Goal: Task Accomplishment & Management: Contribute content

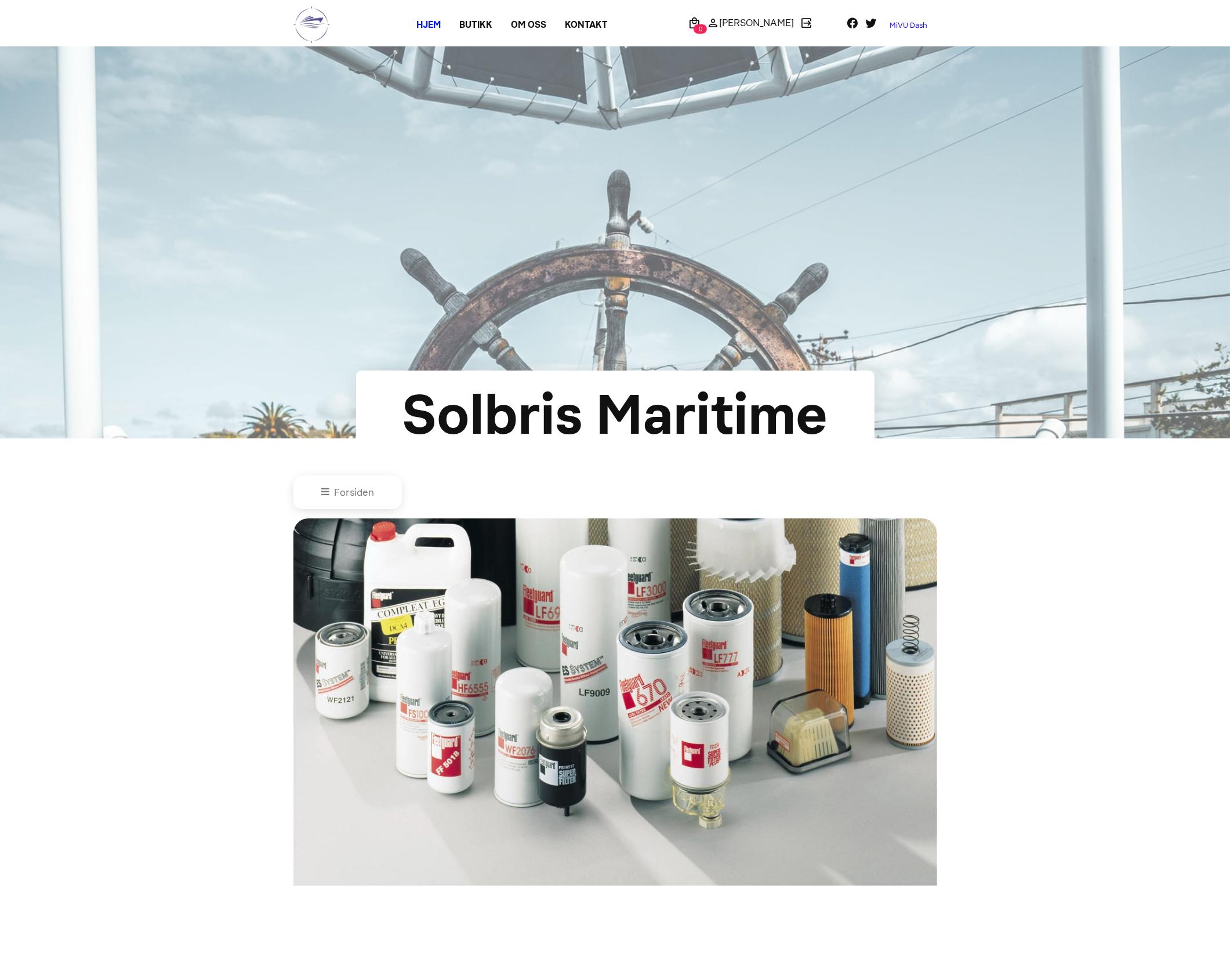
type input "0"
click at [900, 26] on link "MiVU Dash" at bounding box center [908, 26] width 56 height 19
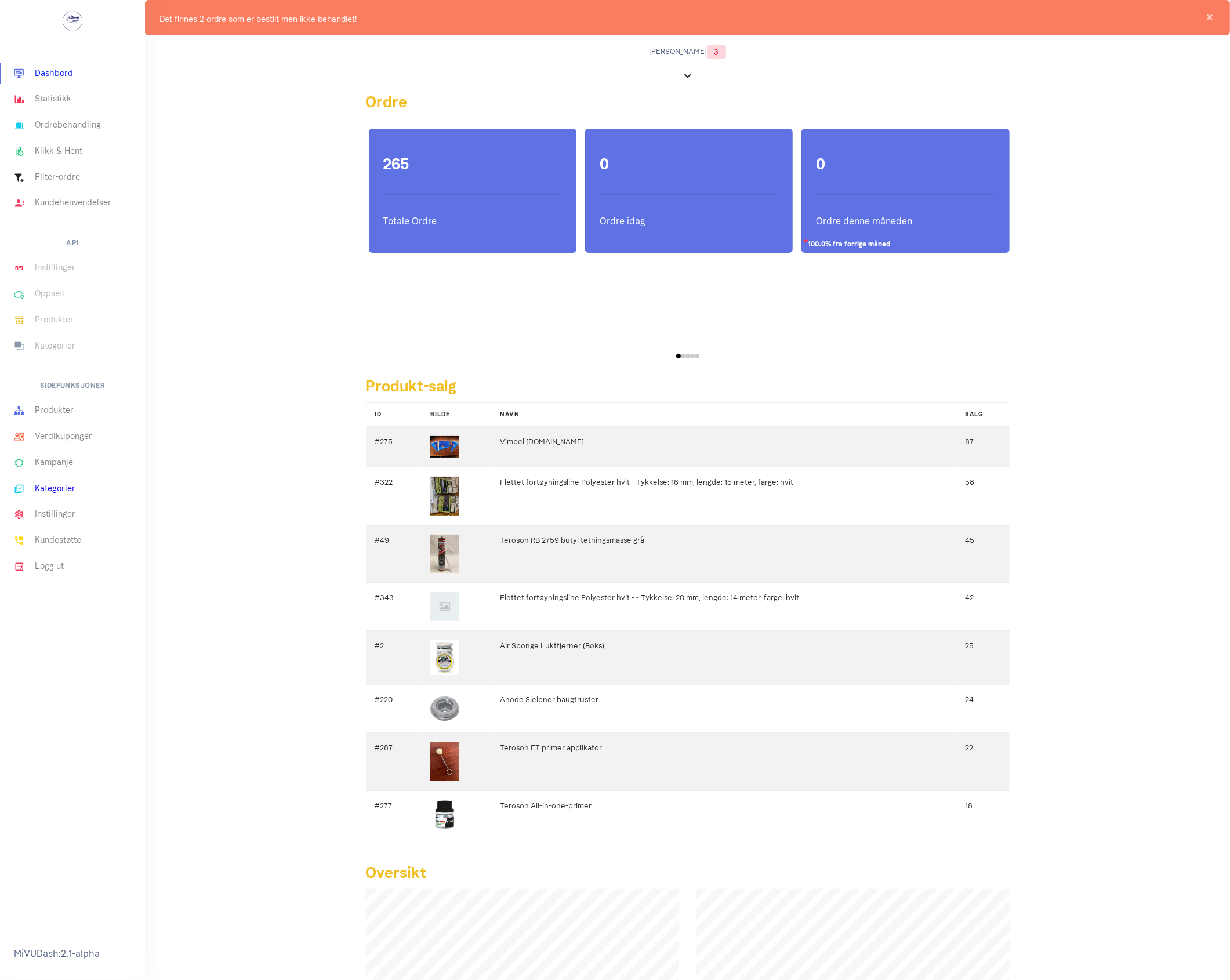
click at [54, 489] on link "Kategorier" at bounding box center [73, 488] width 145 height 26
click at [55, 492] on link "Kategorier" at bounding box center [73, 488] width 145 height 26
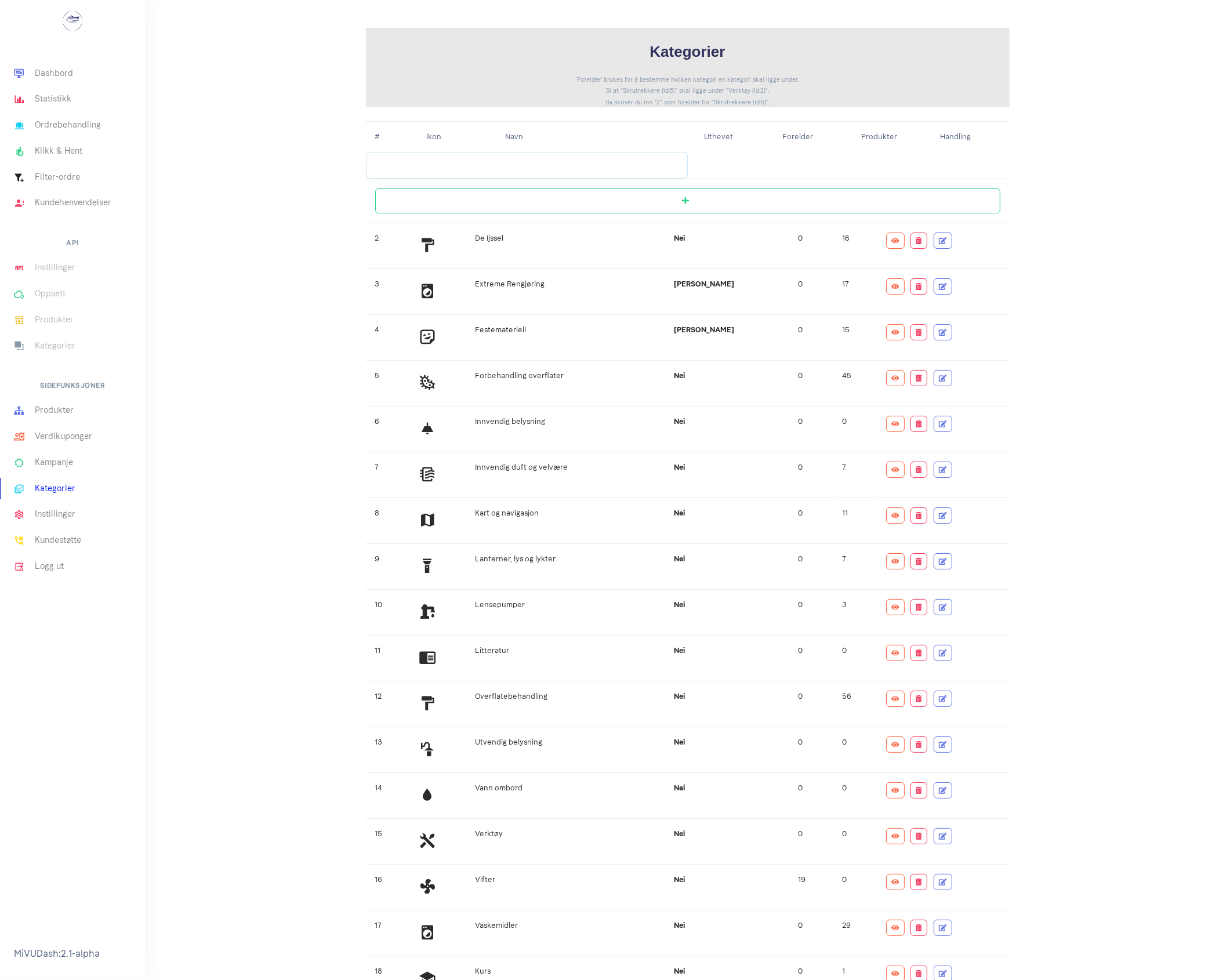
click at [511, 165] on input "search" at bounding box center [526, 165] width 322 height 27
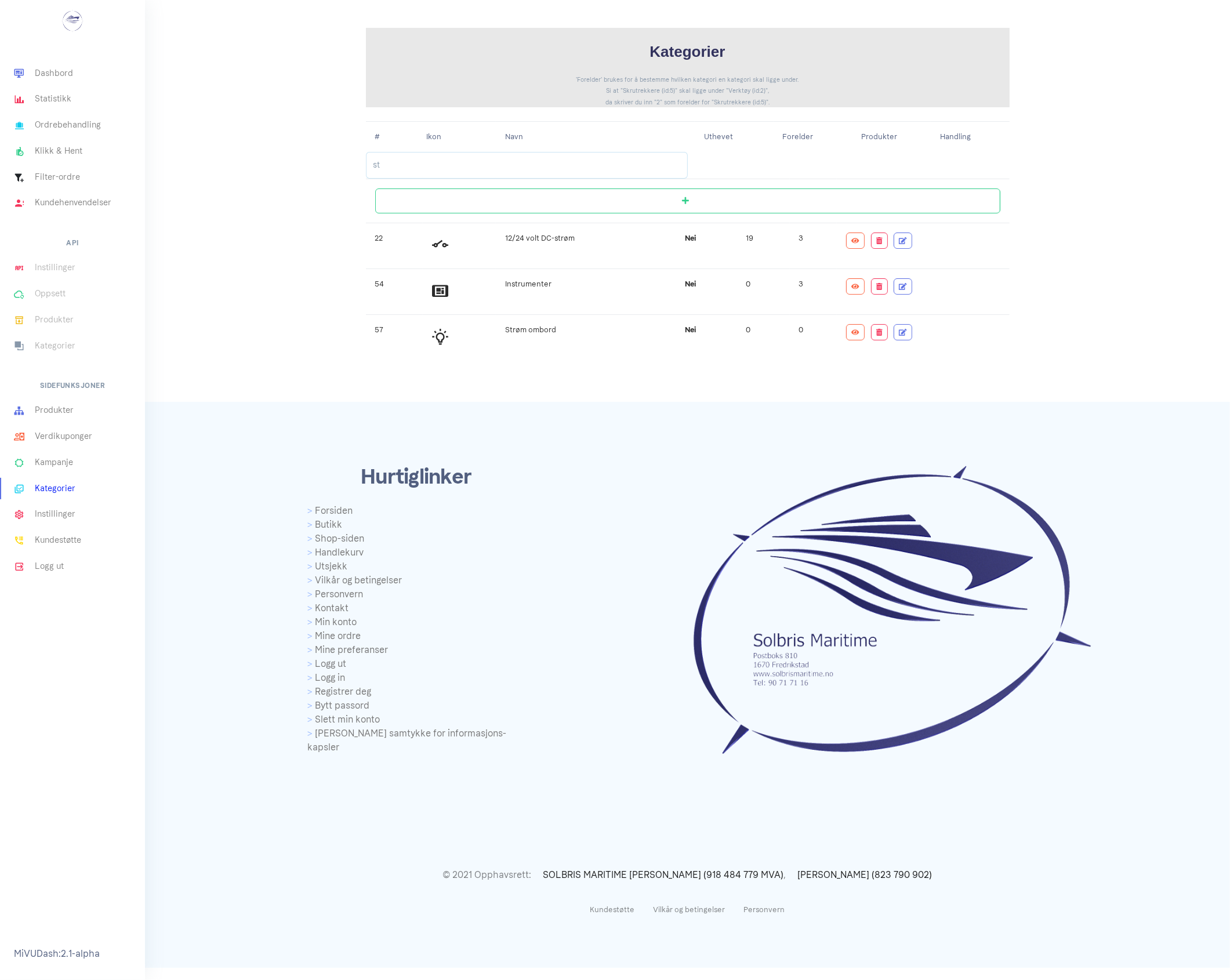
type input "s"
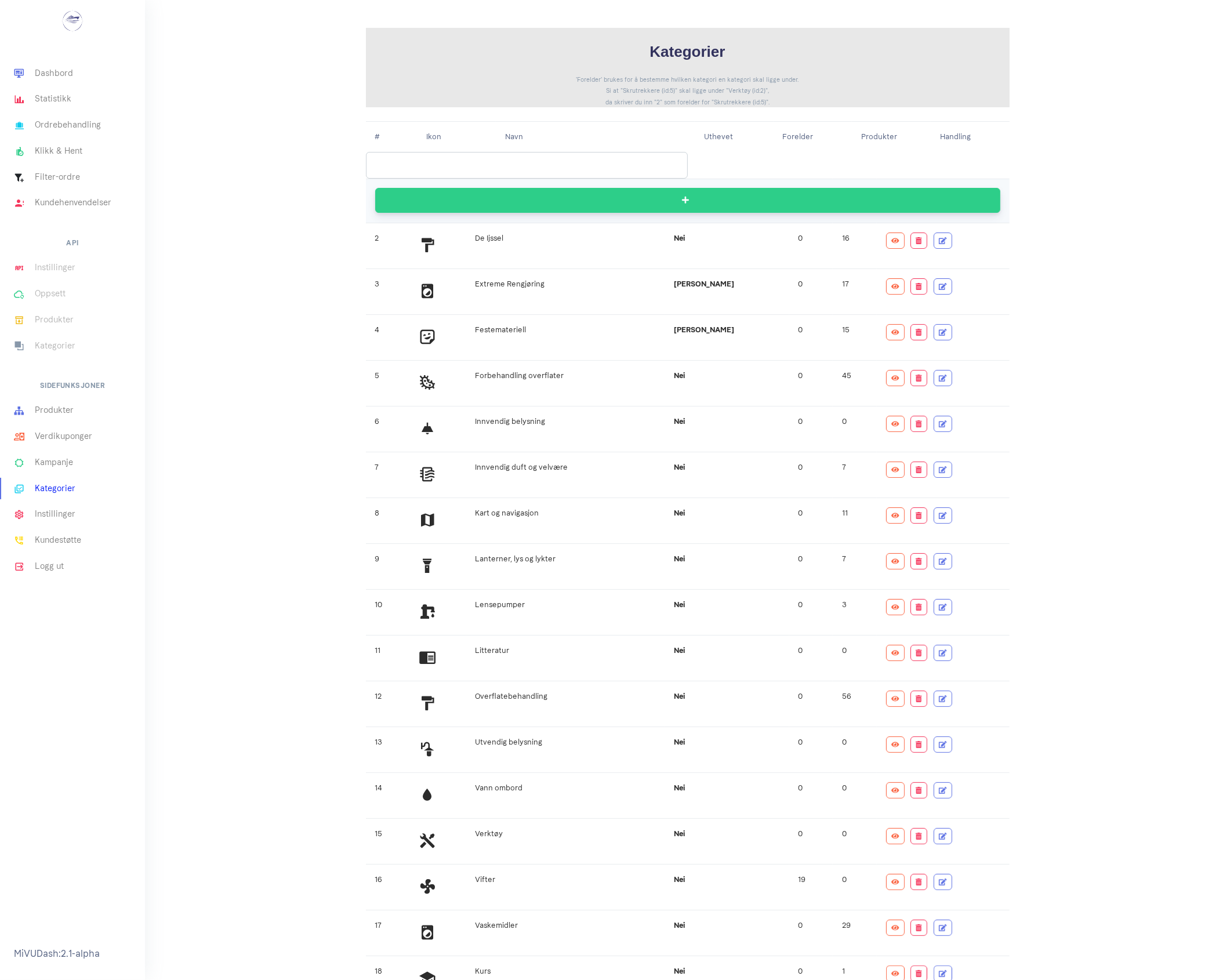
click at [694, 195] on button "/ Reset" at bounding box center [688, 200] width 625 height 25
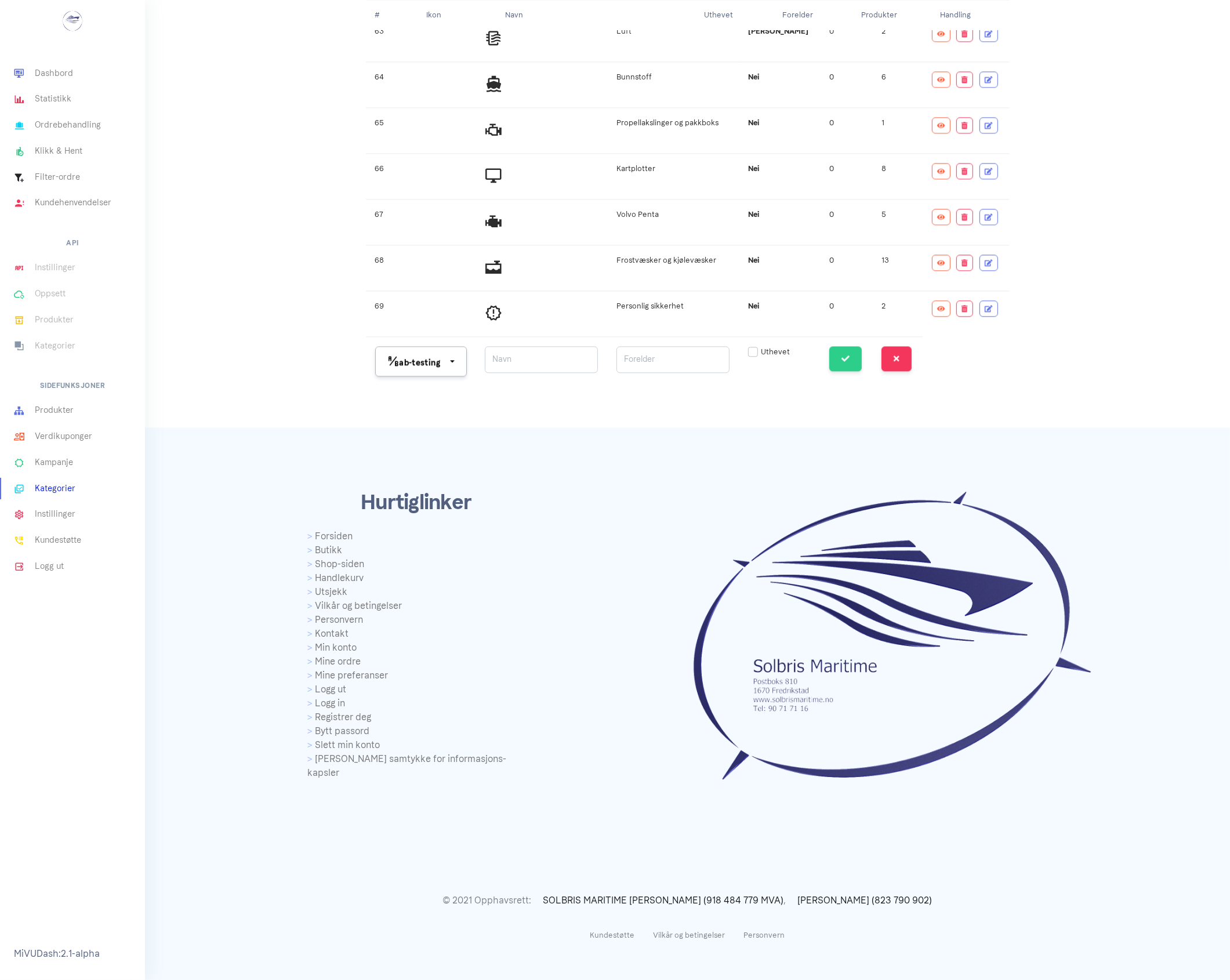
scroll to position [2837, 0]
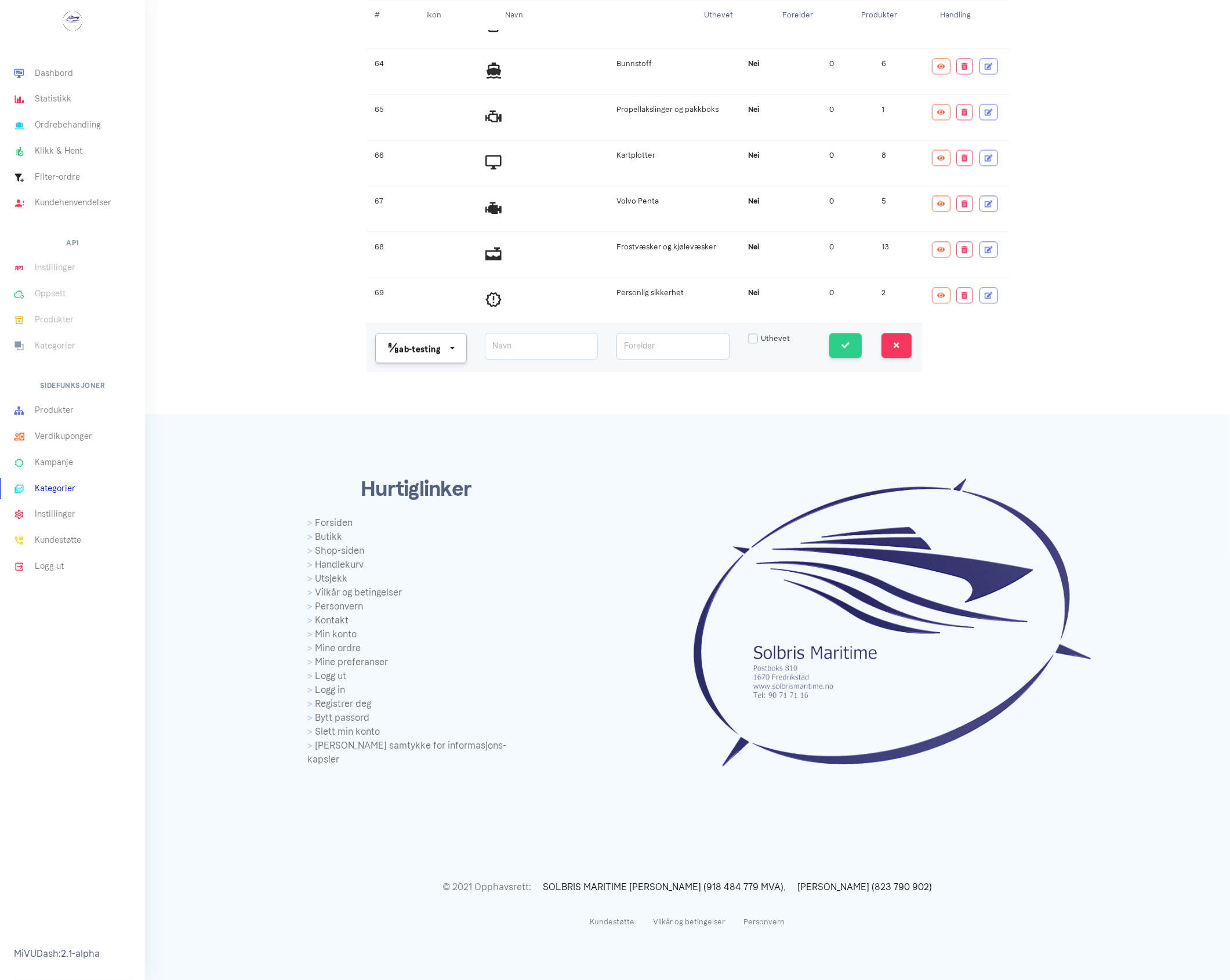
click at [573, 358] on input at bounding box center [541, 346] width 113 height 27
type input "Batterier"
click at [692, 356] on input "number" at bounding box center [673, 346] width 113 height 27
type input "1"
click at [725, 358] on input "1" at bounding box center [673, 346] width 113 height 27
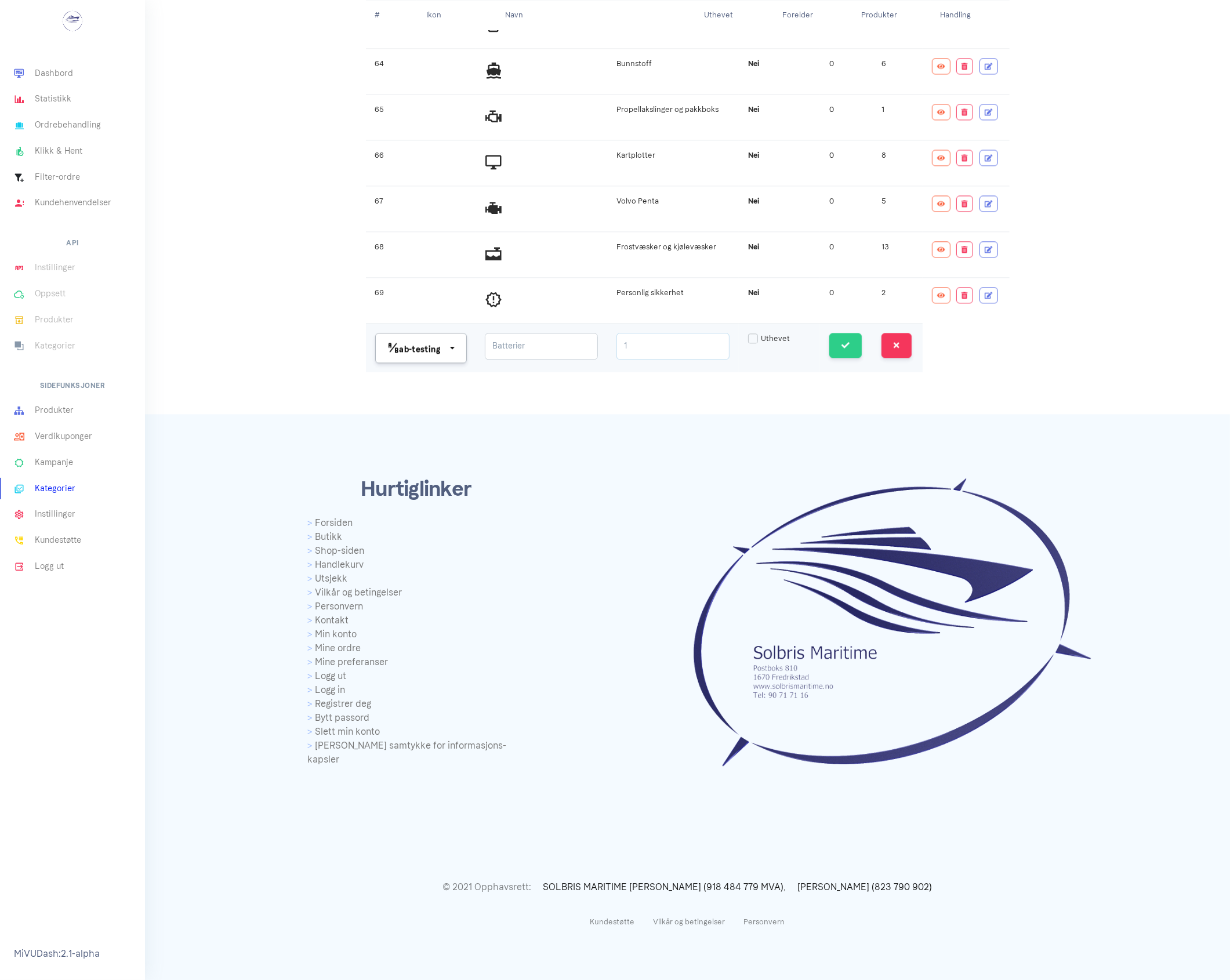
click at [699, 357] on input "1" at bounding box center [673, 346] width 113 height 27
click at [695, 360] on input "number" at bounding box center [673, 346] width 113 height 27
click at [726, 360] on input "-1" at bounding box center [673, 346] width 113 height 27
click at [726, 360] on input "-2" at bounding box center [673, 346] width 113 height 27
click at [726, 360] on input "-3" at bounding box center [673, 346] width 113 height 27
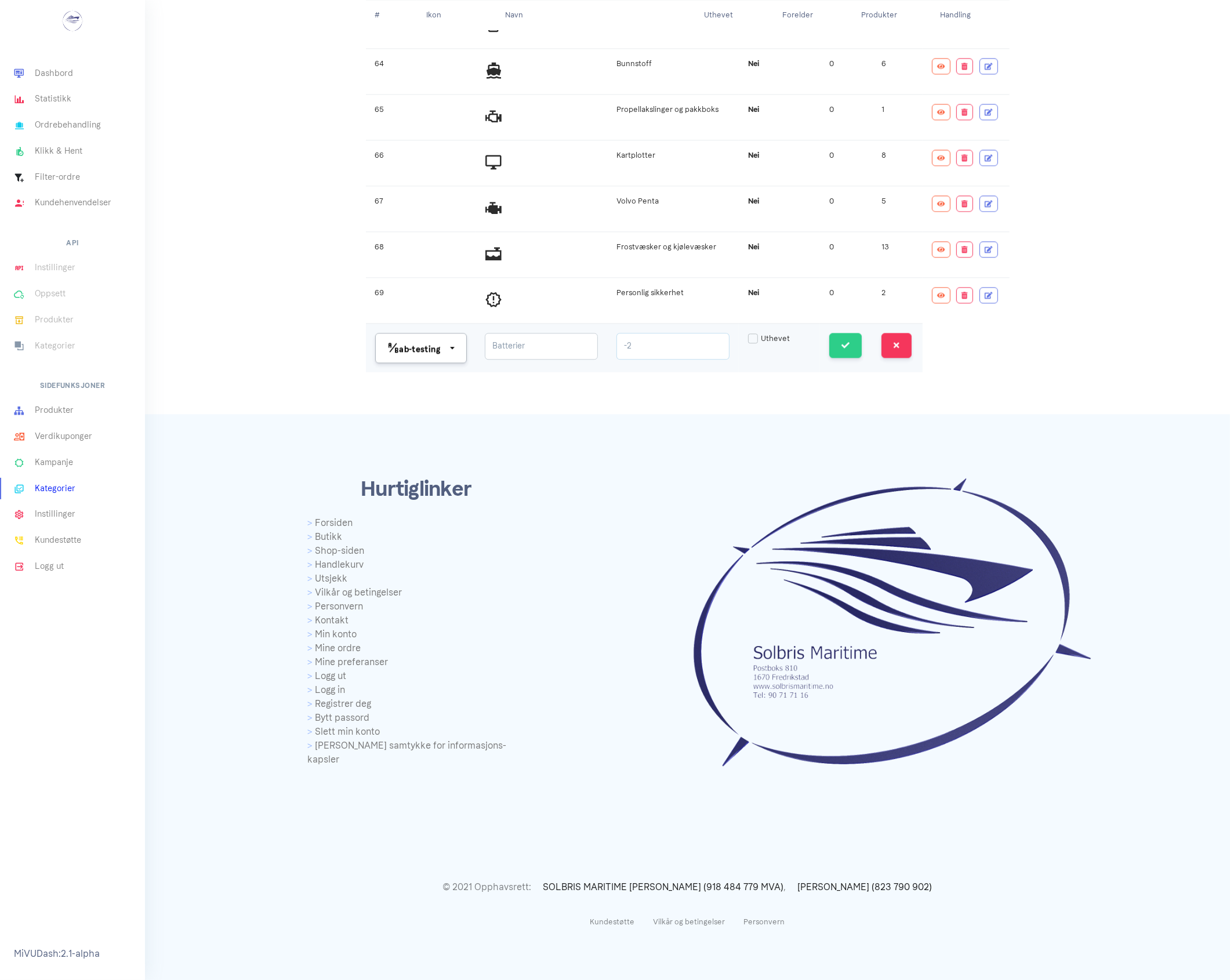
click at [726, 355] on input "-2" at bounding box center [673, 346] width 113 height 27
click at [726, 355] on input "-1" at bounding box center [673, 346] width 113 height 27
type input "0"
click at [726, 355] on input "0" at bounding box center [673, 346] width 113 height 27
click at [689, 360] on input "0" at bounding box center [673, 346] width 113 height 27
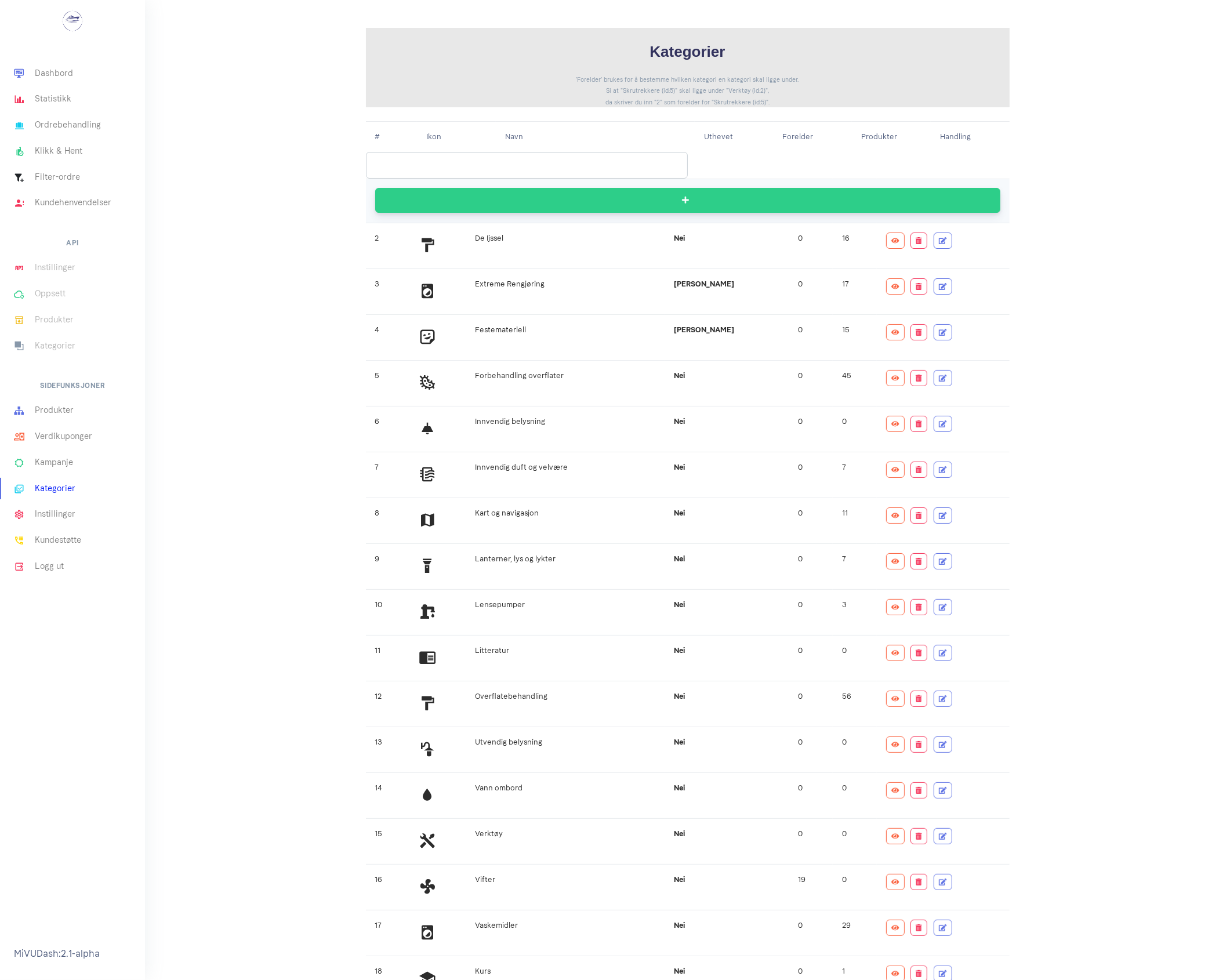
click at [469, 205] on button "/ Reset" at bounding box center [688, 200] width 625 height 25
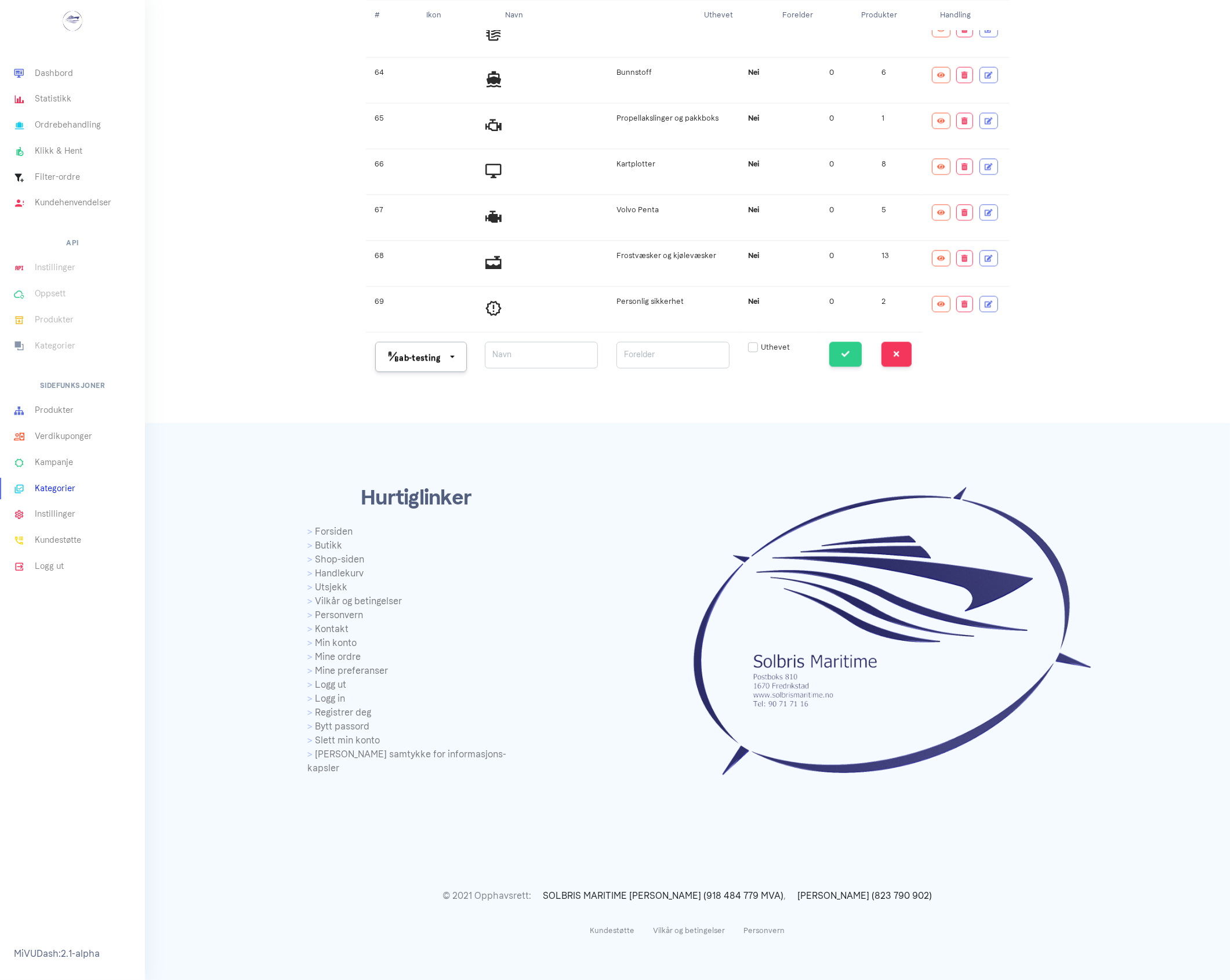
scroll to position [2837, 0]
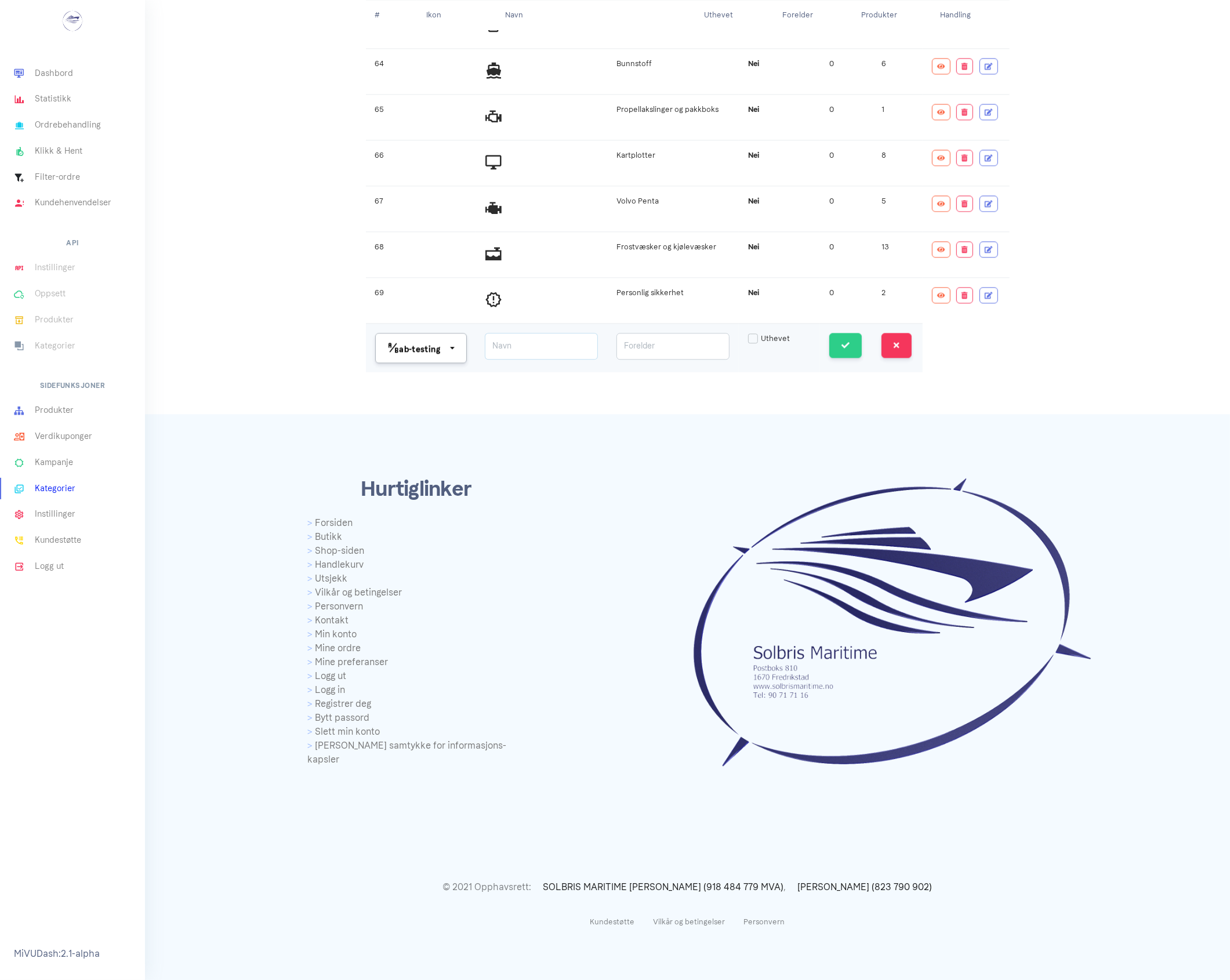
click at [530, 360] on input at bounding box center [541, 346] width 113 height 27
type input "Batterier"
click at [453, 362] on button "ab-testing" at bounding box center [421, 347] width 92 height 30
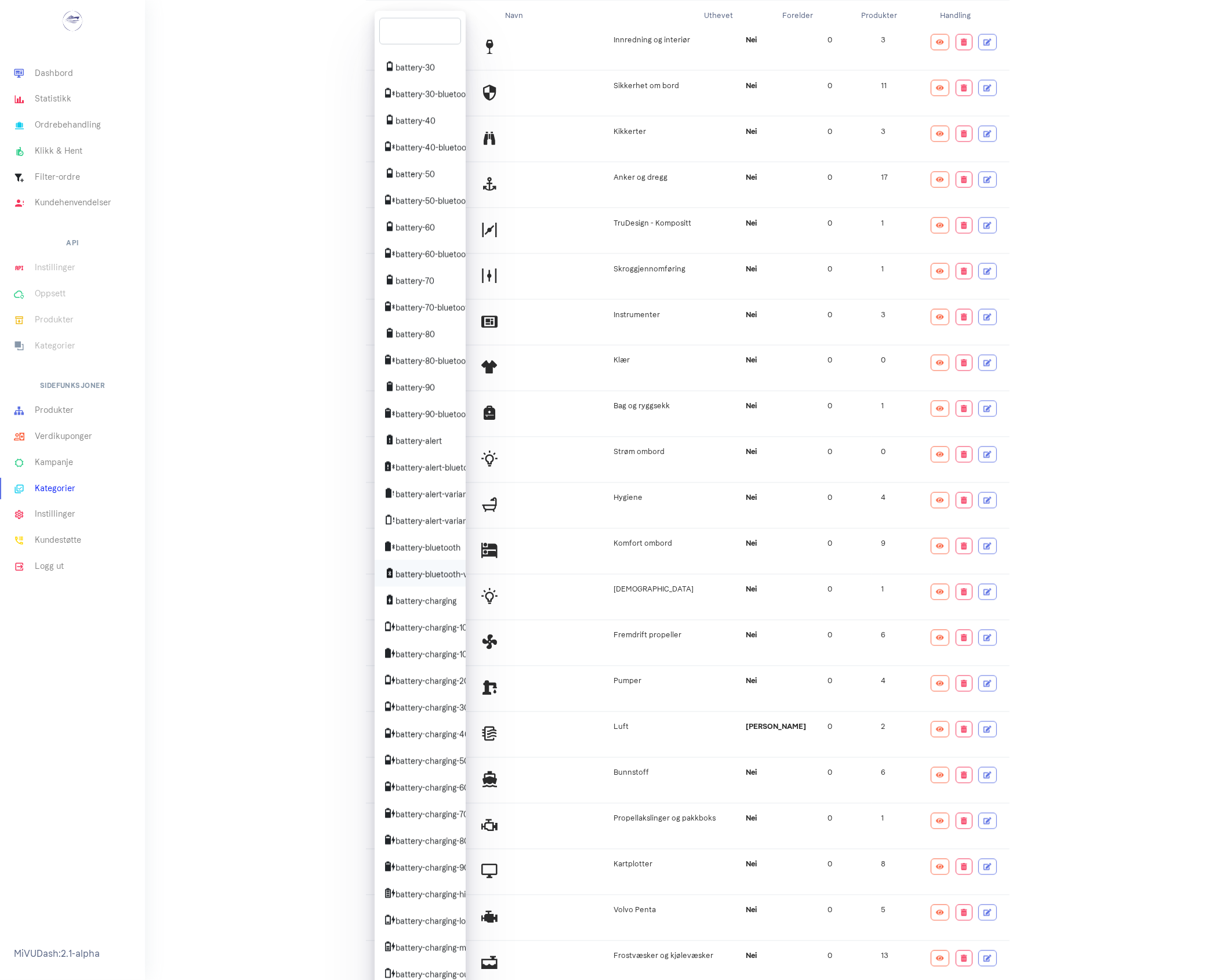
scroll to position [12284, 0]
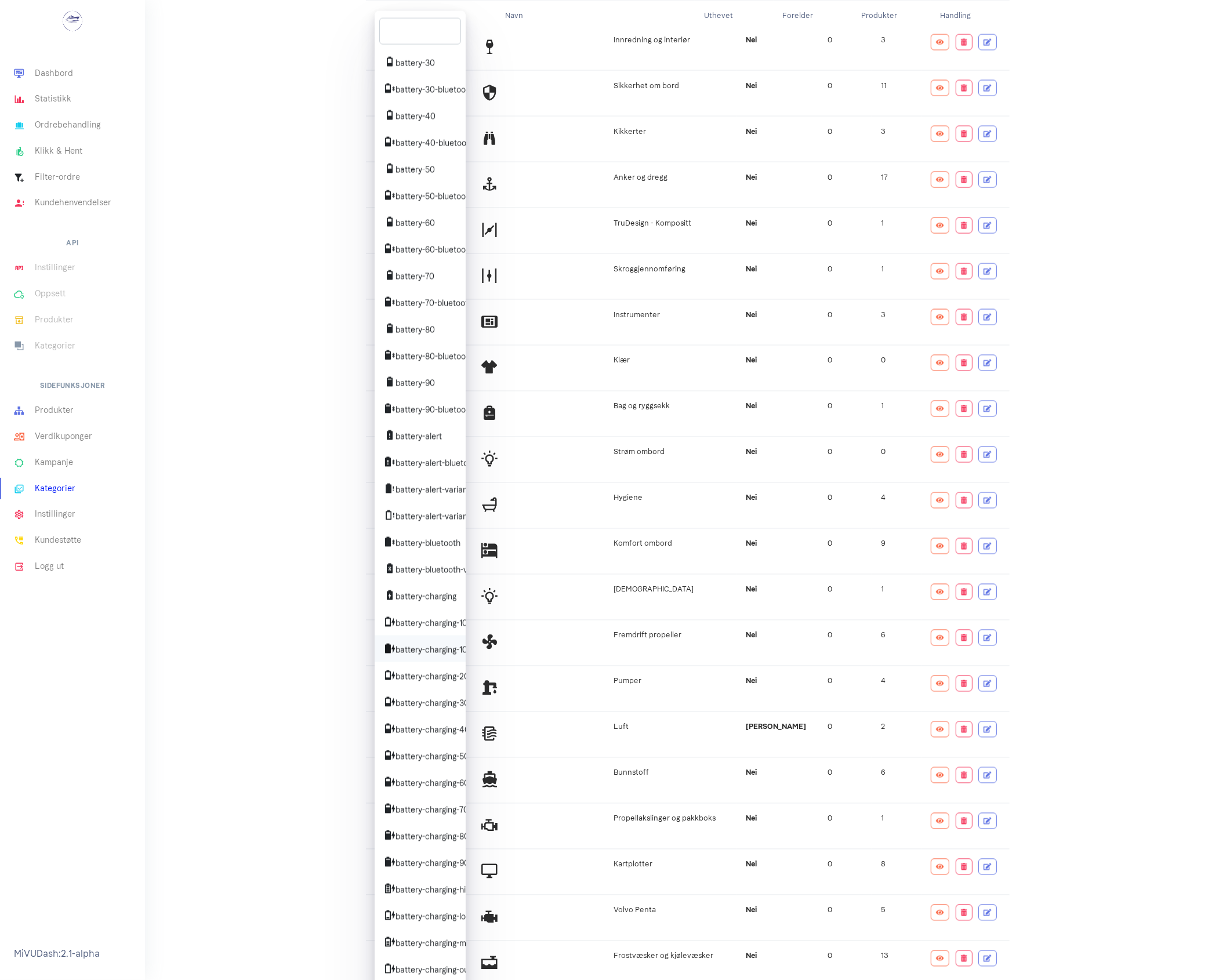
click at [409, 658] on span "battery-charging-100" at bounding box center [428, 649] width 89 height 17
select select "mdi-battery-charging-100"
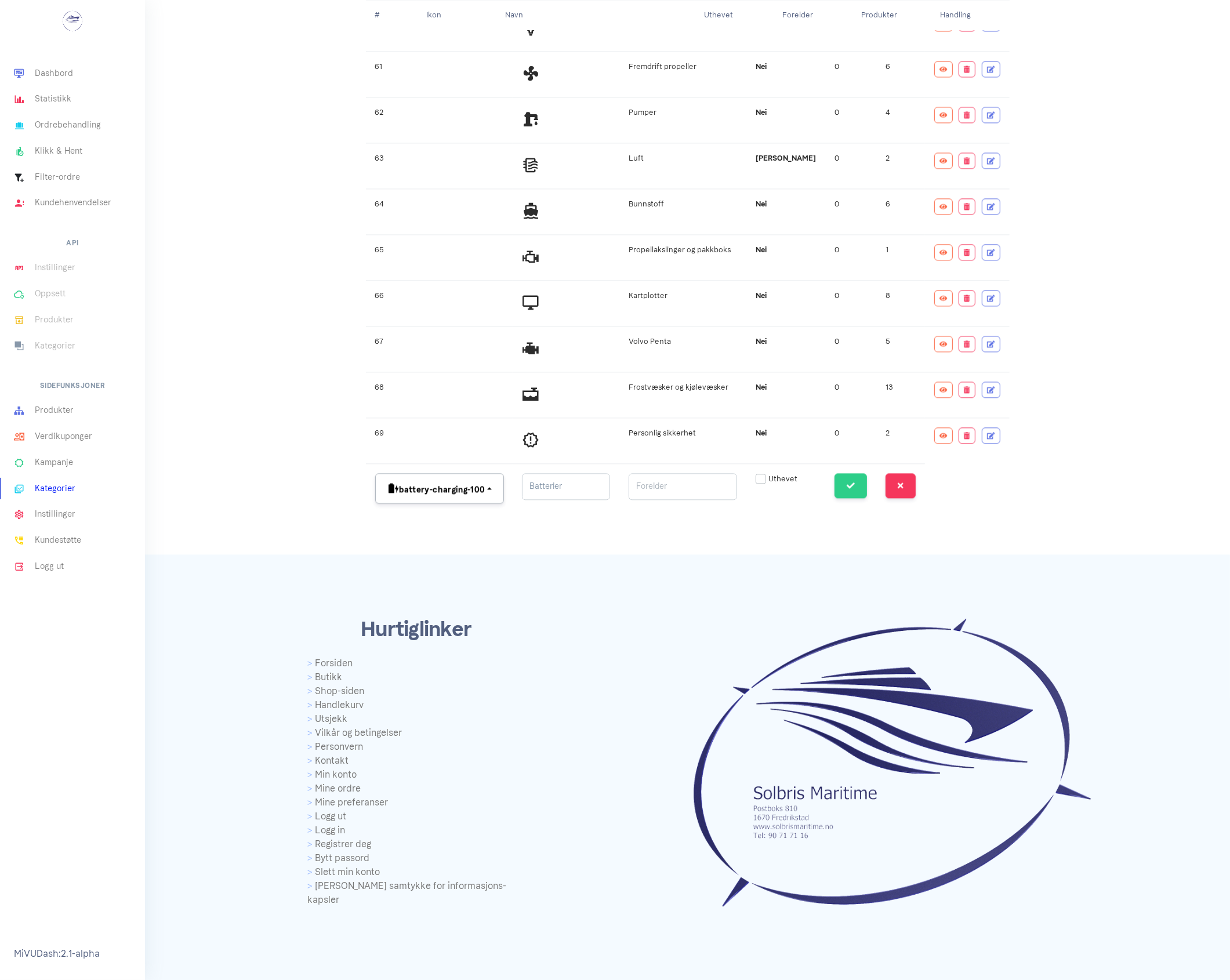
scroll to position [2708, 0]
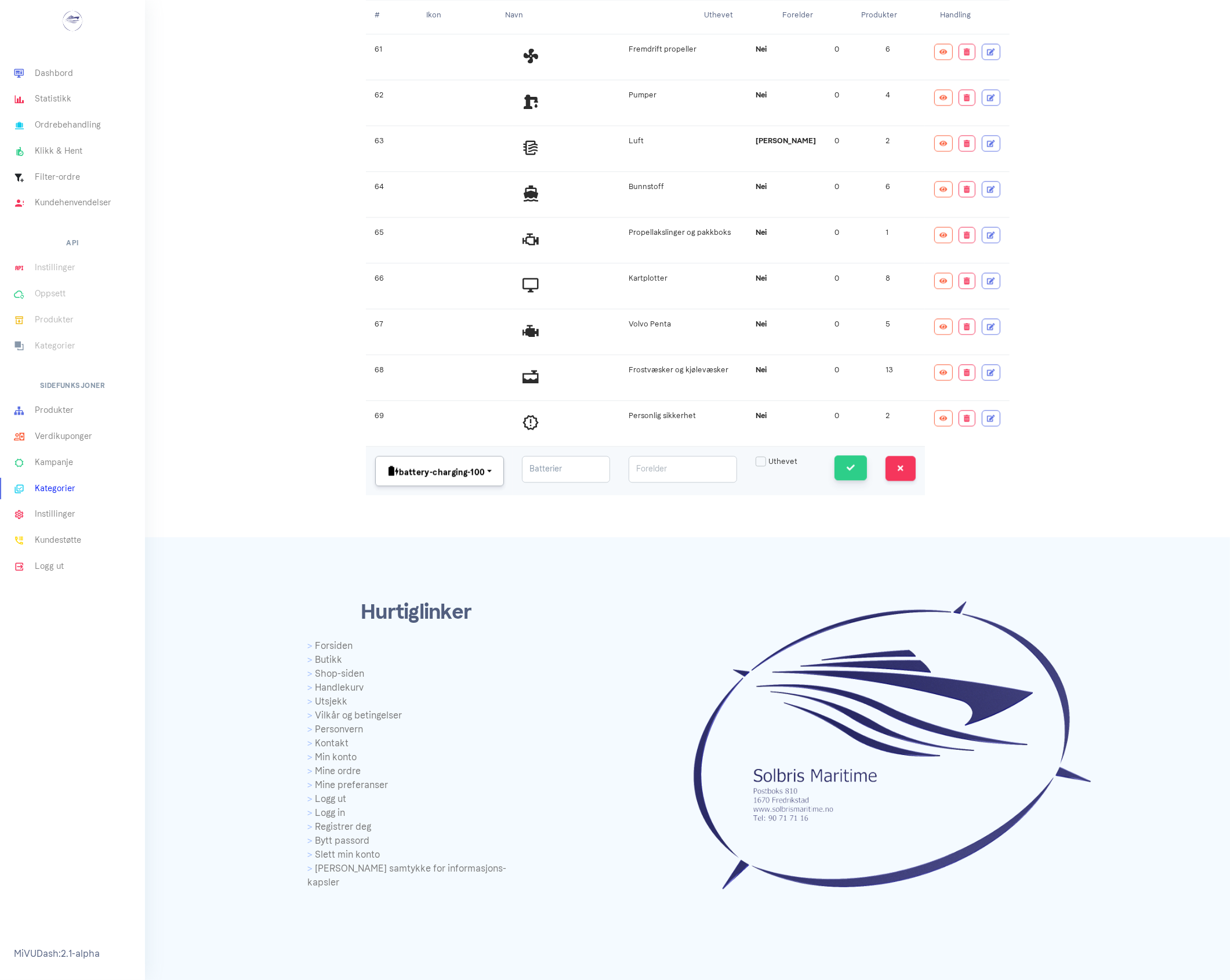
click at [847, 471] on icon "button" at bounding box center [851, 467] width 8 height 8
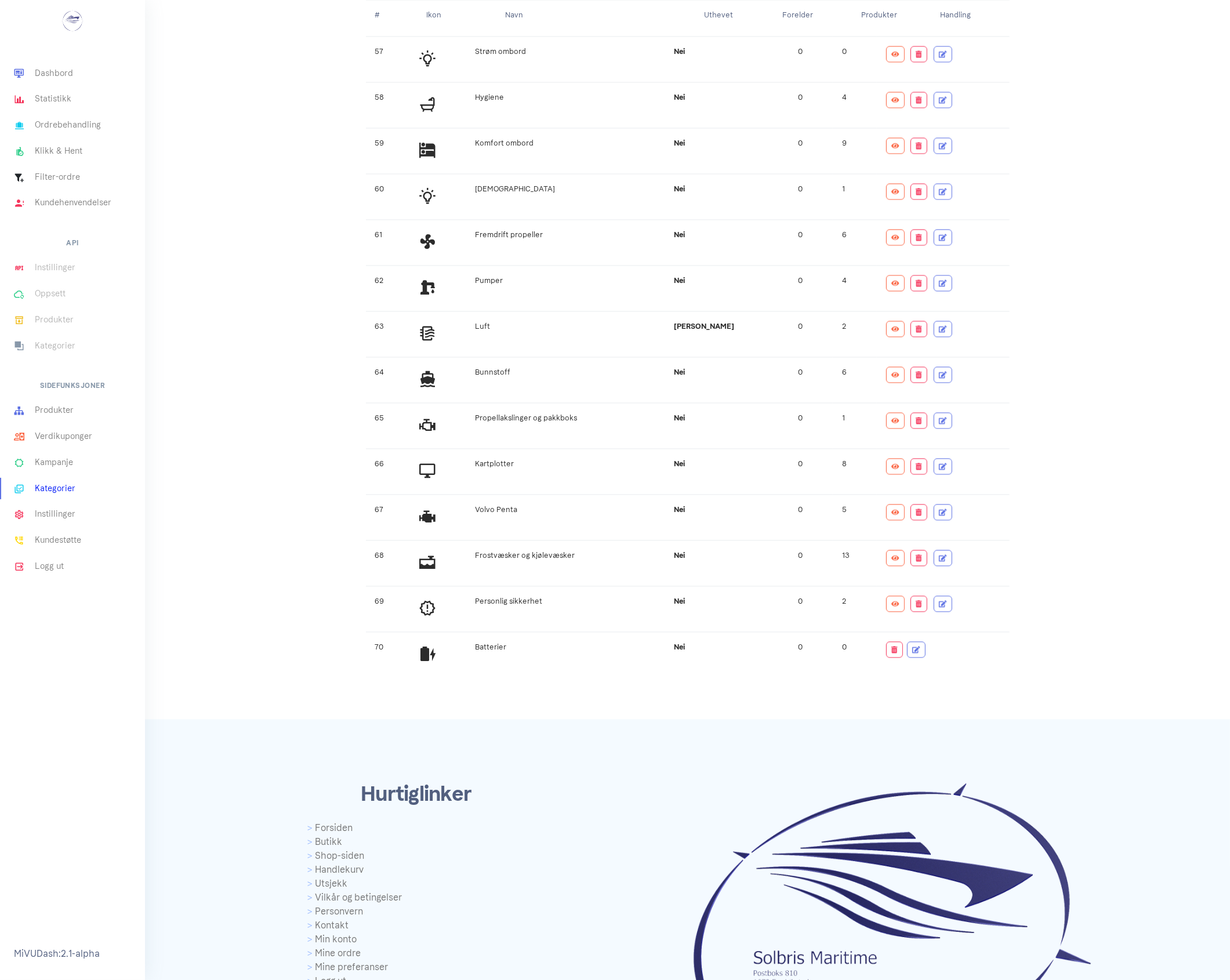
scroll to position [2520, 0]
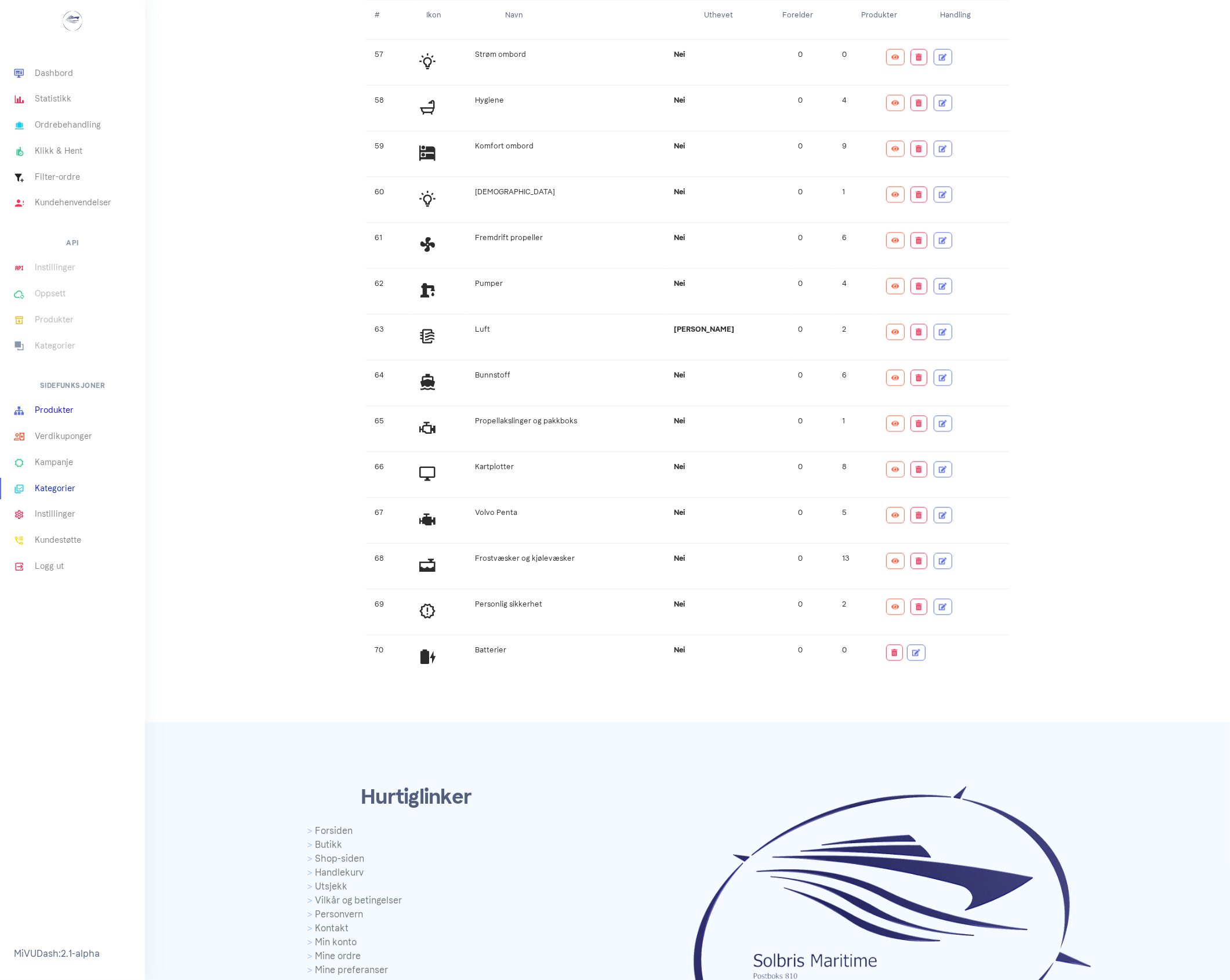
click at [53, 406] on link "Produkter" at bounding box center [73, 411] width 145 height 26
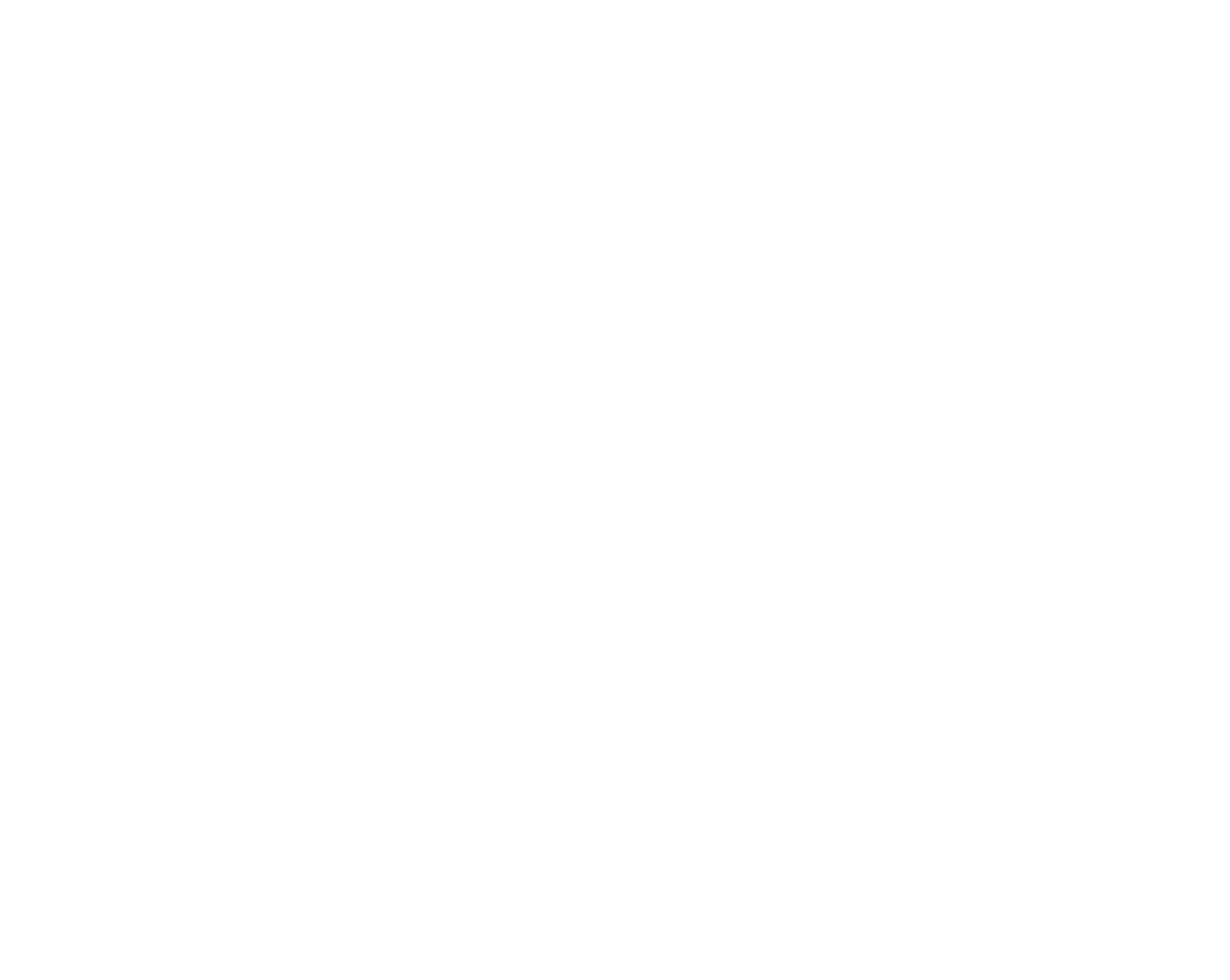
select select
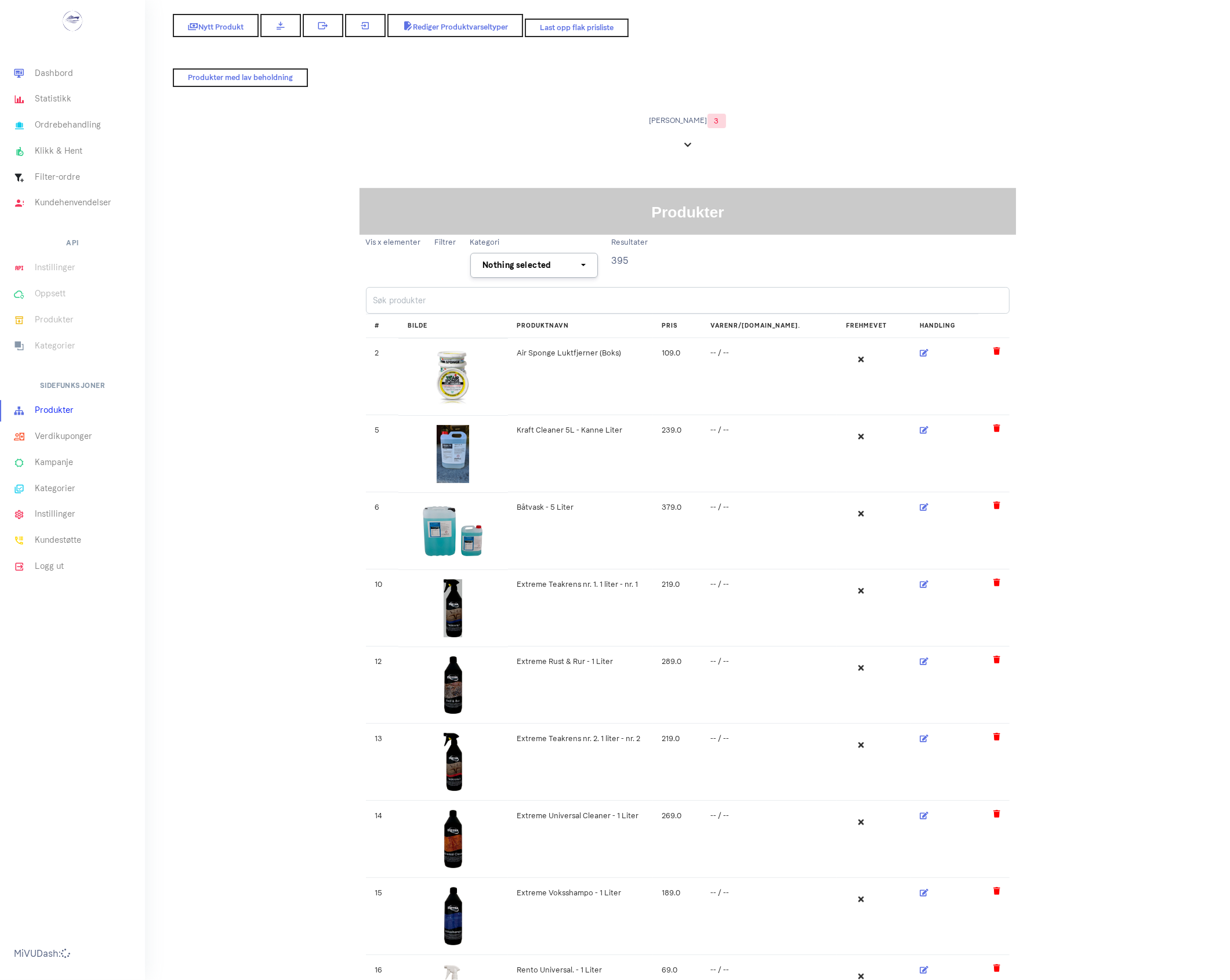
select select
click at [53, 406] on link "Produkter" at bounding box center [73, 411] width 145 height 26
select select
click at [211, 22] on span "Nytt Produkt" at bounding box center [216, 26] width 58 height 9
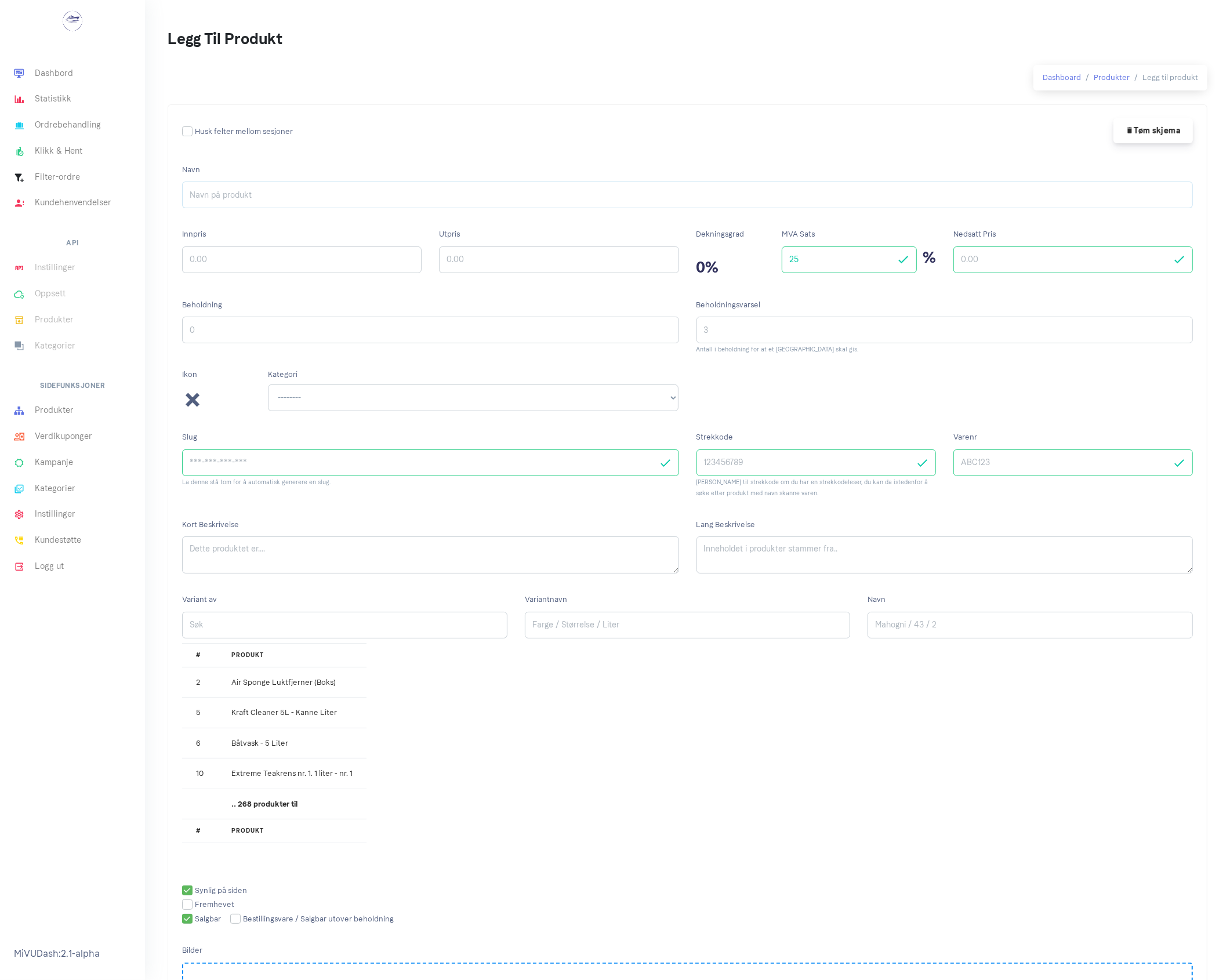
click at [329, 197] on input "Navn" at bounding box center [688, 195] width 1011 height 27
click at [586, 193] on input "Navn" at bounding box center [688, 195] width 1011 height 27
paste input "12,8V 200Ah LiFePO4"
click at [383, 193] on input "12,8V 200Ah LiFePO4" at bounding box center [688, 195] width 1011 height 27
type input "1"
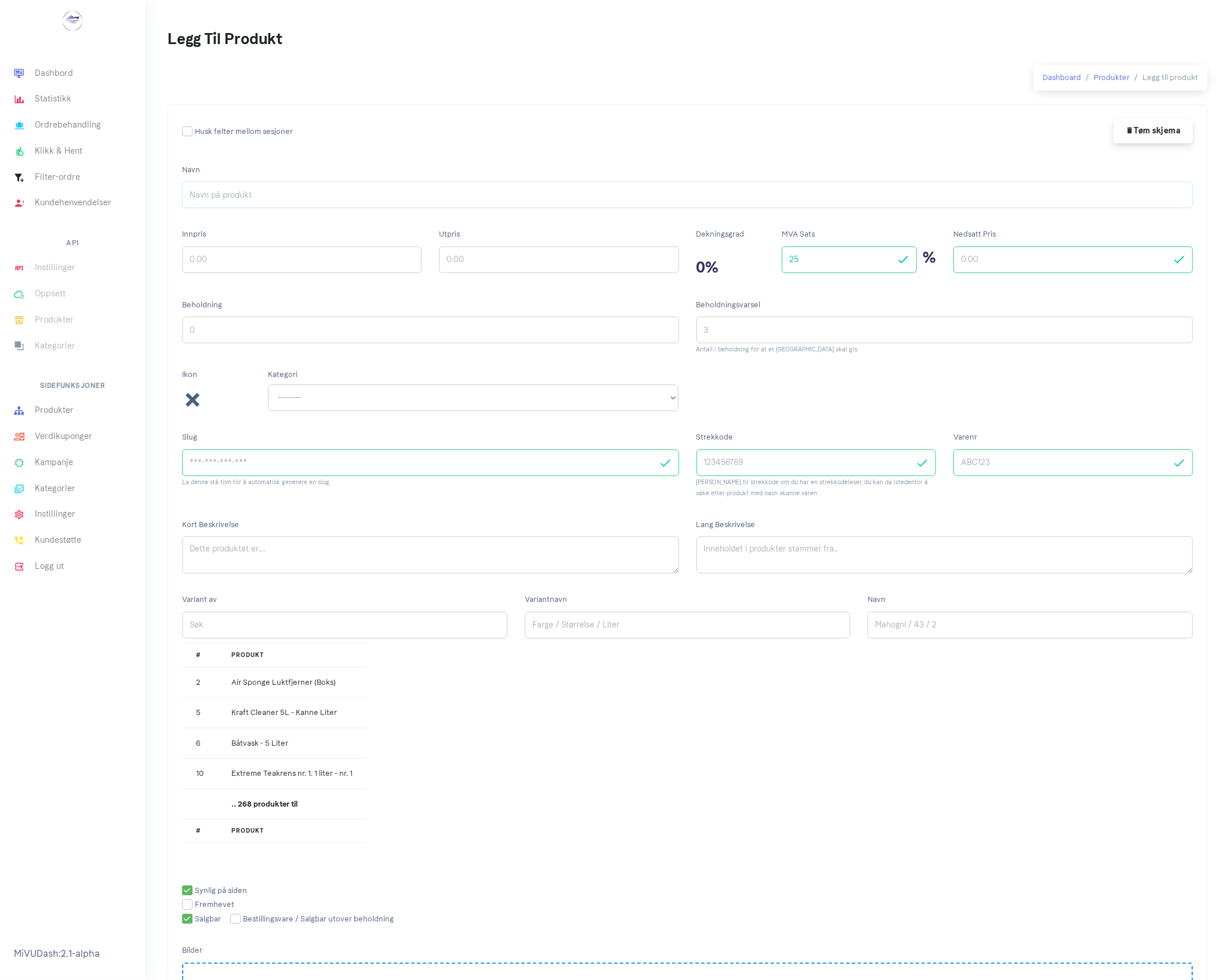
paste input "FarcoPower LifePO4 Freeze 2.0 12V/200AH BTH MK2"
type input "FarcoPower LifePO4 Freeze 2.0 12V/200AH BTH MK2"
click at [371, 260] on input "Innpris" at bounding box center [301, 260] width 240 height 27
click at [330, 260] on input "Innpris" at bounding box center [301, 260] width 240 height 27
type input "6234.80"
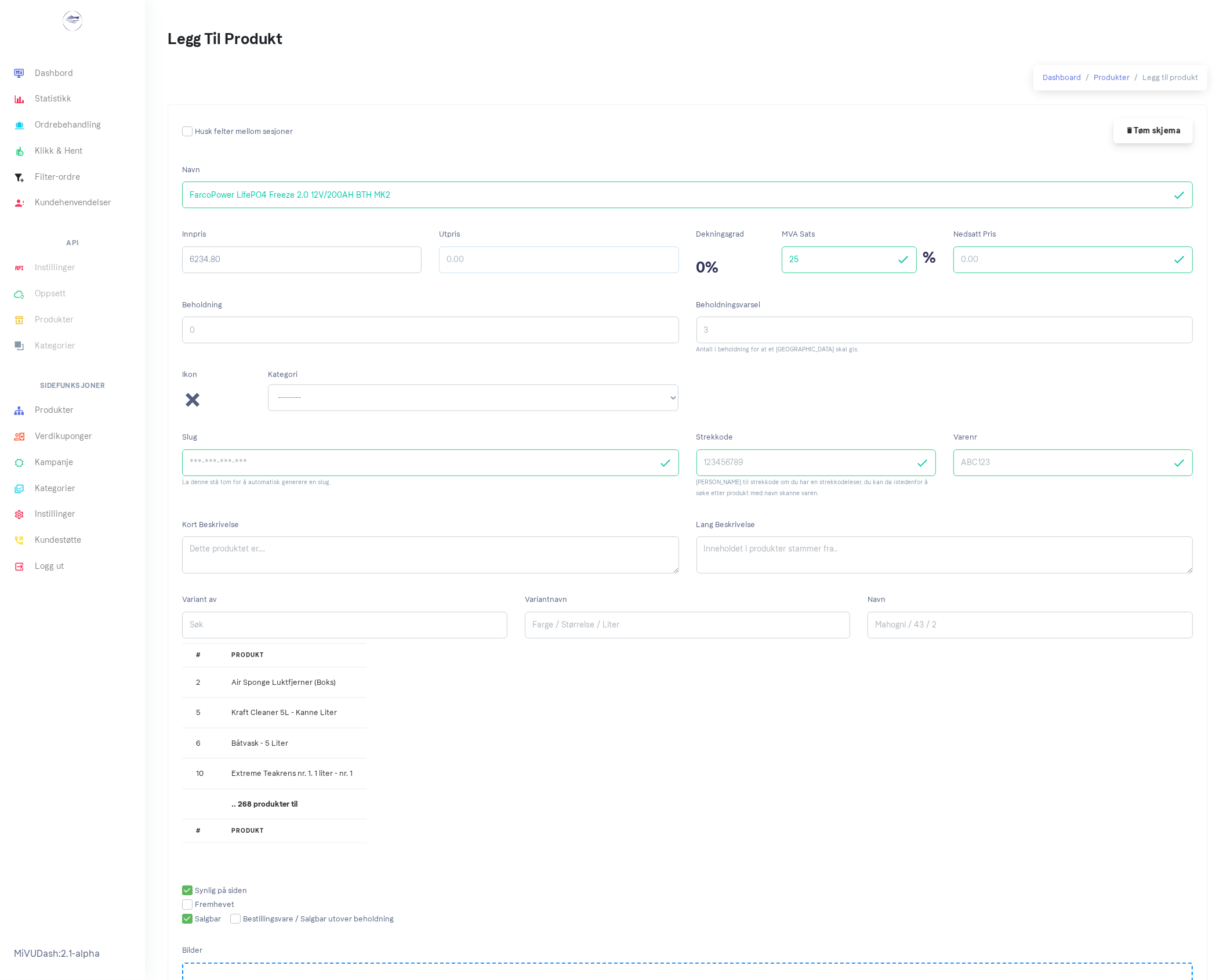
click at [450, 264] on input "Utpris" at bounding box center [559, 260] width 240 height 27
click at [586, 262] on input "11990" at bounding box center [559, 260] width 240 height 27
type input "11990"
click at [770, 291] on div "Dekningsgrad 0%" at bounding box center [731, 257] width 86 height 70
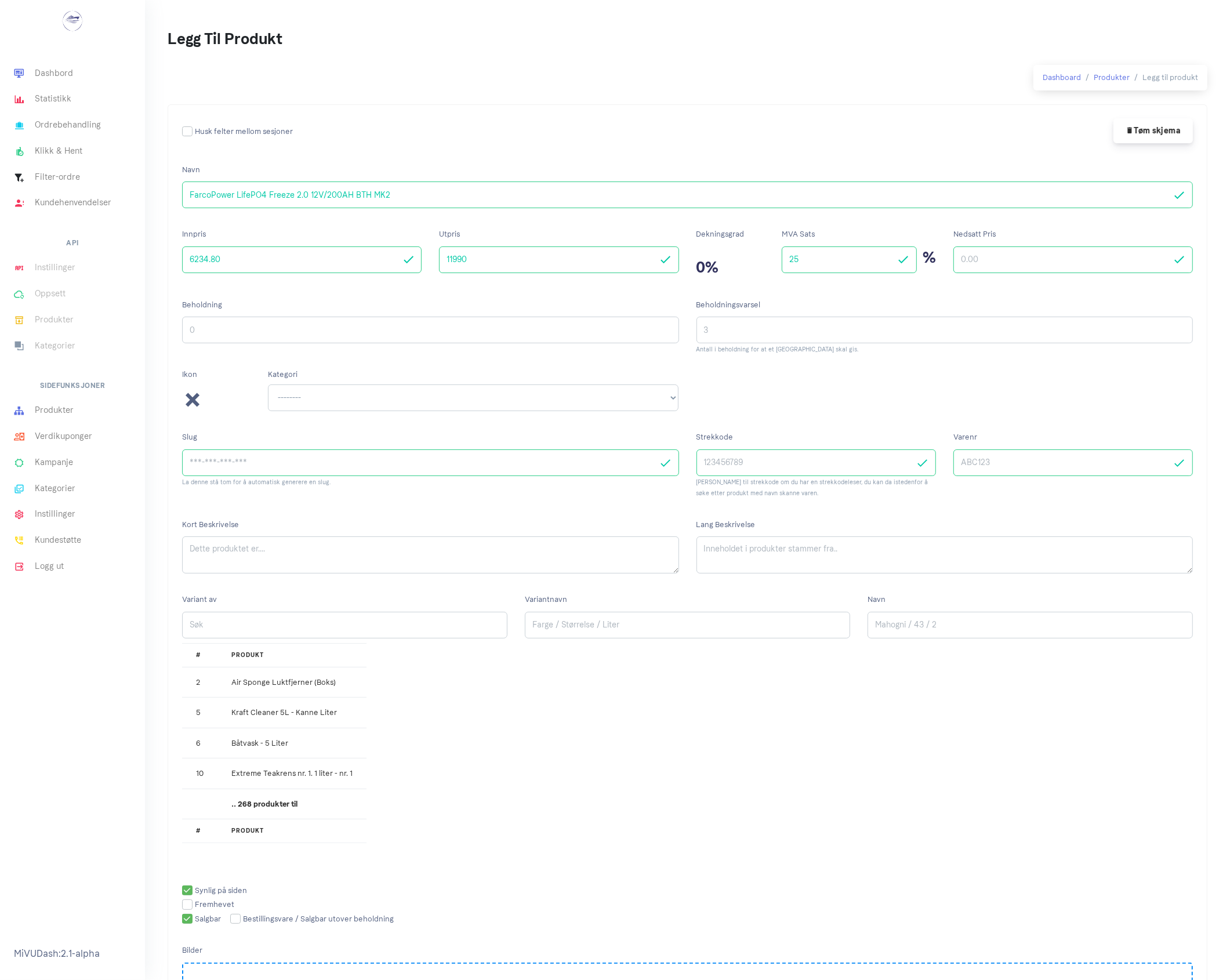
click at [961, 266] on input "Nedsatt Pris" at bounding box center [1073, 260] width 240 height 27
type input "9390"
click at [475, 330] on input "Beholdning" at bounding box center [430, 330] width 497 height 27
click at [667, 325] on input "Beholdning" at bounding box center [430, 330] width 497 height 27
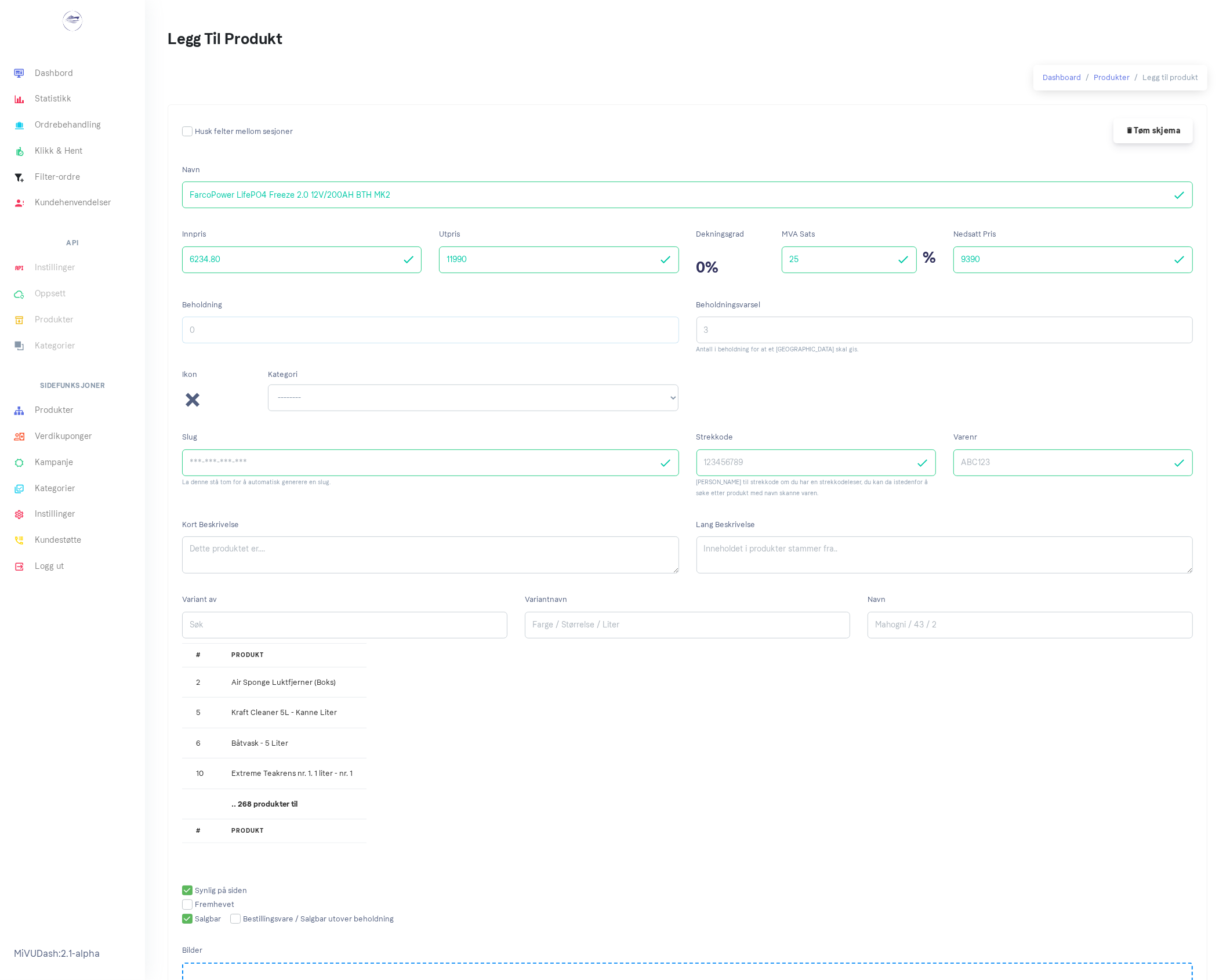
click at [645, 328] on input "Beholdning" at bounding box center [430, 330] width 497 height 27
type input "3"
click at [664, 394] on select "-------- 12/24 volt DC-strøm Anker og dregg Ankervinsj Bag og ryggsekk" at bounding box center [473, 398] width 412 height 27
select select "^70$"
click at [268, 385] on select "-------- 12/24 volt DC-strøm Anker og dregg Ankervinsj Bag og ryggsekk" at bounding box center [473, 398] width 412 height 27
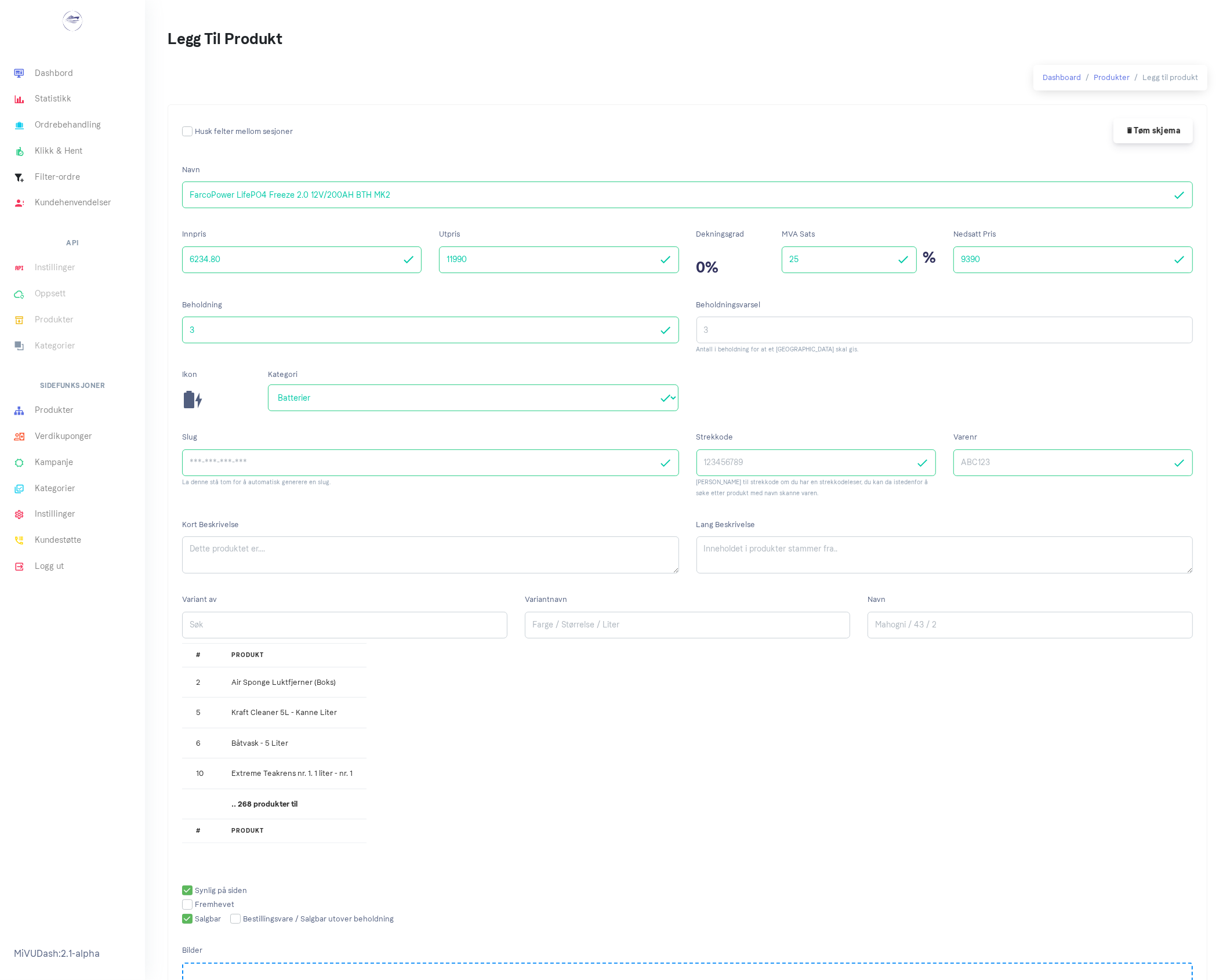
click at [291, 511] on div "Slug La denne stå tom for å automatisk generere en slug." at bounding box center [430, 469] width 514 height 87
click at [1102, 464] on input "Varenr" at bounding box center [1073, 463] width 240 height 27
paste input "FP12200BTH2"
type input "FP12200BTH2"
drag, startPoint x: 679, startPoint y: 567, endPoint x: 667, endPoint y: 624, distance: 58.2
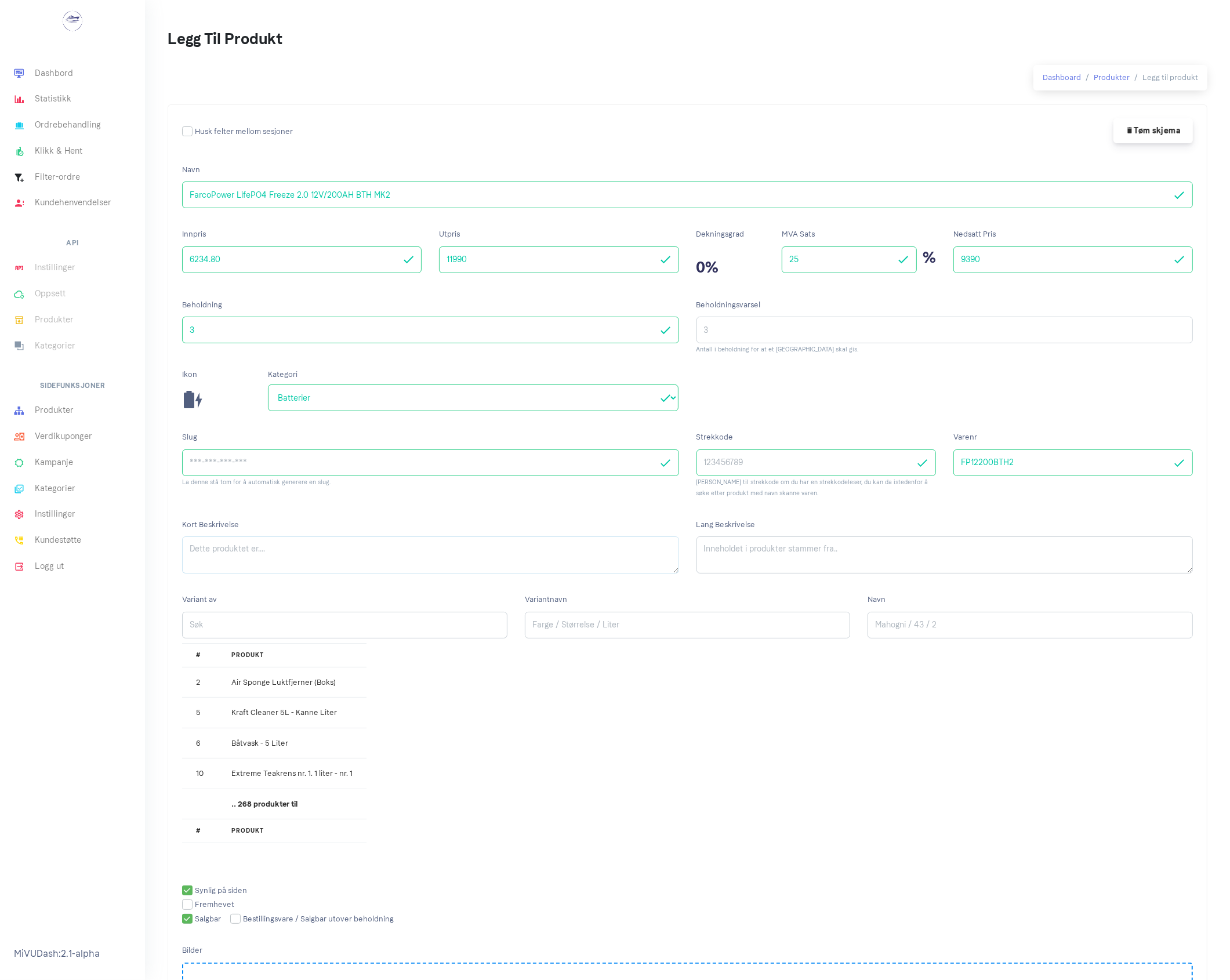
click at [667, 624] on form "Navn FarcoPower LifePO4 Freeze 2.0 12V/200AH BTH MK2 Innpris 6234.80 Utpris 119…" at bounding box center [688, 628] width 1011 height 940
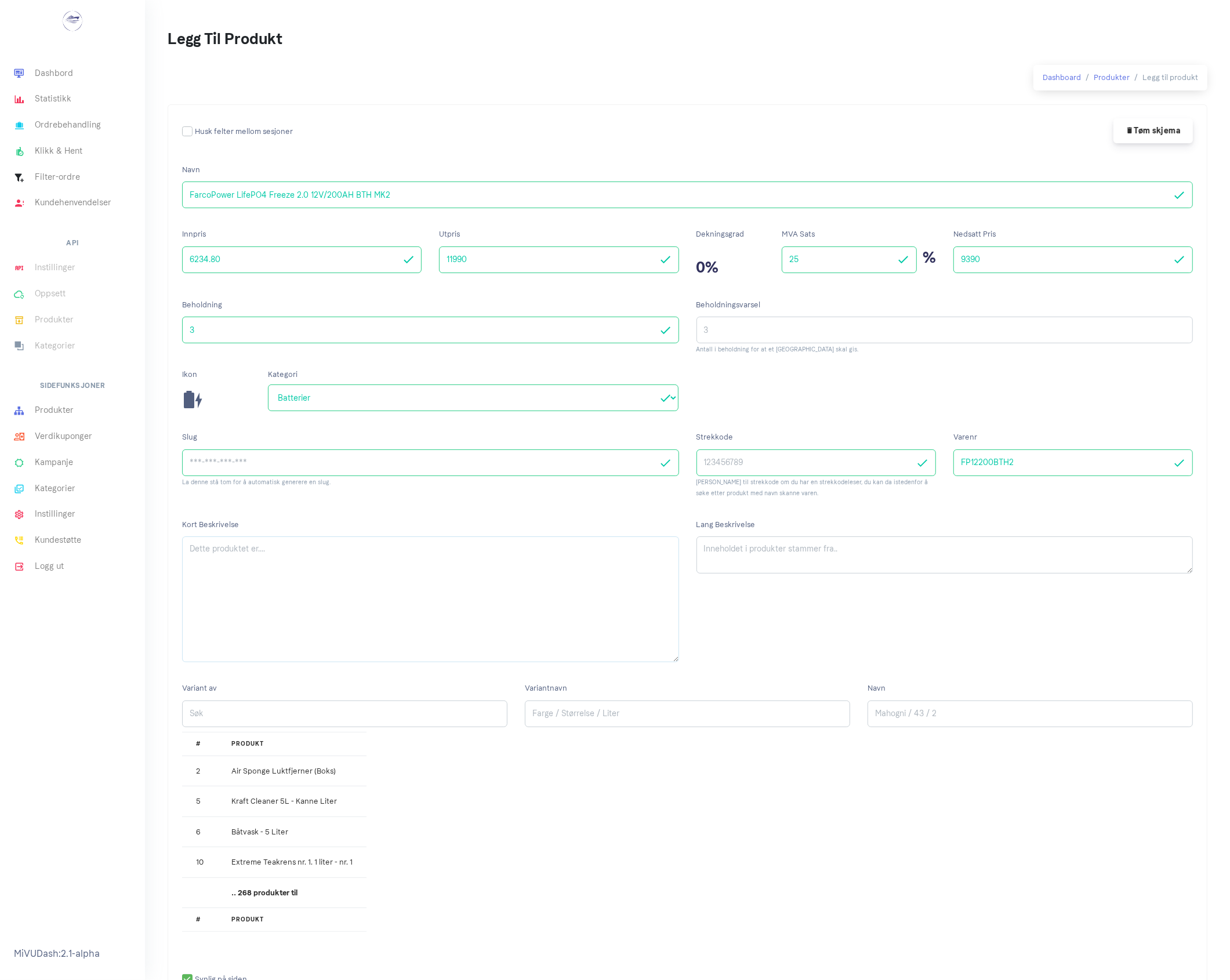
drag, startPoint x: 675, startPoint y: 572, endPoint x: 668, endPoint y: 660, distance: 88.3
click at [668, 660] on textarea "Kort Beskrivelse" at bounding box center [430, 599] width 497 height 126
drag, startPoint x: 1190, startPoint y: 573, endPoint x: 1179, endPoint y: 680, distance: 107.6
click at [1179, 680] on textarea "Lang Beskrivelse" at bounding box center [945, 608] width 497 height 144
click at [343, 561] on textarea "Kort Beskrivelse" at bounding box center [430, 599] width 497 height 126
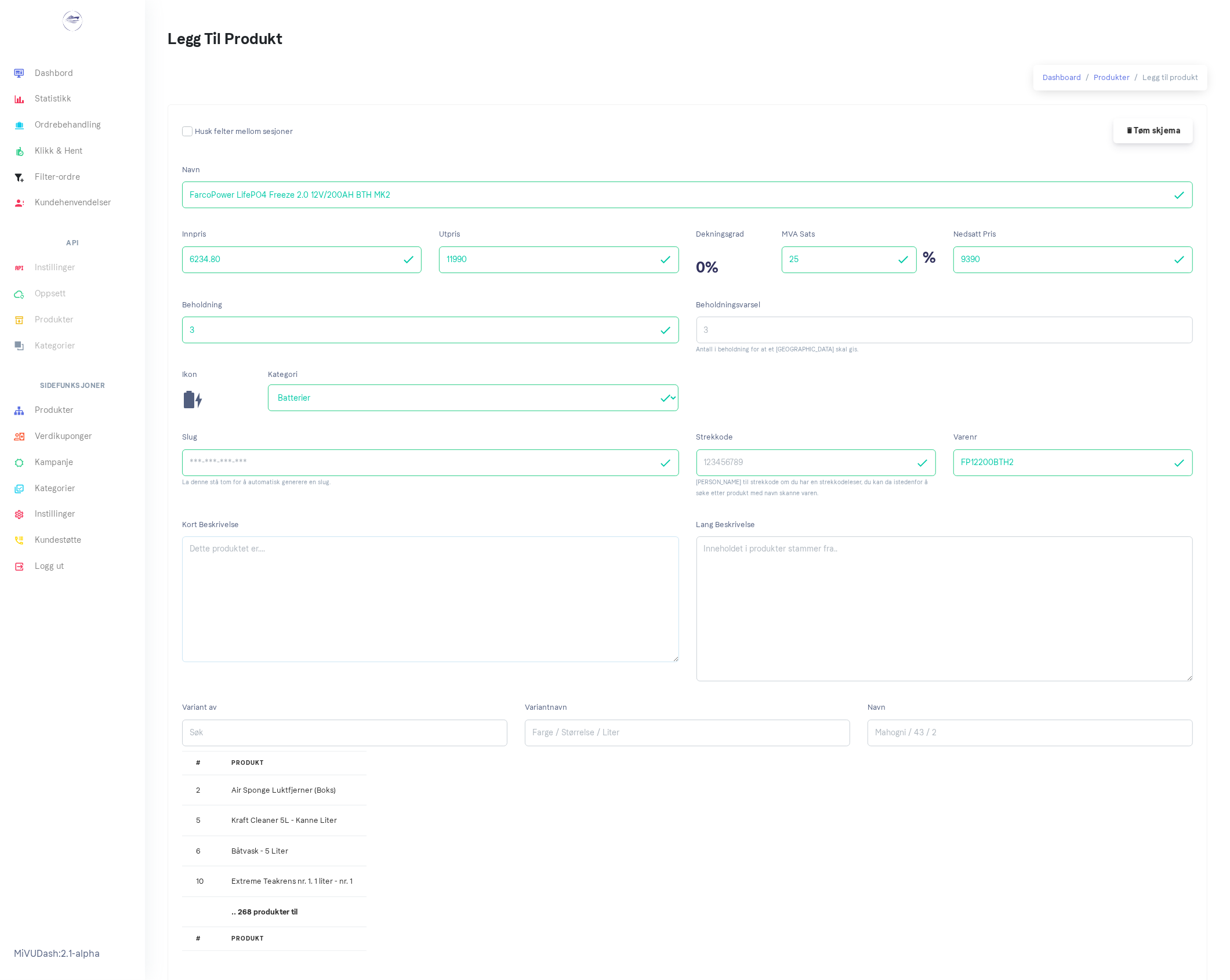
paste textarea "Kraftig og driftssikkert 12,8V 200Ah LiFePO4-batteri med integrert varme og Blu…"
type textarea "Kraftig og driftssikkert 12,8V 200Ah LiFePO4-batteri med integrert varme og Blu…"
click at [967, 548] on textarea "Lang Beskrivelse" at bounding box center [945, 609] width 497 height 145
paste textarea "Kraftig og driftssikkert 12,8V 200Ah LiFePO4-batteri med integrert varme og Blu…"
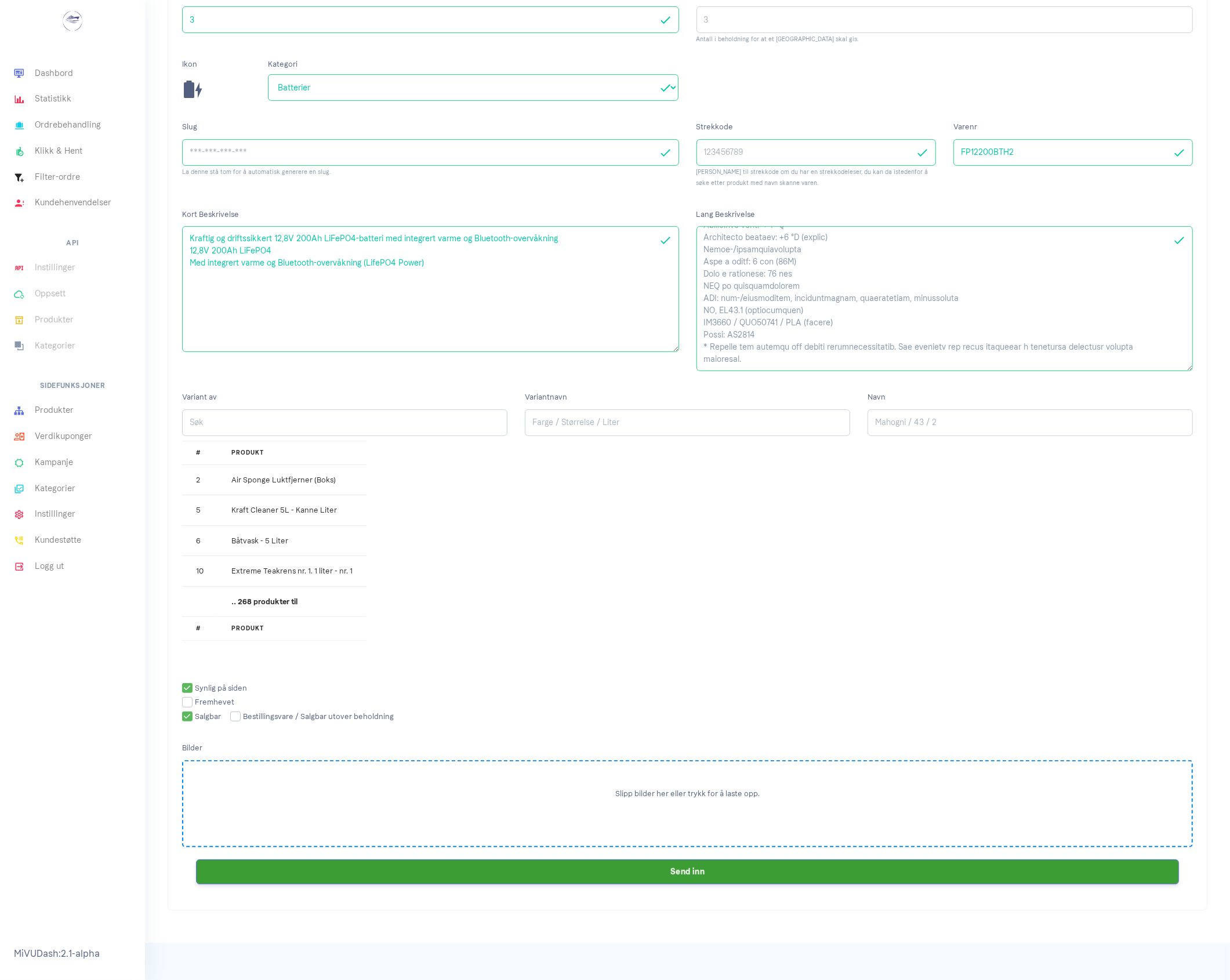
scroll to position [316, 0]
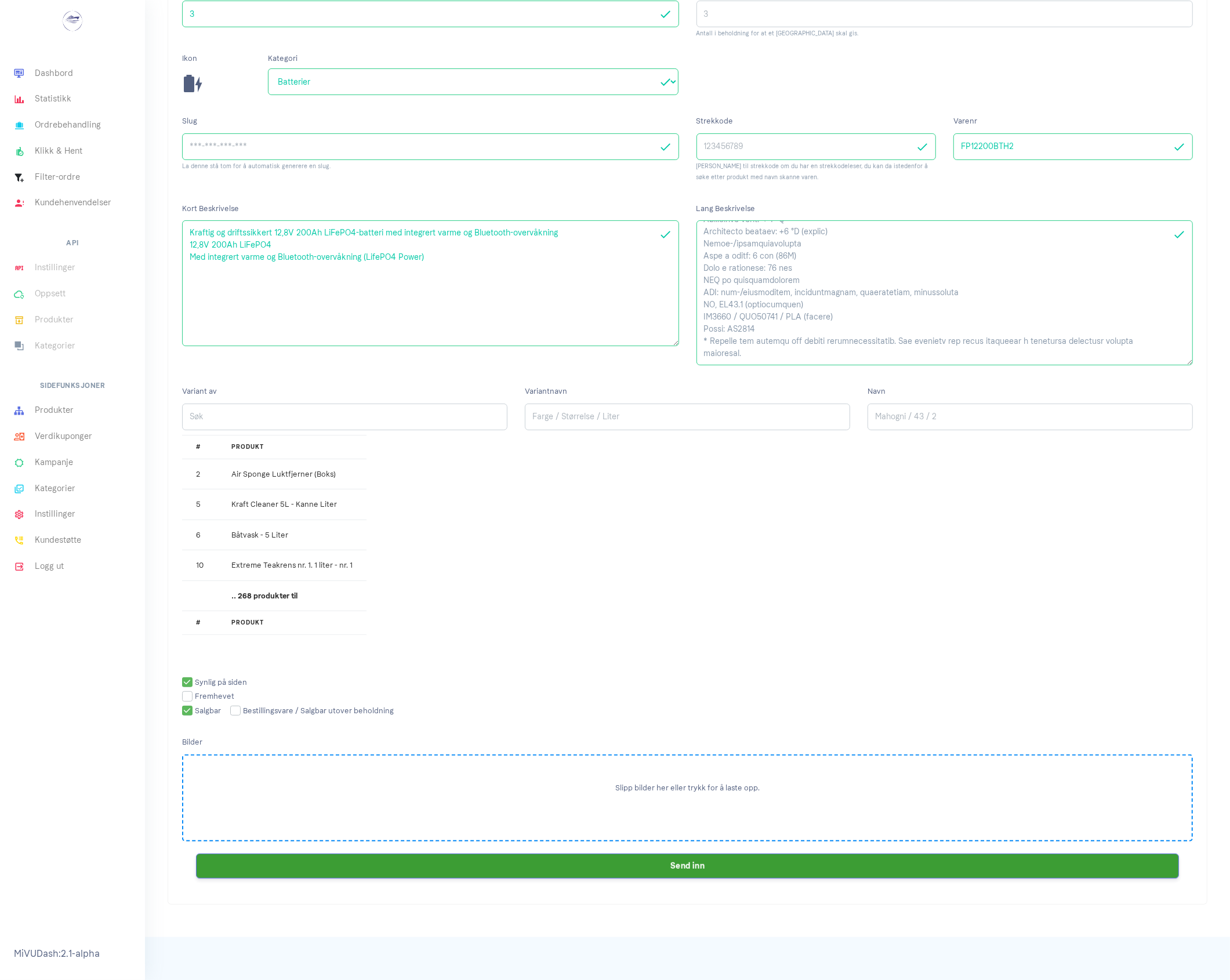
type textarea "Kraftig og driftssikkert 12,8V 200Ah LiFePO4-batteri med integrert varme og Blu…"
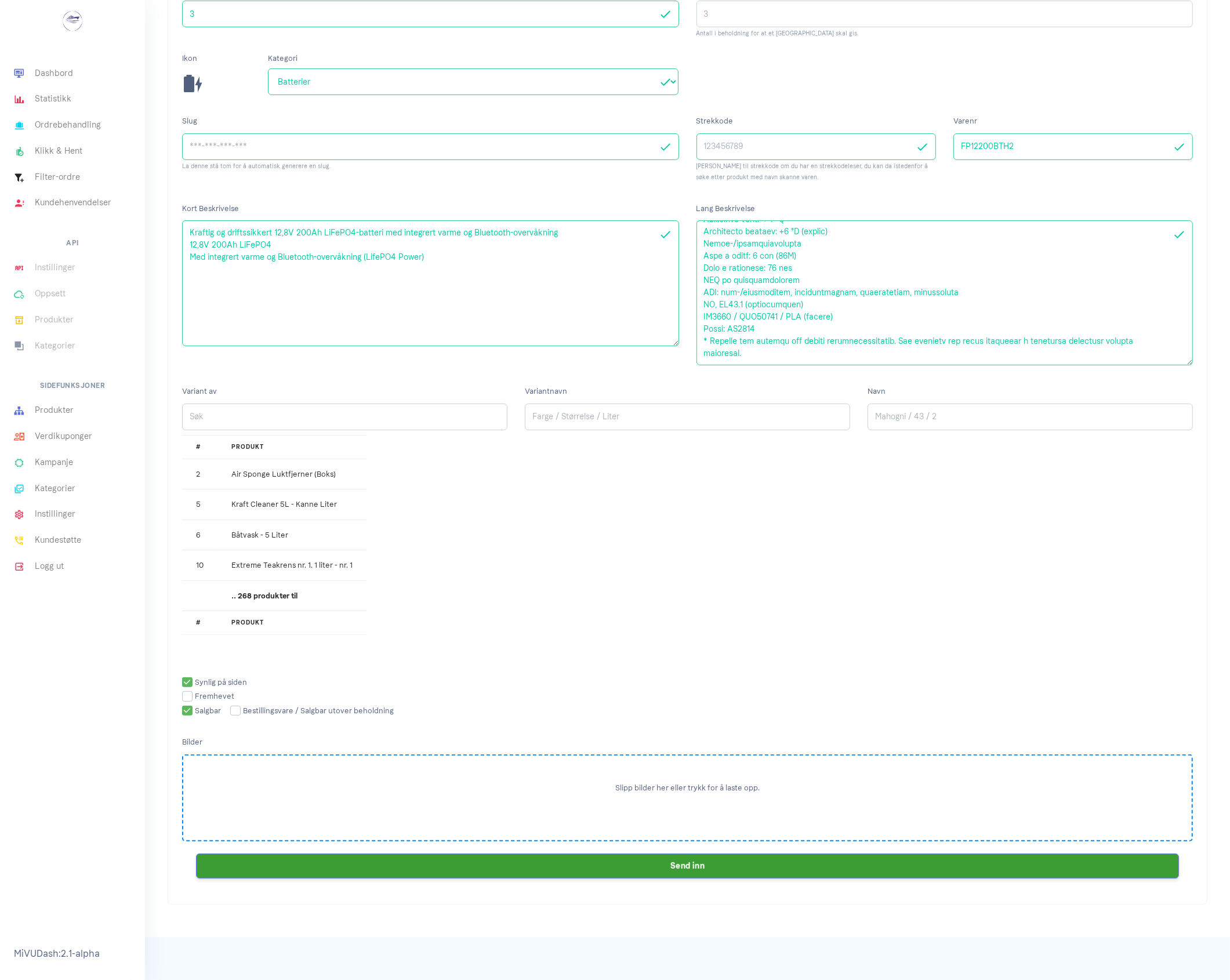
click at [664, 783] on button "Slipp bilder her eller trykk for å laste opp." at bounding box center [688, 787] width 144 height 11
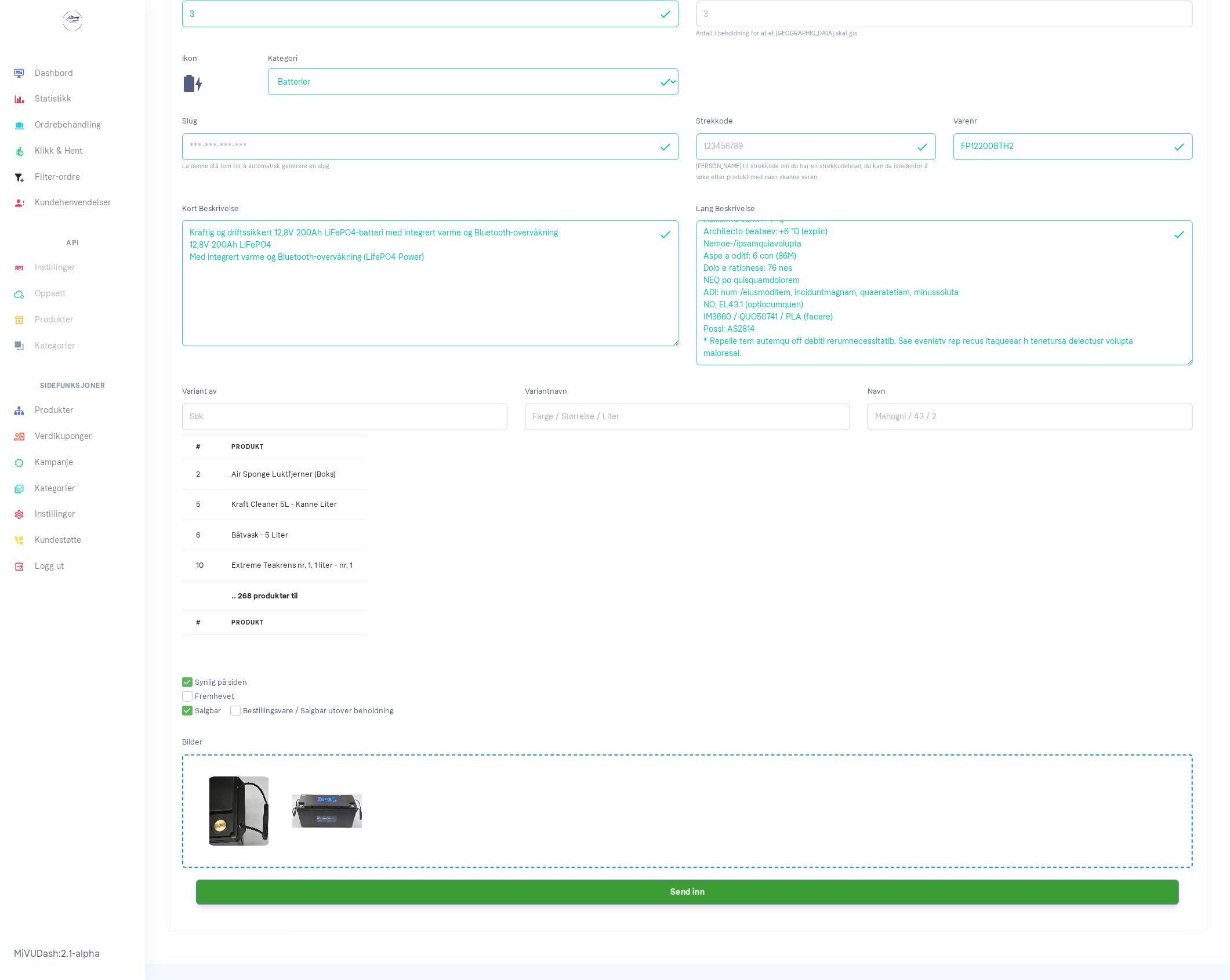
click at [479, 889] on button "Send inn" at bounding box center [688, 892] width 983 height 25
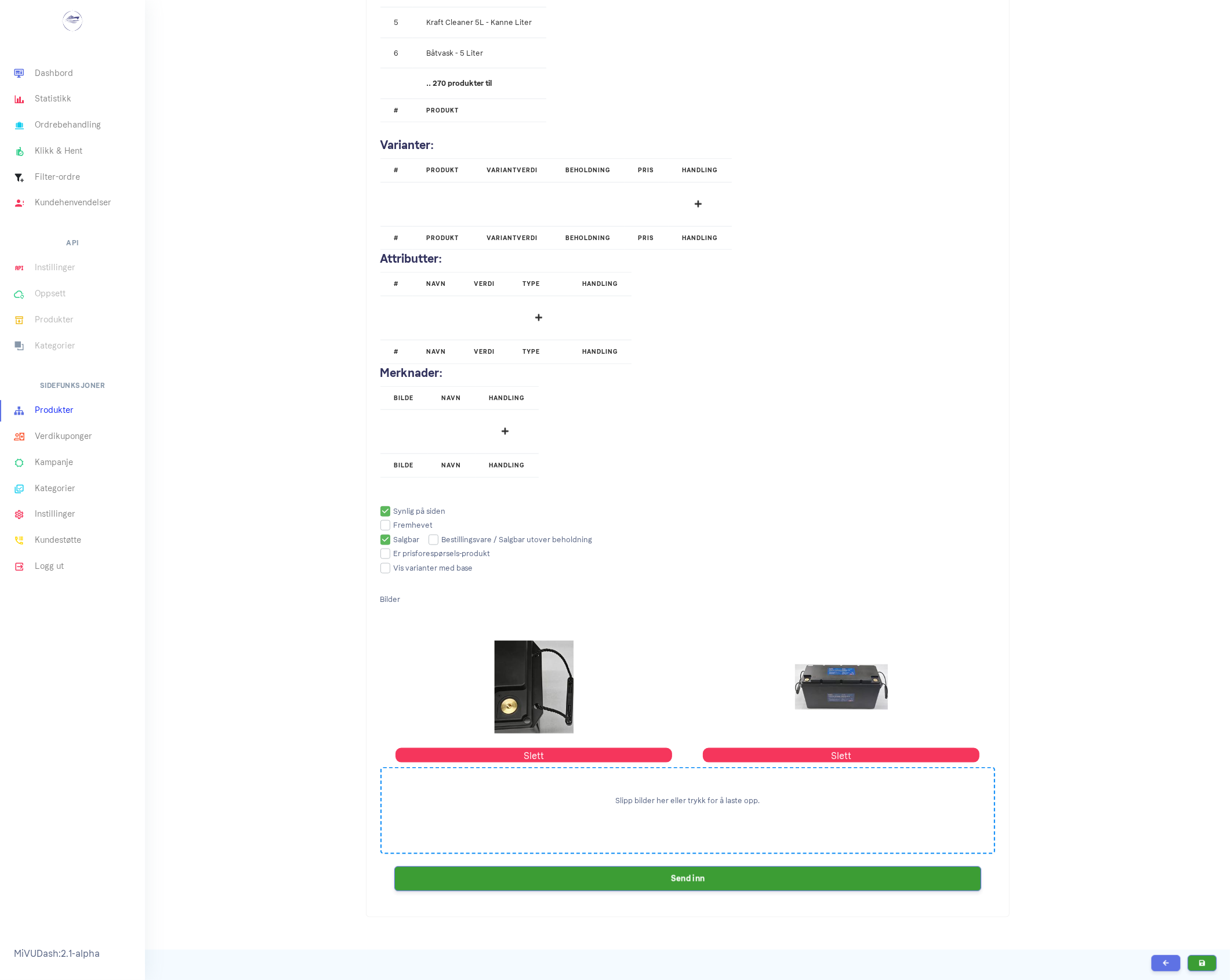
scroll to position [1268, 0]
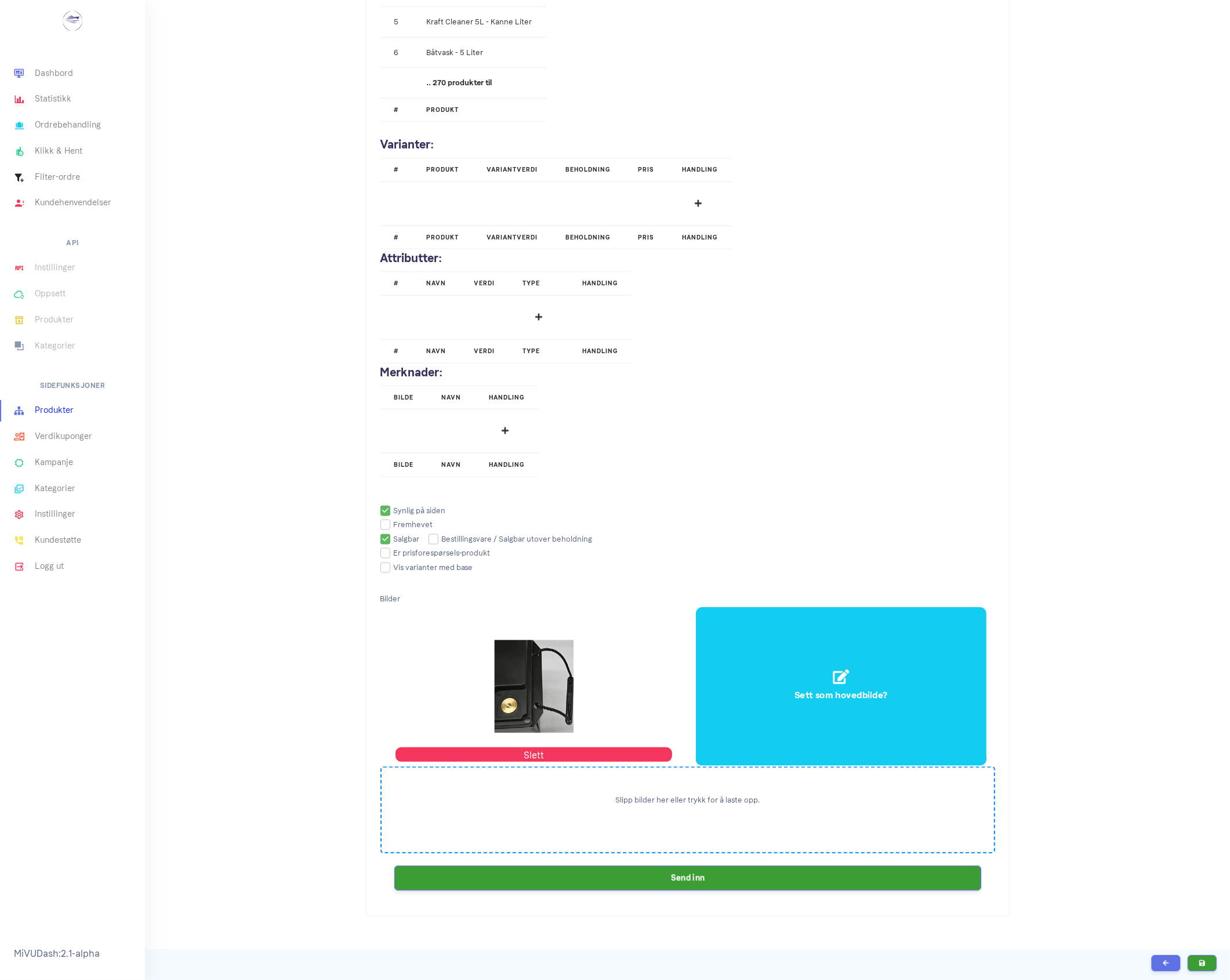
click at [769, 692] on div "Sett som hovedbilde Sett som hovedbilde?" at bounding box center [841, 687] width 291 height 158
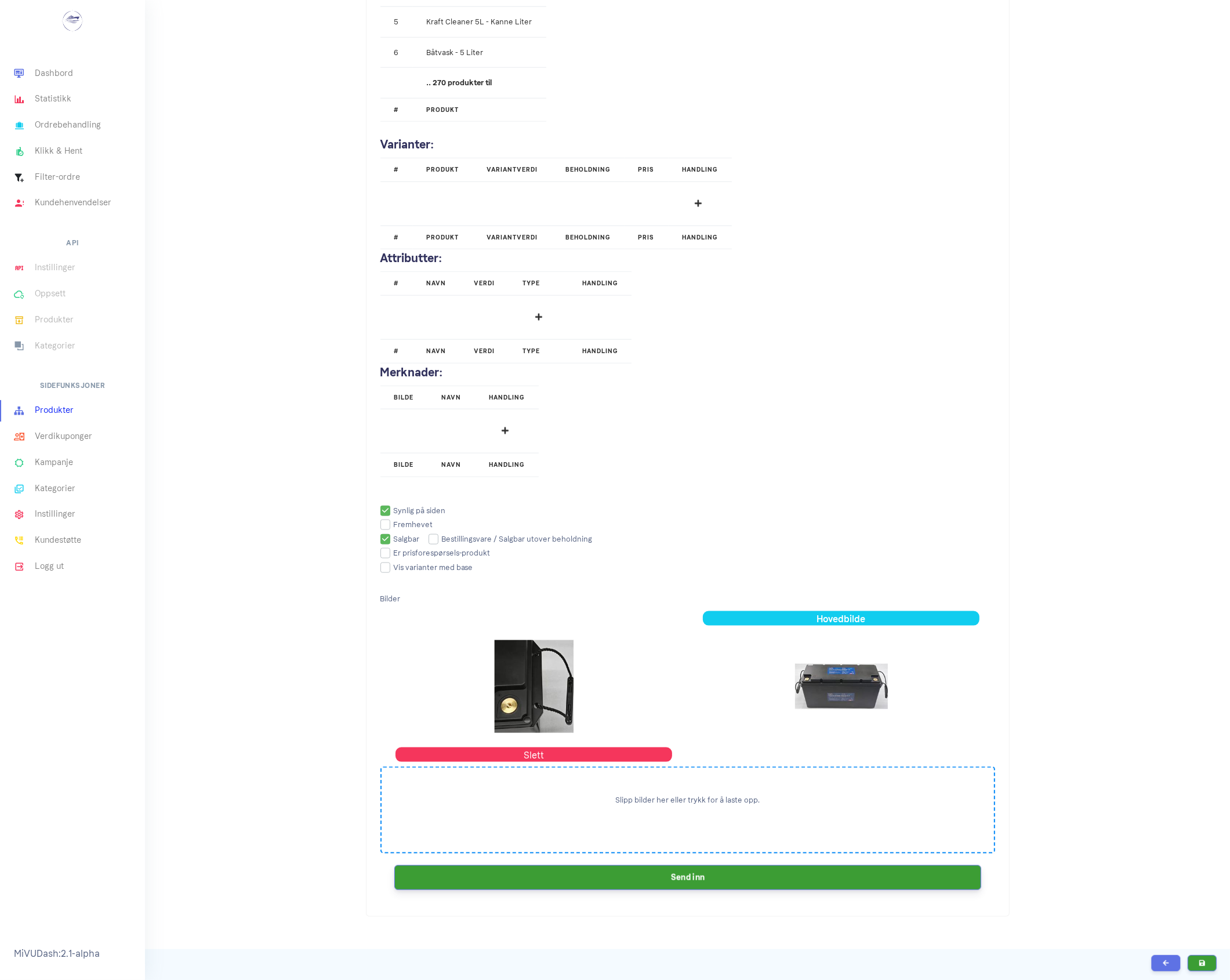
click at [724, 888] on button "Send inn" at bounding box center [688, 877] width 587 height 25
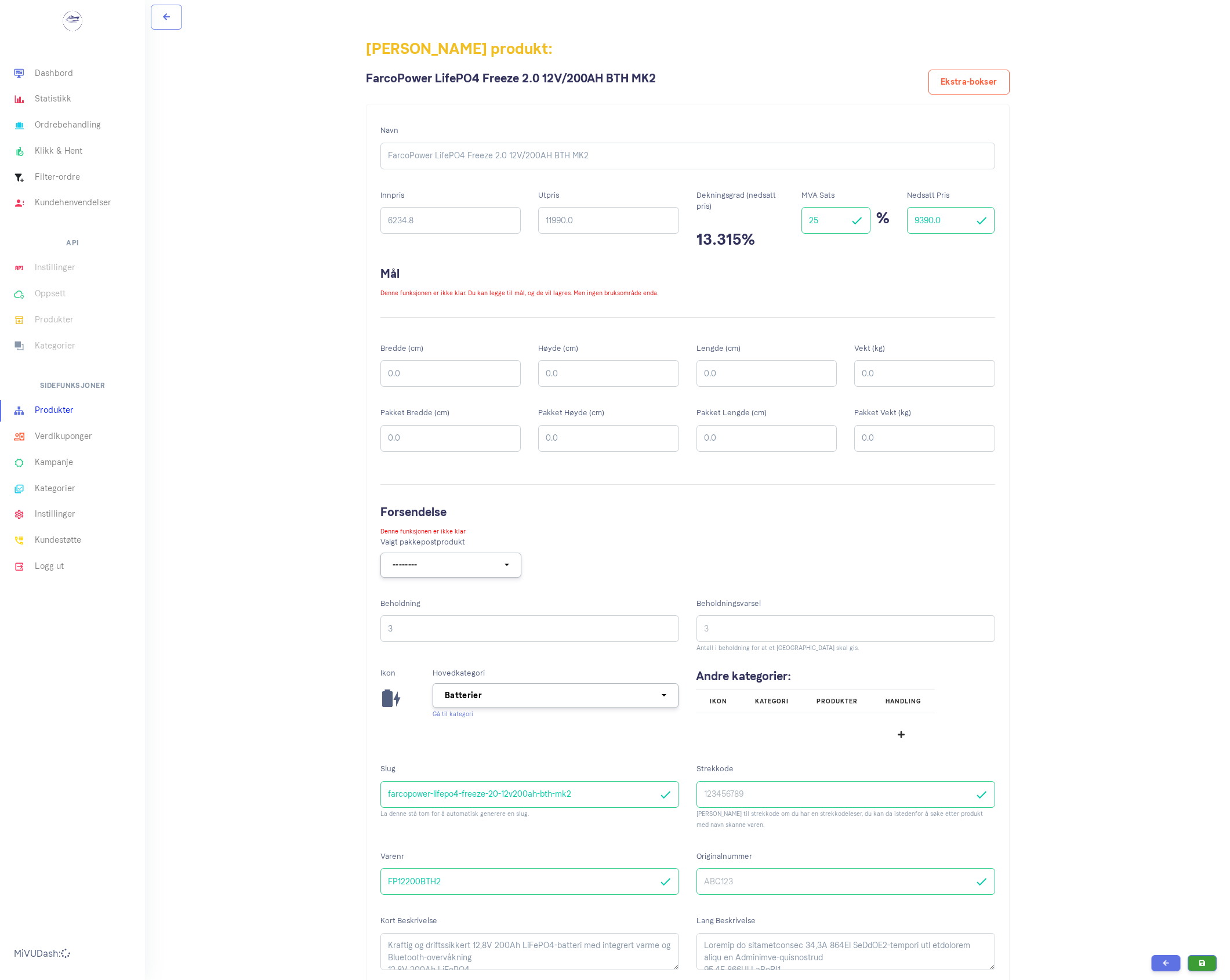
scroll to position [1268, 0]
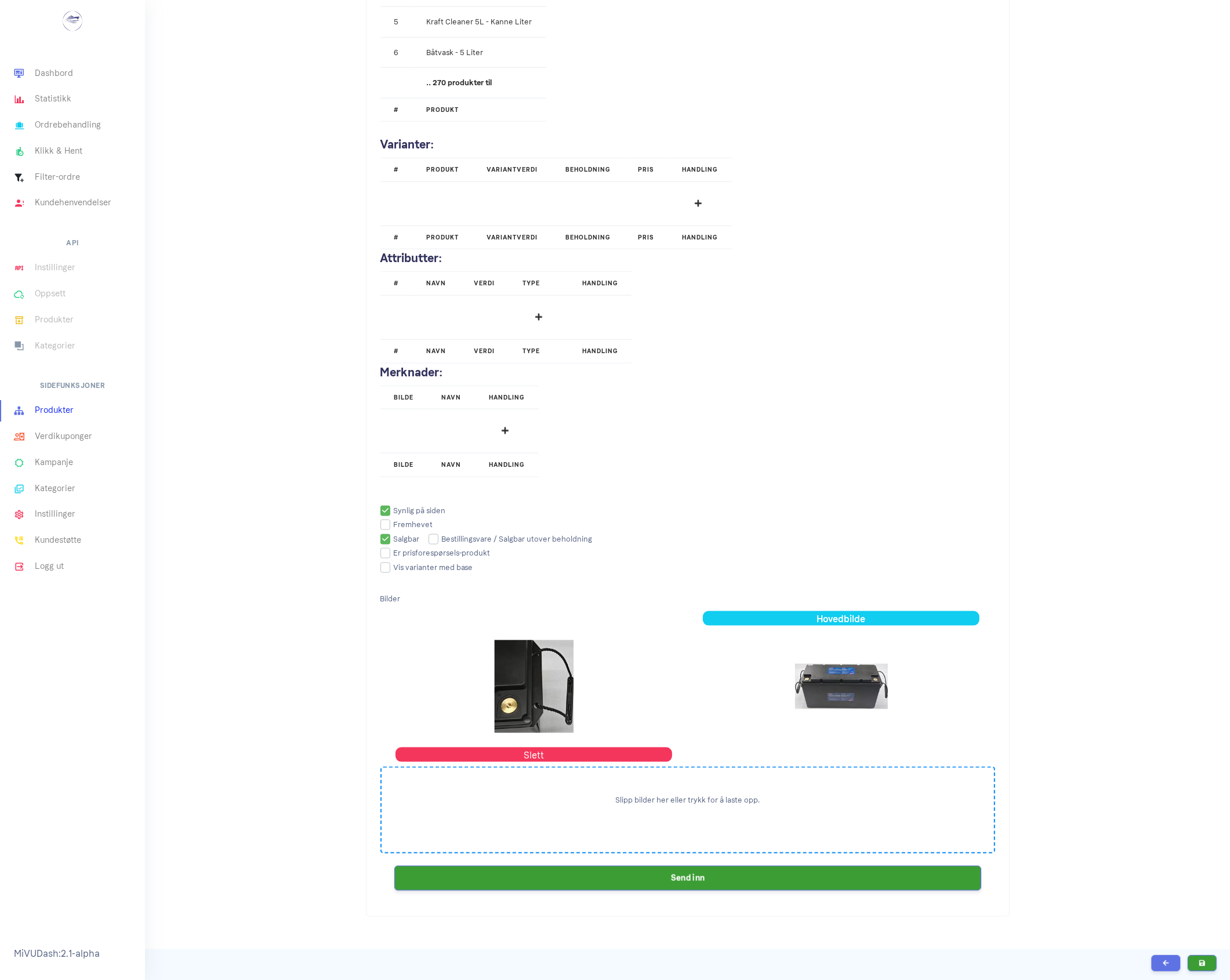
click at [433, 543] on input "checkbox" at bounding box center [510, 538] width 164 height 7
checkbox input "true"
click at [389, 528] on input "checkbox" at bounding box center [407, 524] width 52 height 7
checkbox input "true"
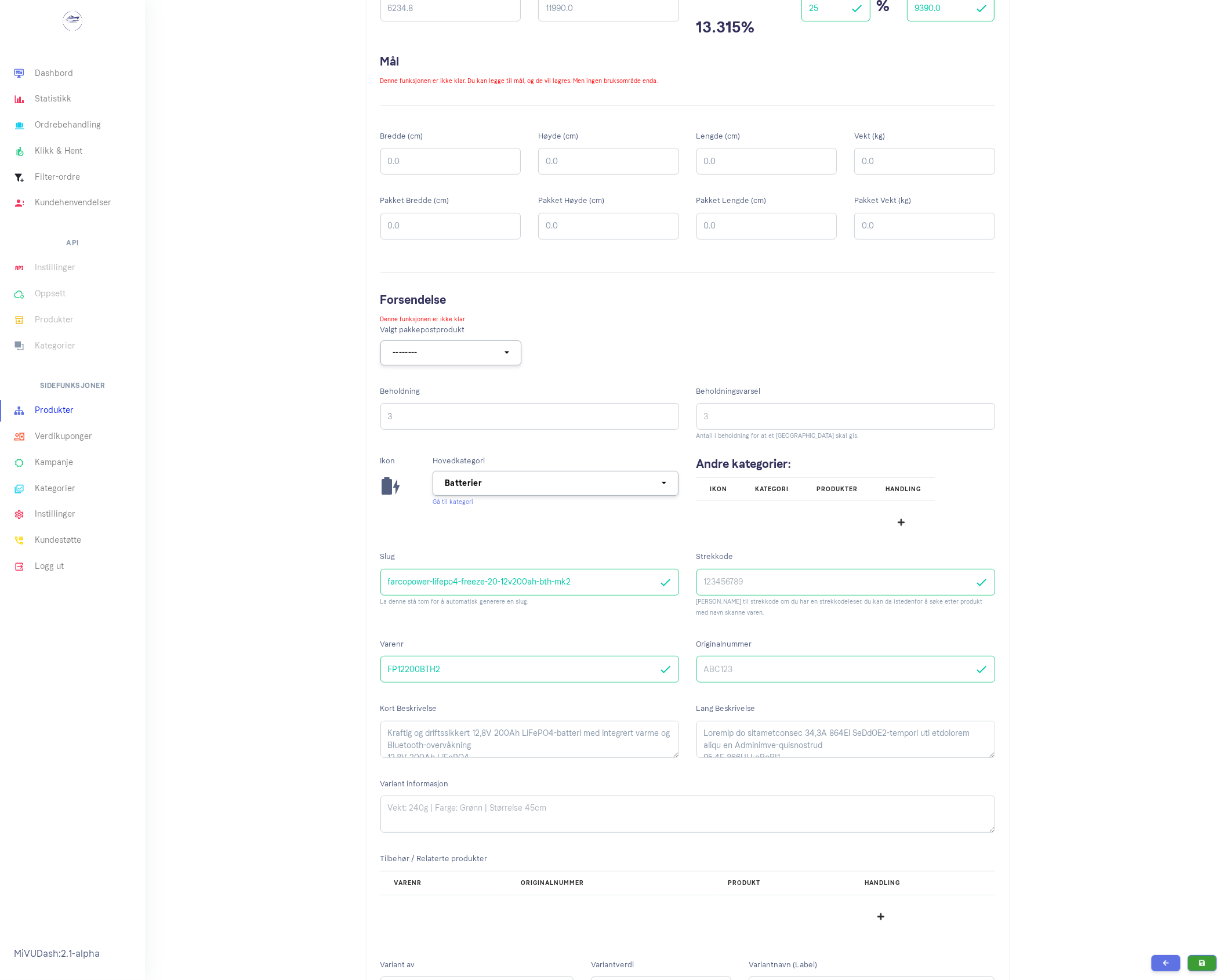
scroll to position [0, 0]
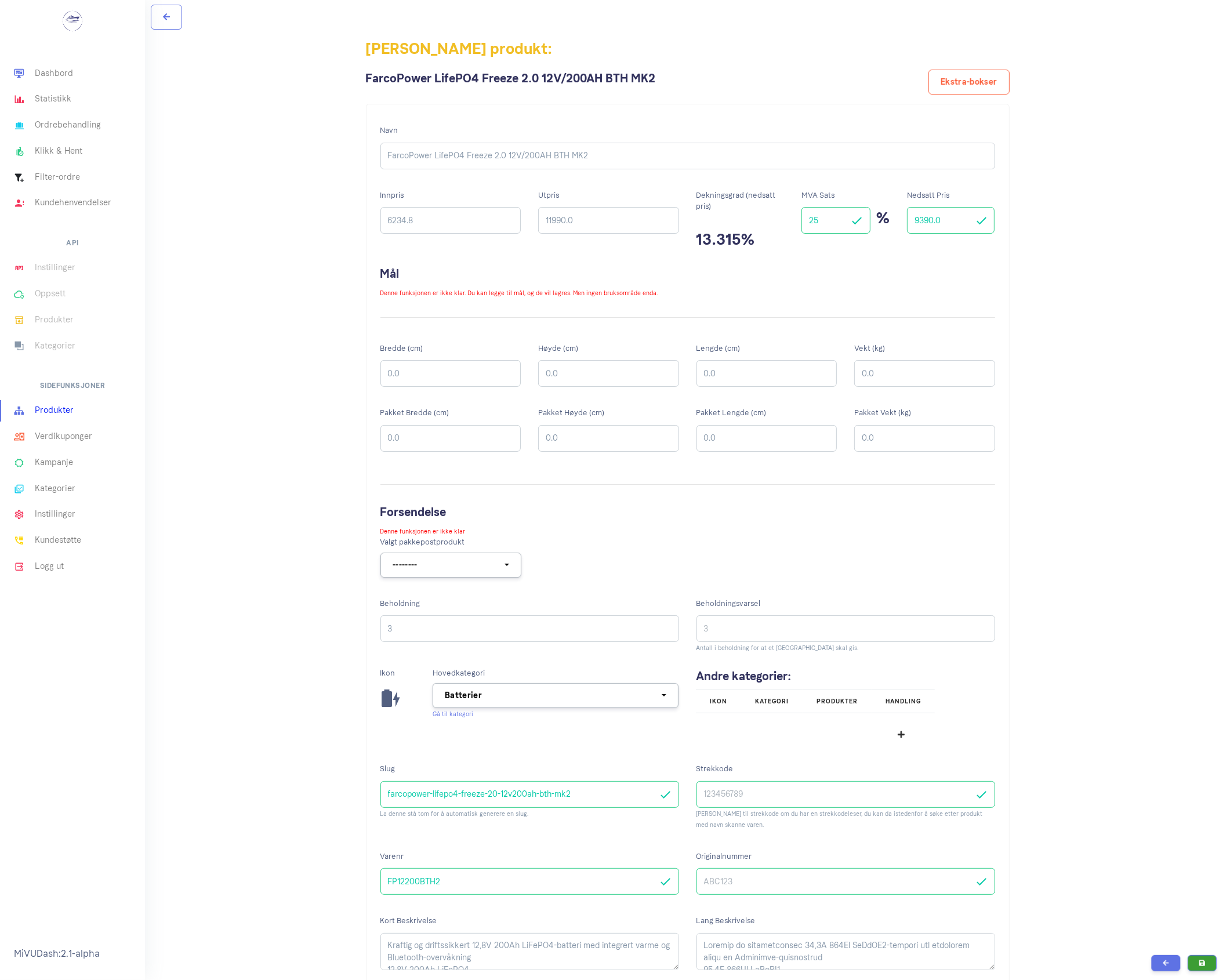
click at [851, 440] on div "Pakket Vekt (kg) 0.0" at bounding box center [925, 433] width 158 height 65
click at [475, 630] on input "3" at bounding box center [530, 629] width 299 height 27
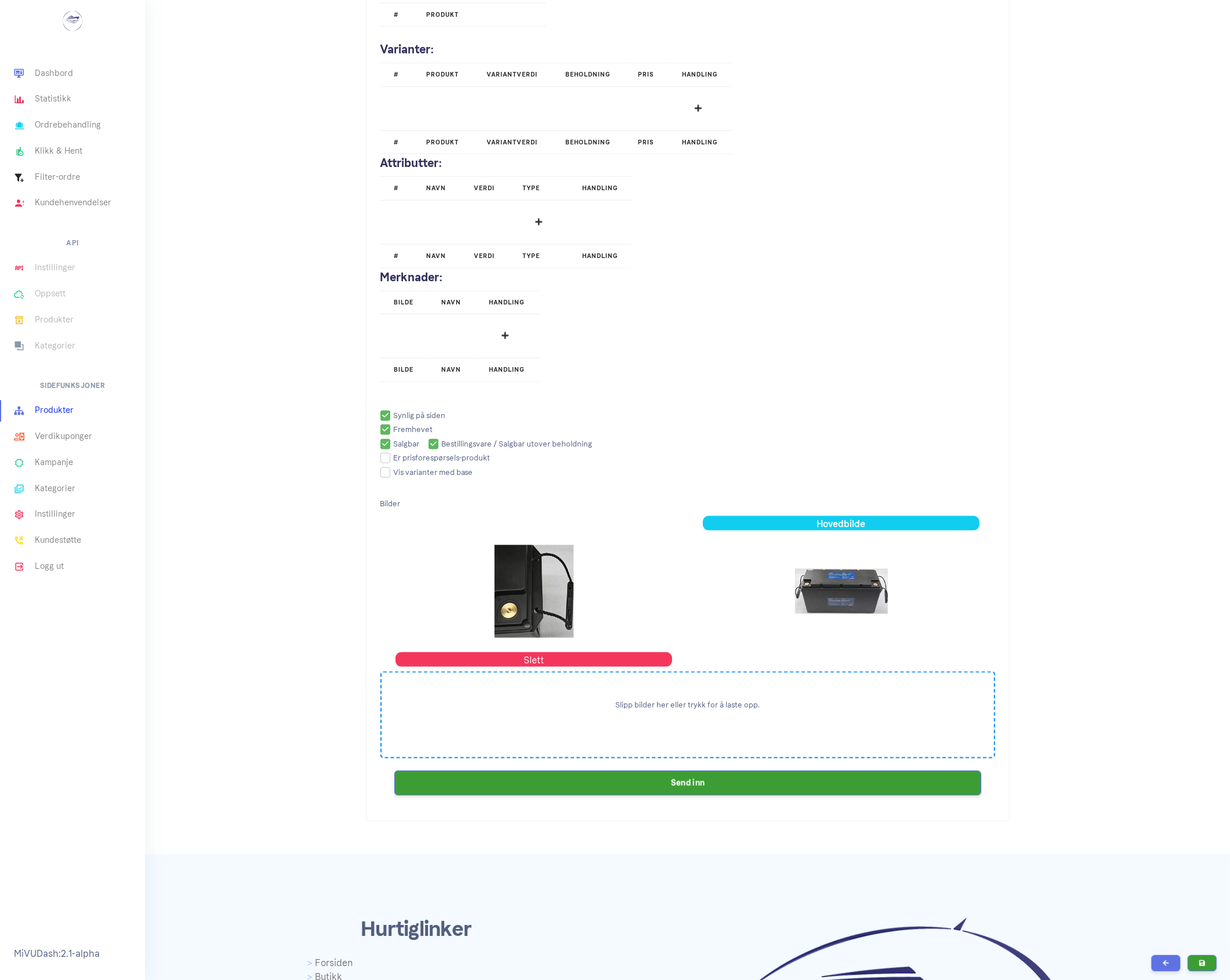
scroll to position [1366, 0]
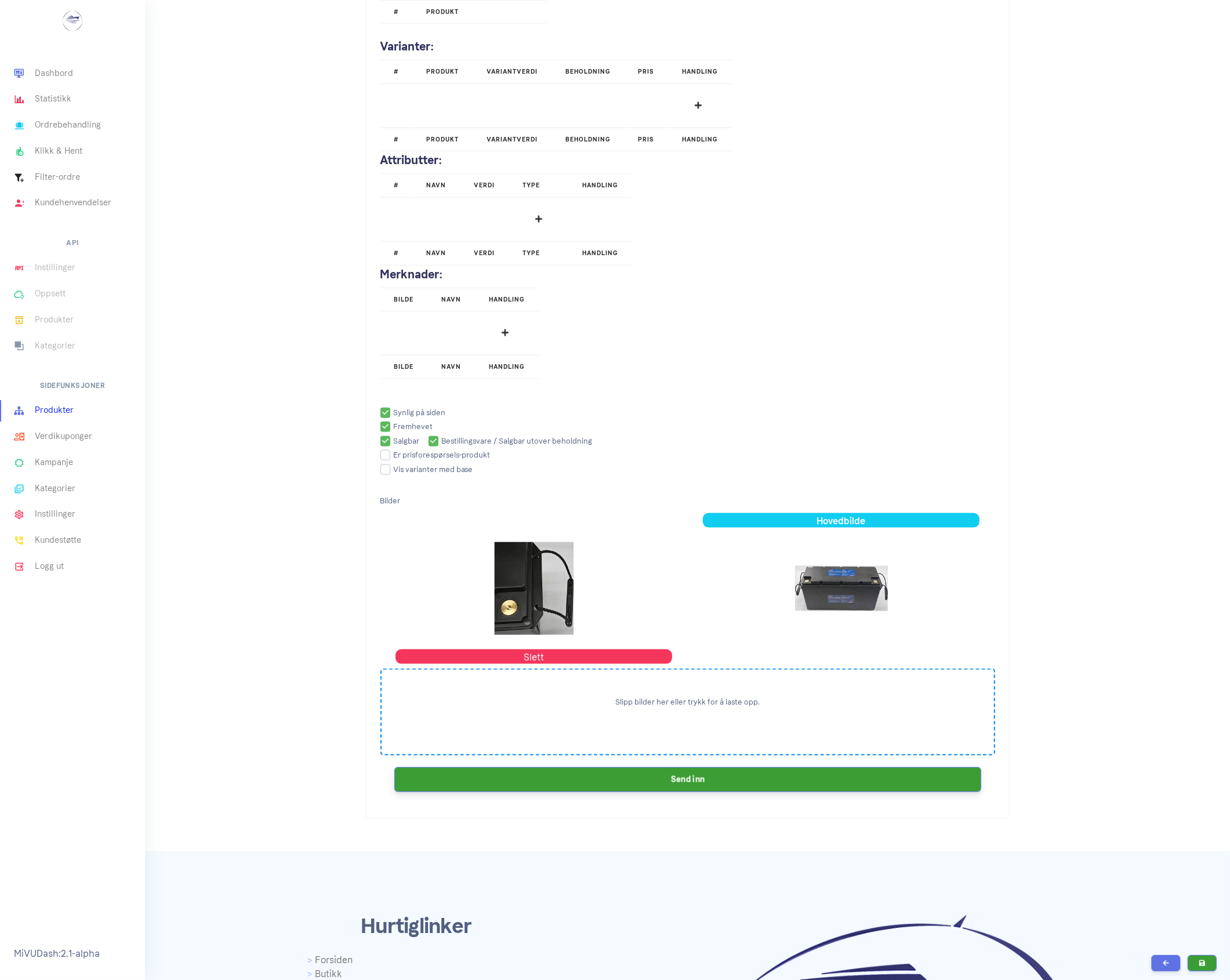
click at [648, 789] on button "Send inn" at bounding box center [688, 779] width 587 height 25
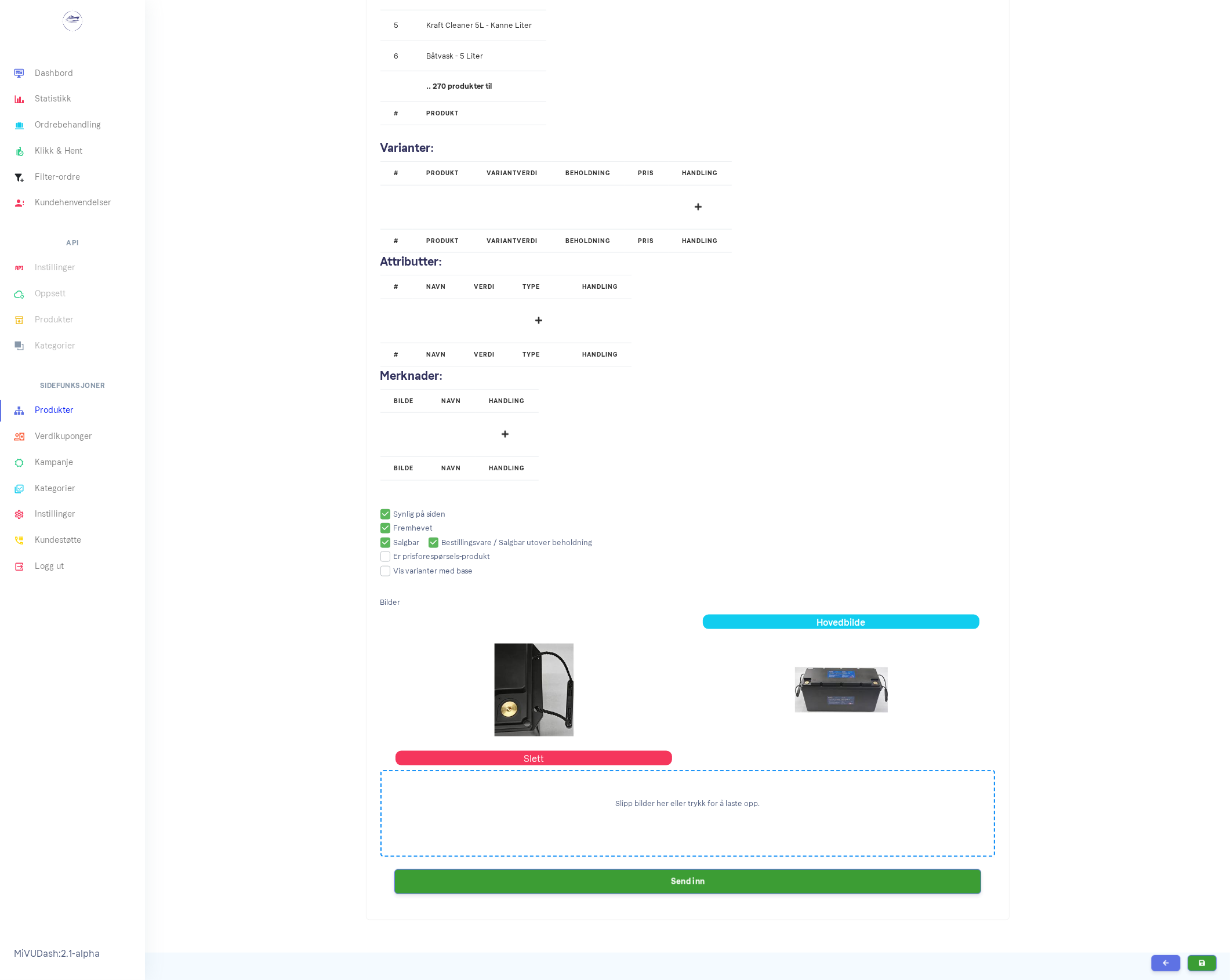
scroll to position [1265, 0]
click at [735, 888] on button "Send inn" at bounding box center [688, 880] width 587 height 25
click at [813, 885] on button "Send inn" at bounding box center [688, 880] width 587 height 25
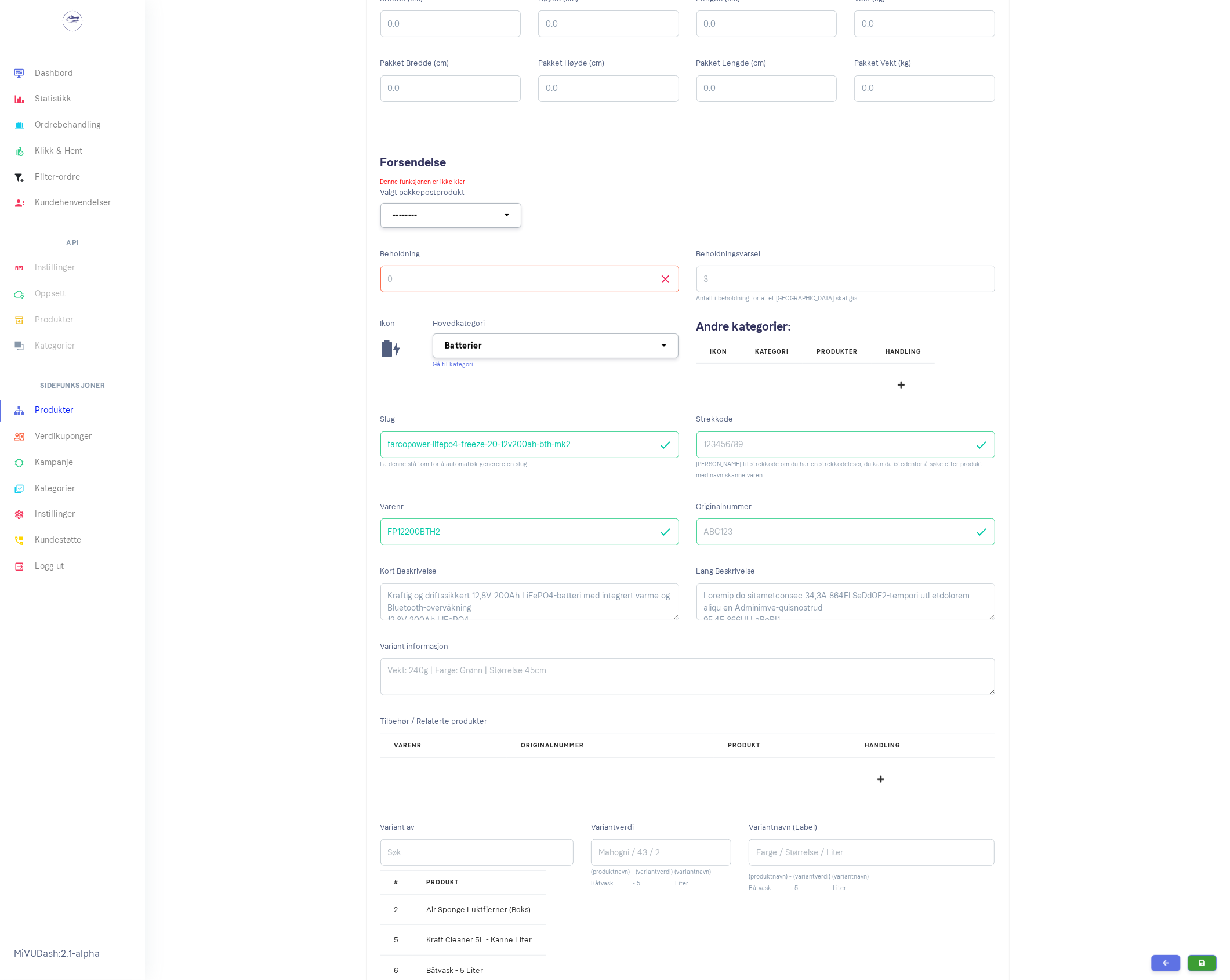
scroll to position [348, 0]
click at [654, 288] on input "Beholdning" at bounding box center [530, 280] width 299 height 27
type input "1"
click at [667, 275] on input "1" at bounding box center [530, 280] width 299 height 27
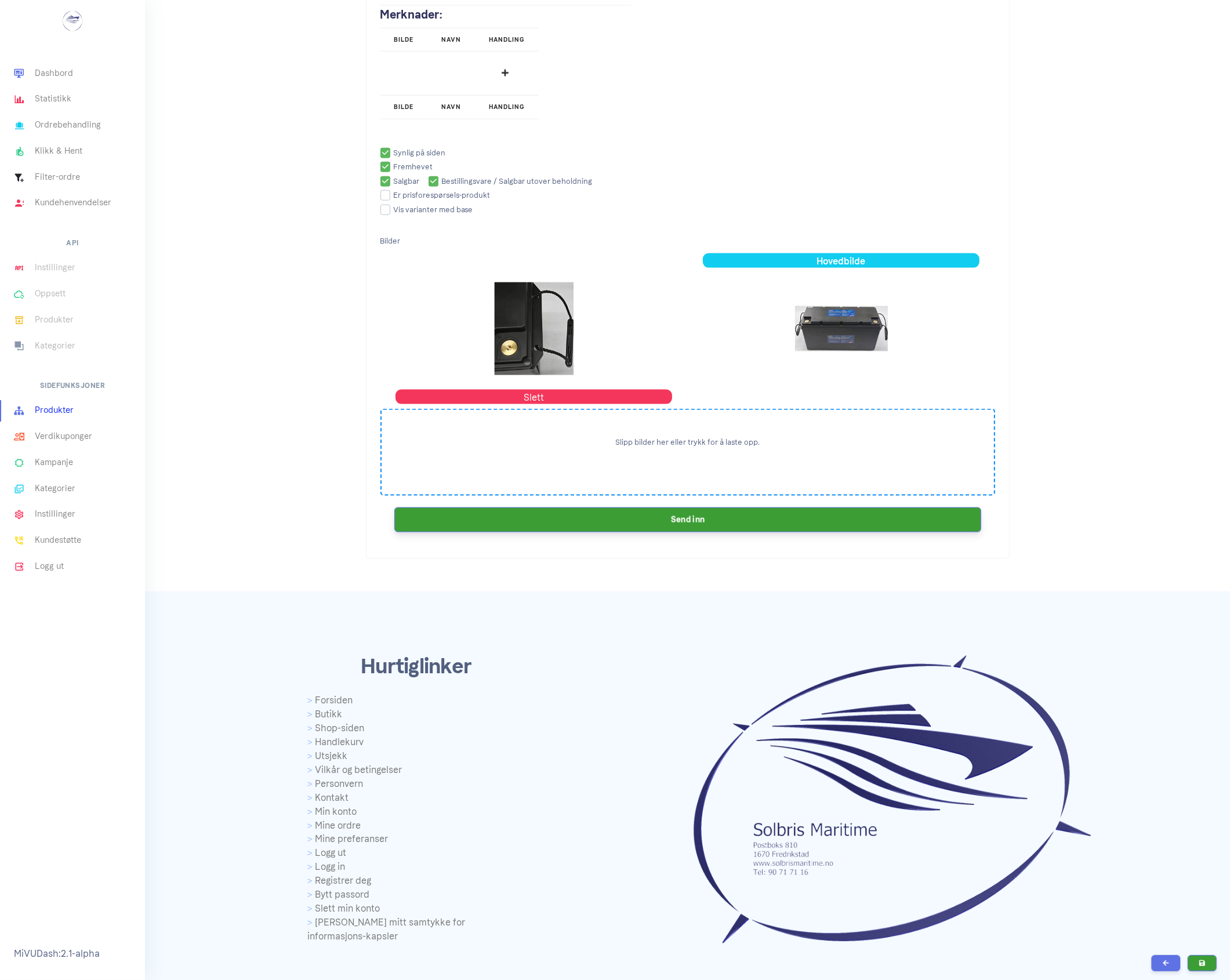
scroll to position [1636, 0]
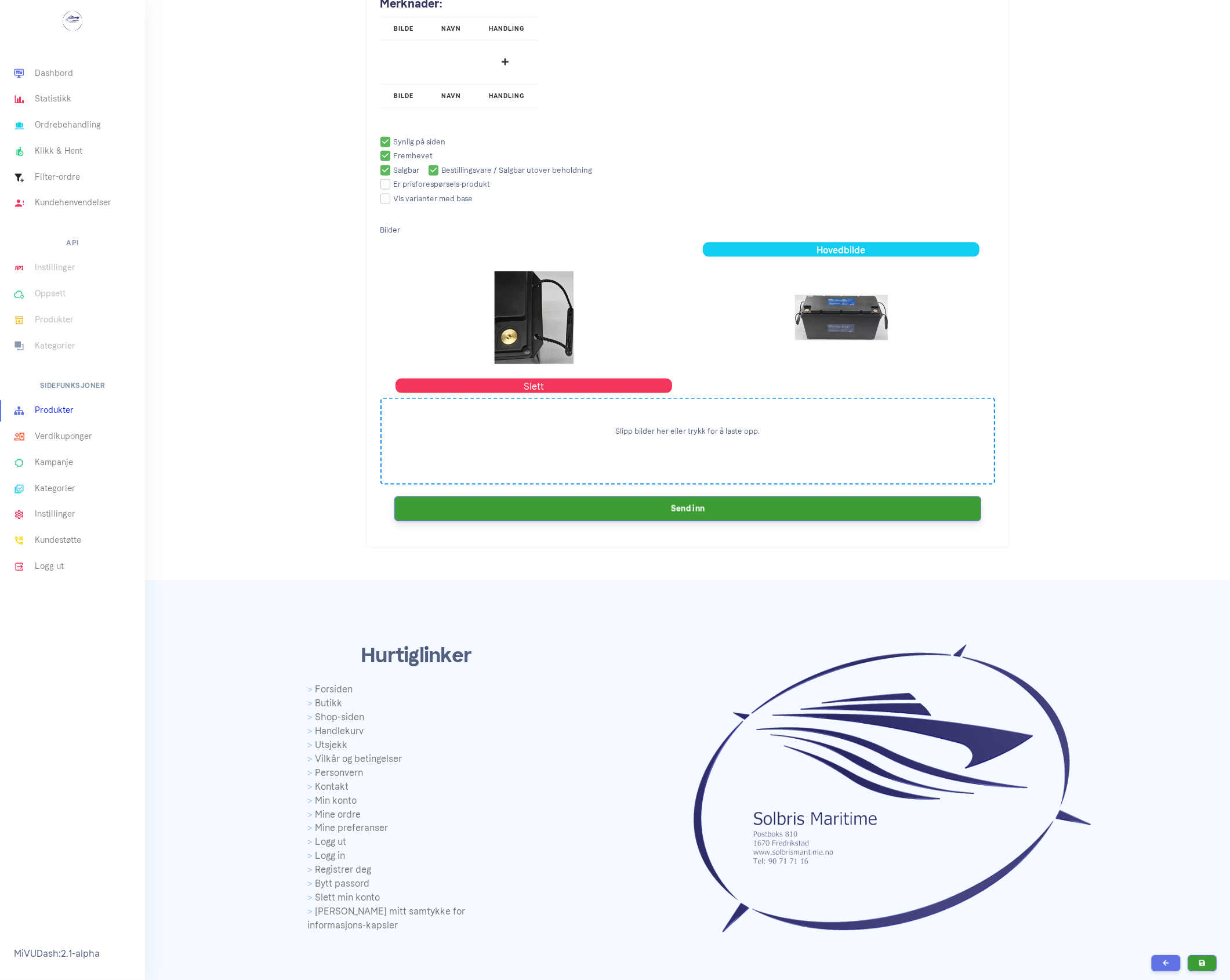
click at [737, 515] on button "Send inn" at bounding box center [688, 509] width 587 height 25
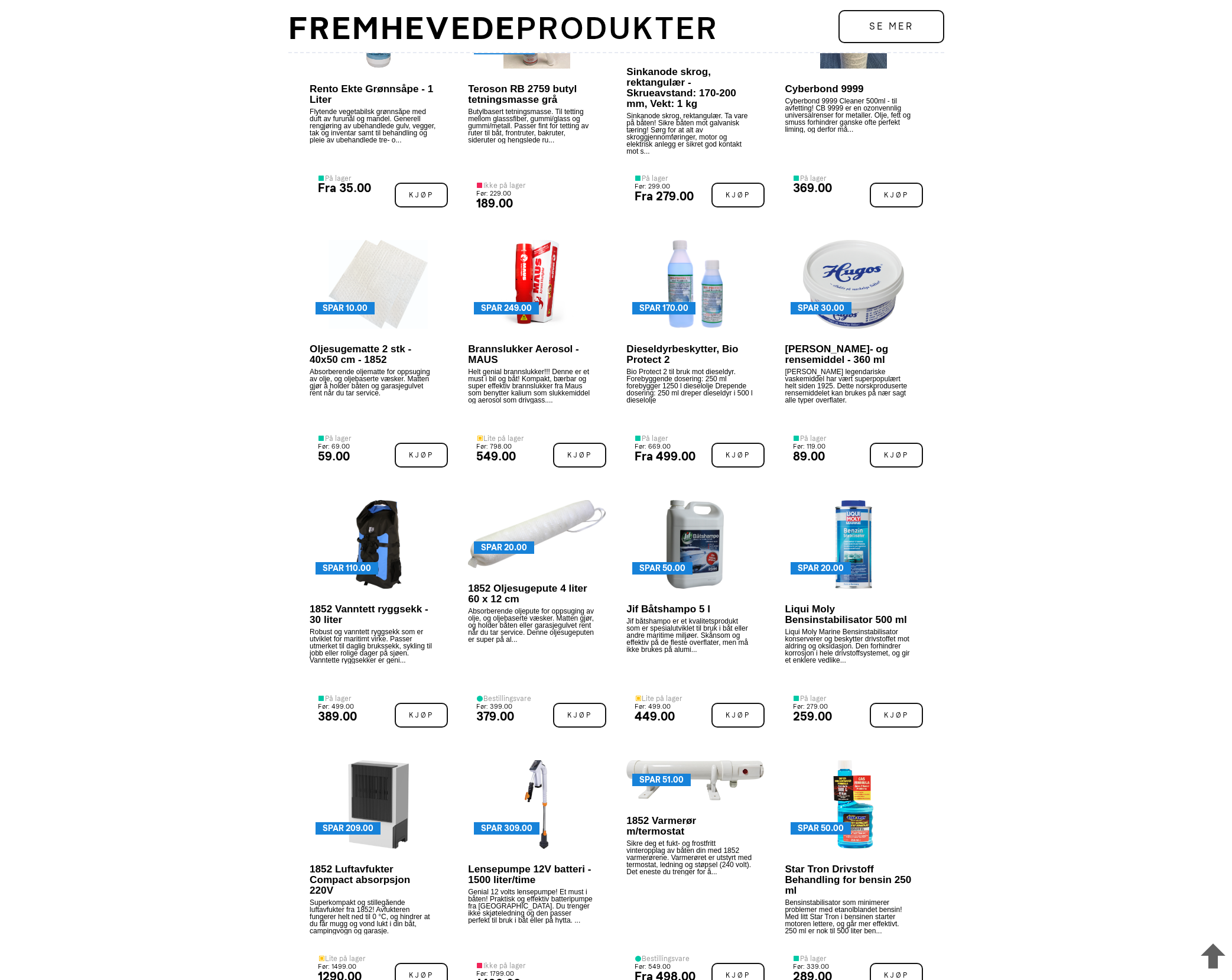
scroll to position [2236, 0]
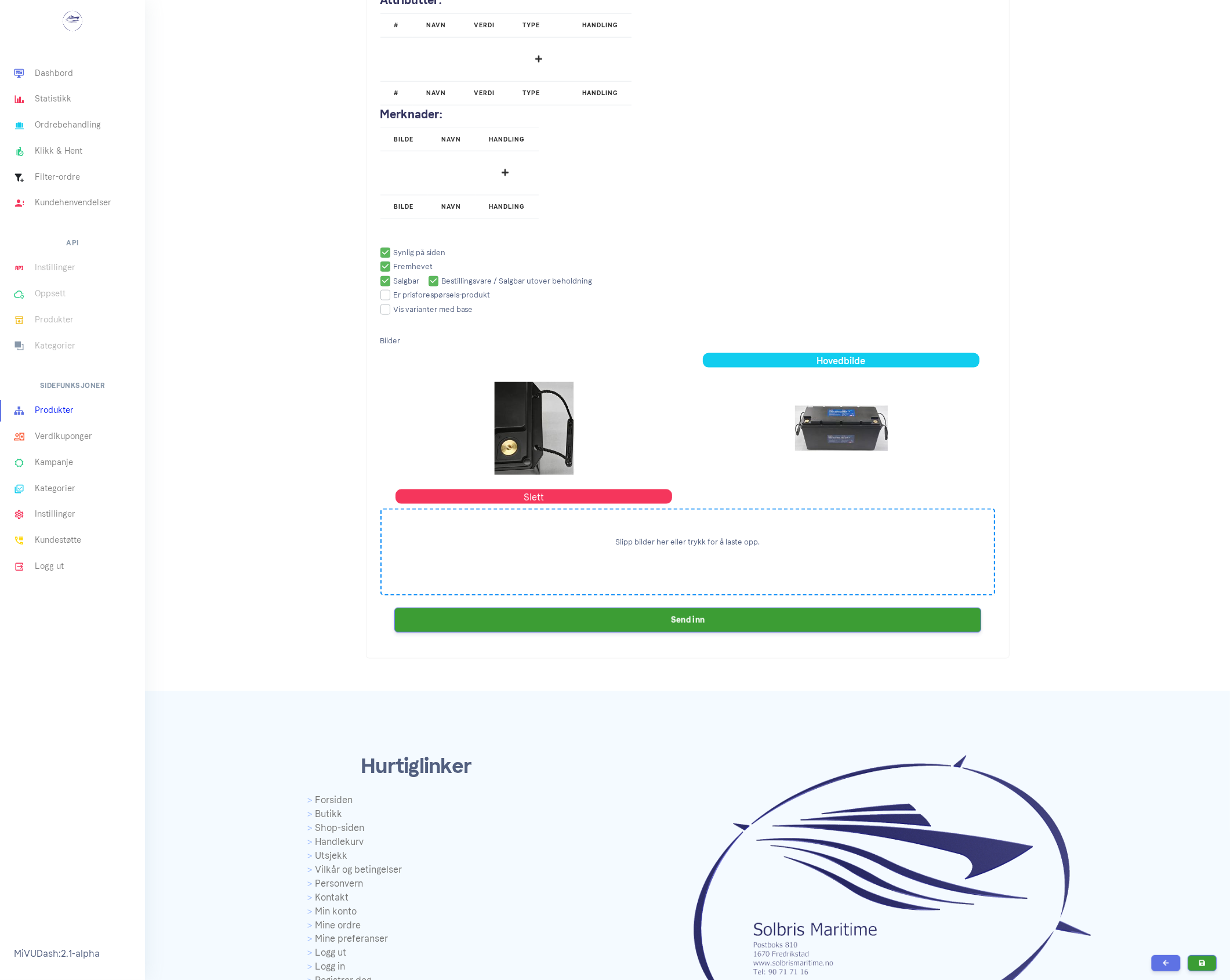
scroll to position [1524, 0]
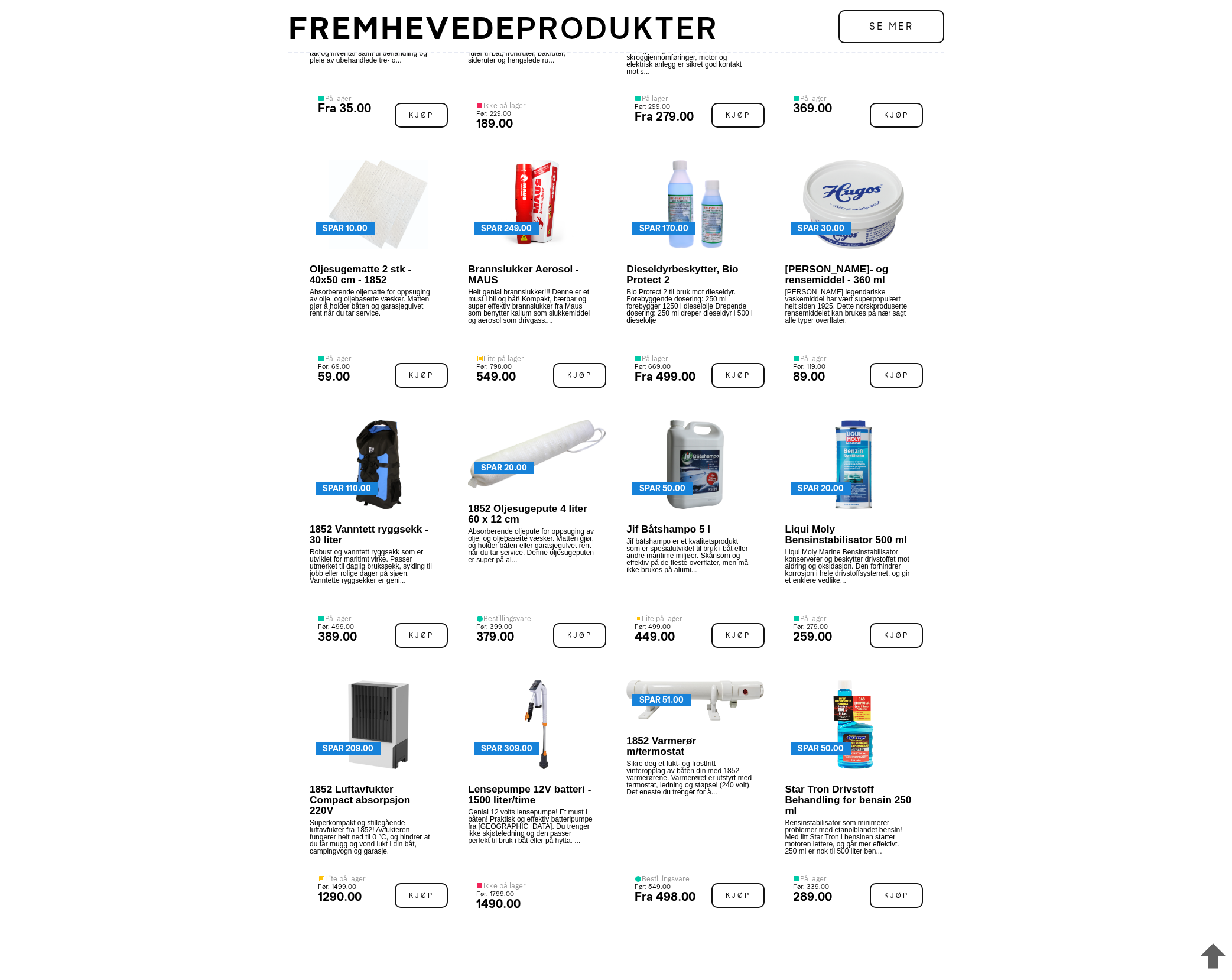
scroll to position [2312, 0]
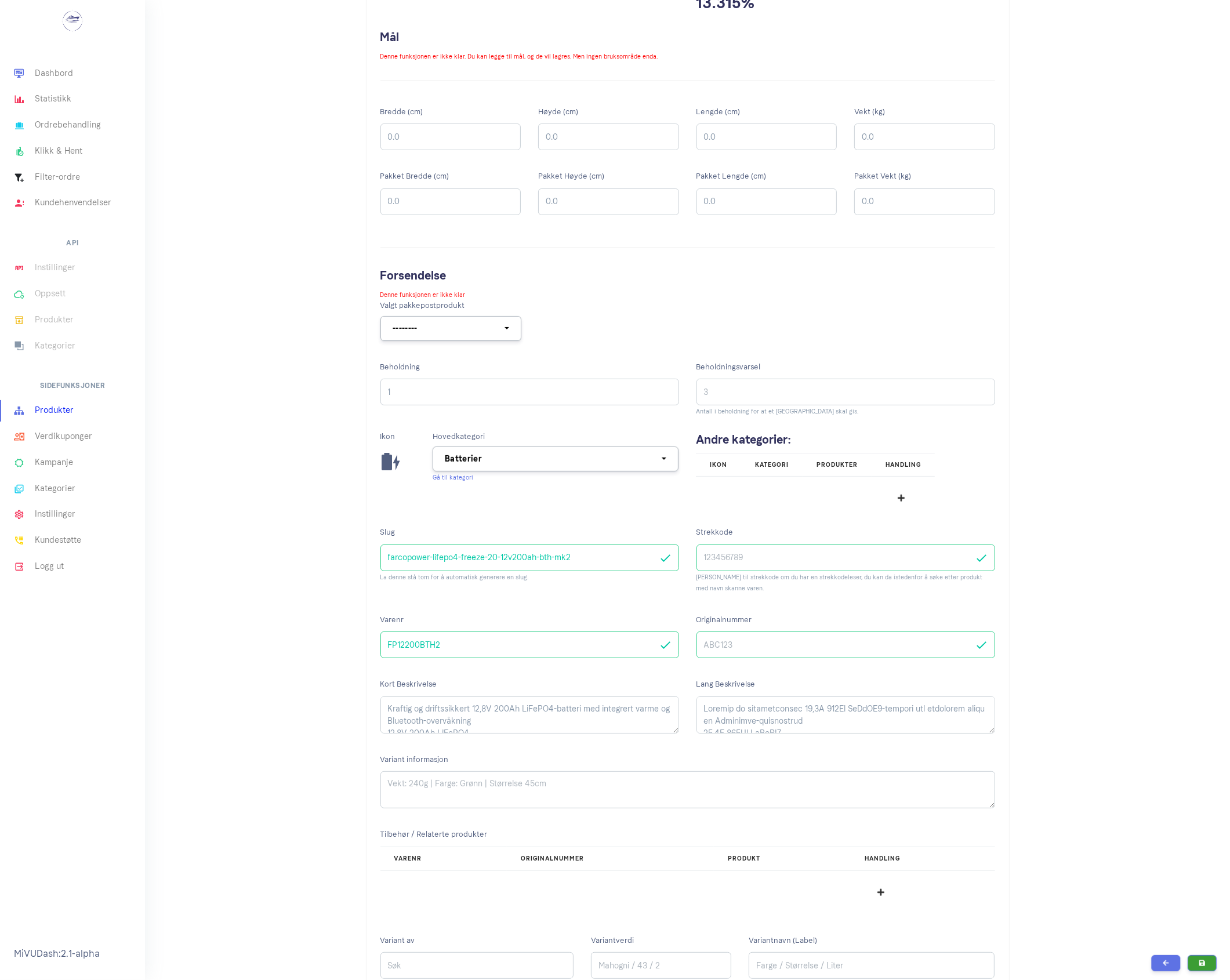
scroll to position [236, 0]
click at [898, 502] on icon "button" at bounding box center [901, 498] width 7 height 8
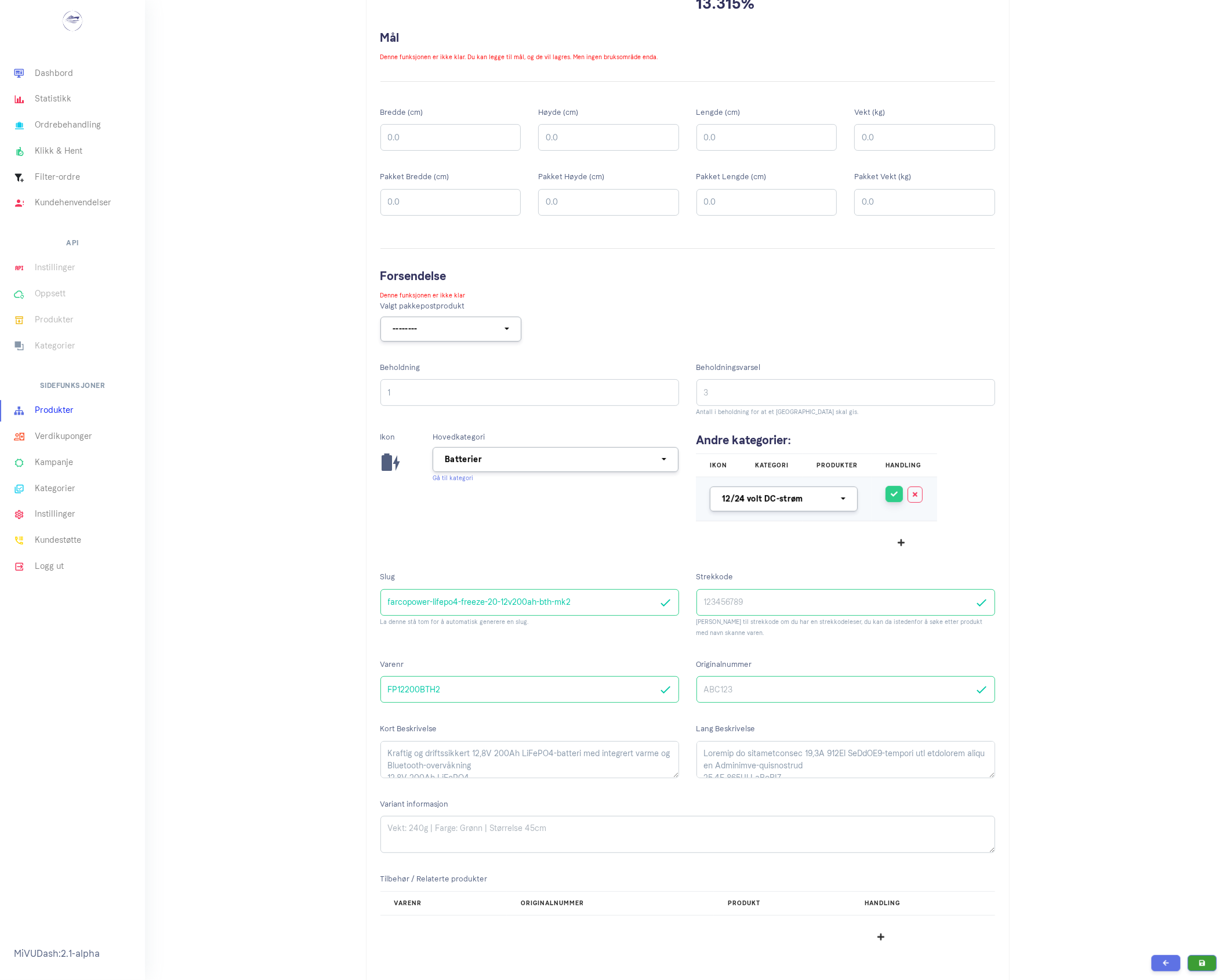
click at [891, 497] on icon "button" at bounding box center [894, 494] width 7 height 7
click at [940, 546] on button "button" at bounding box center [937, 542] width 32 height 25
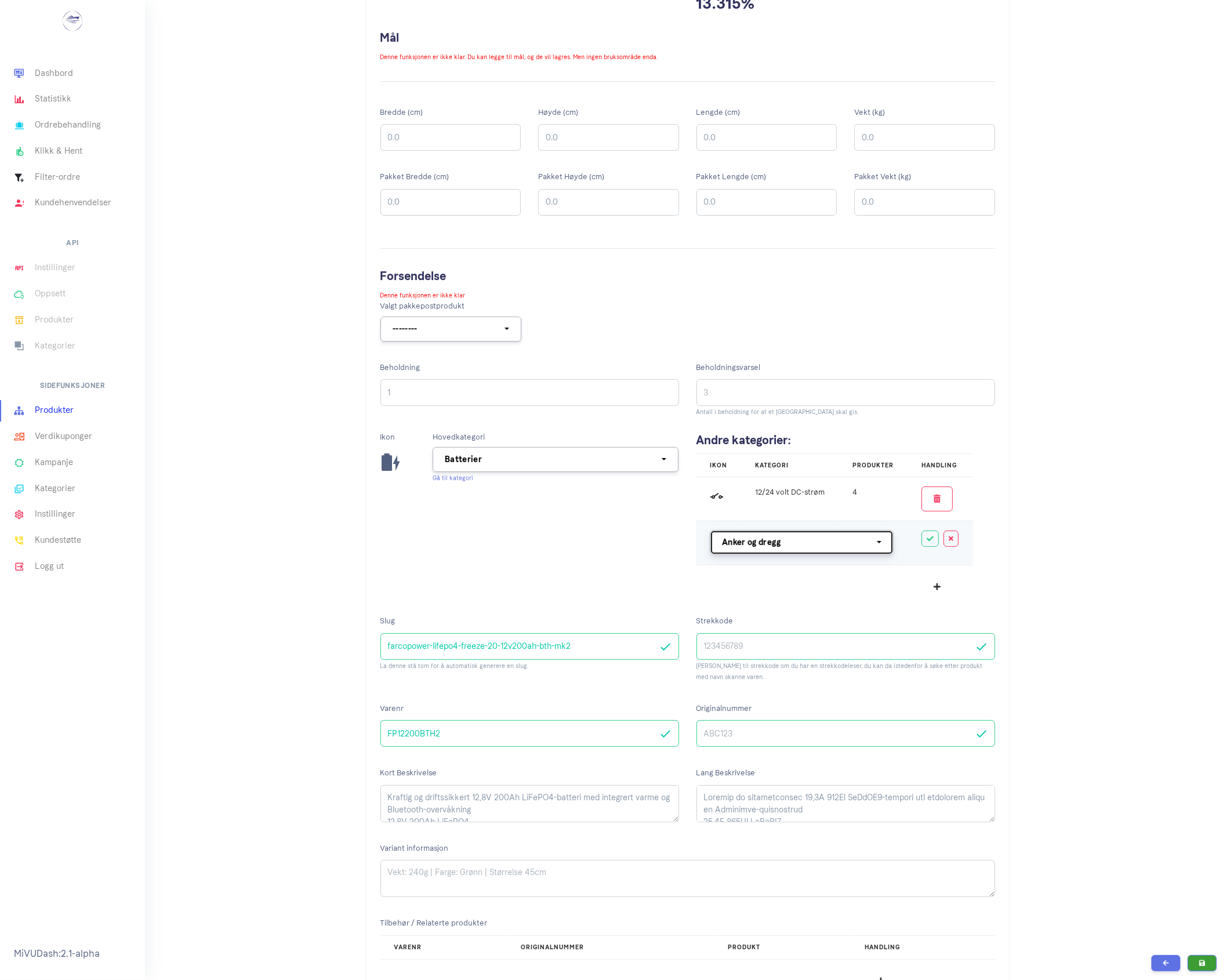
click at [878, 547] on button "Anker og dregg" at bounding box center [802, 542] width 184 height 25
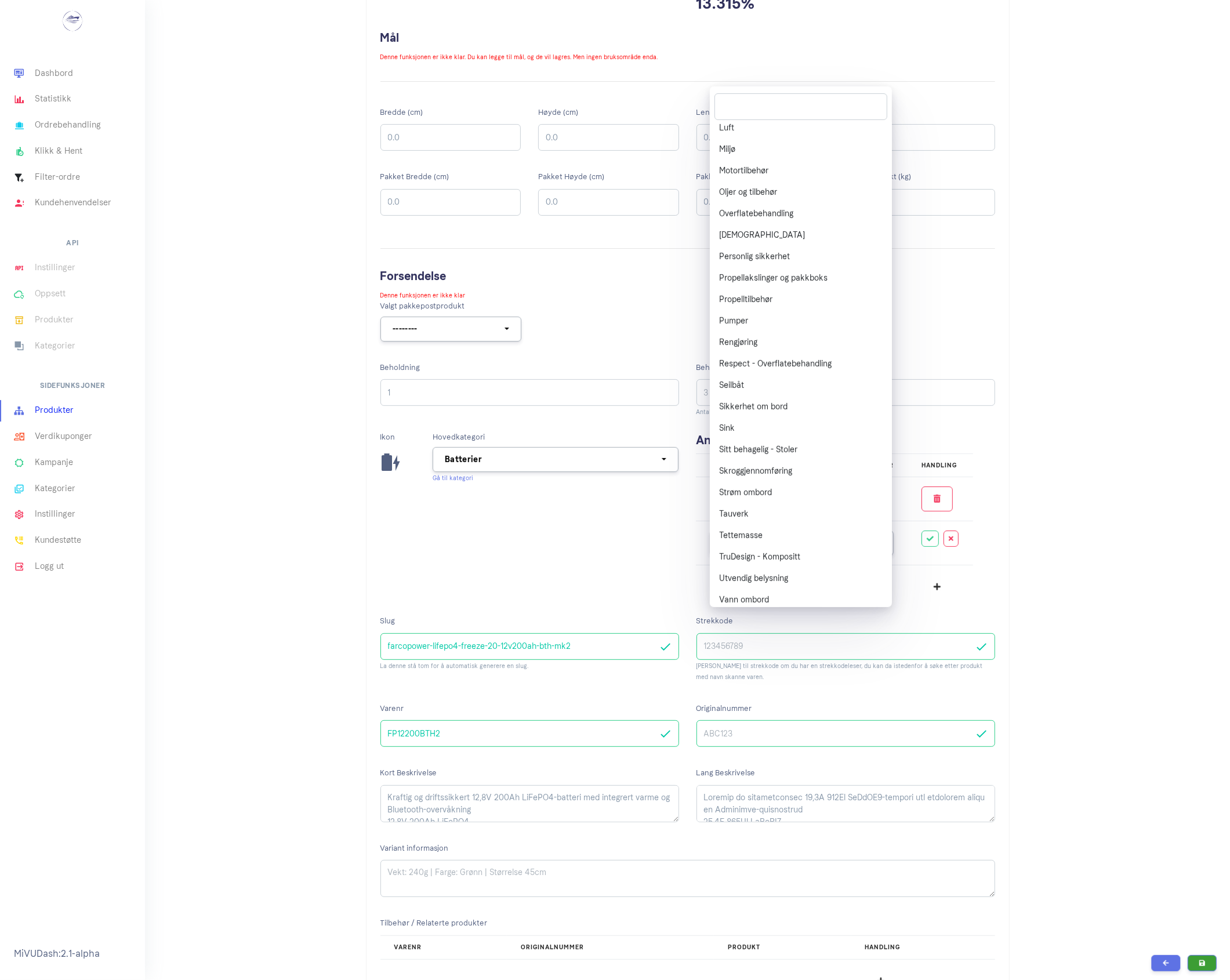
scroll to position [736, 0]
click at [796, 488] on link "Strøm ombord" at bounding box center [800, 491] width 182 height 21
select select "^57$"
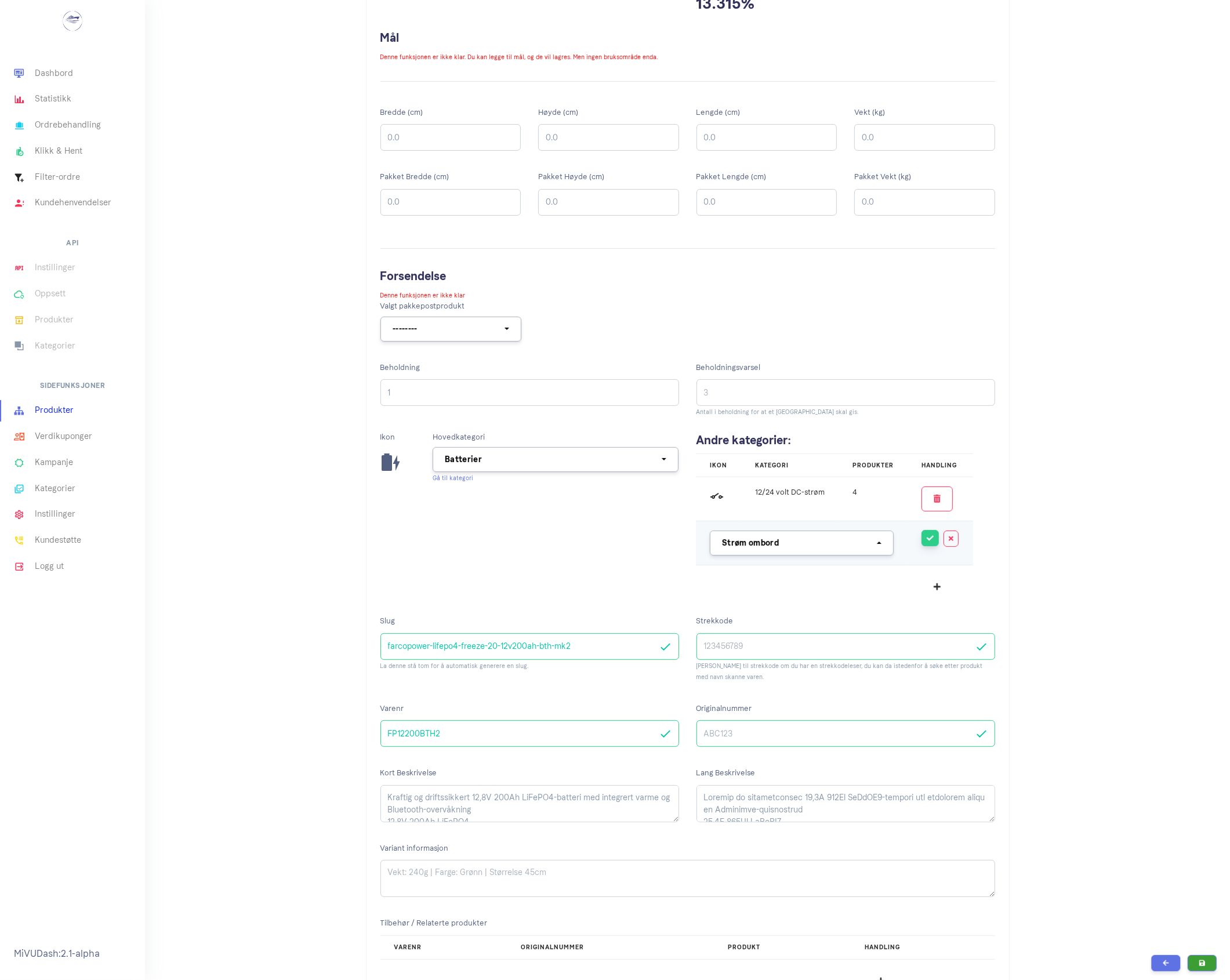
click at [924, 542] on button "button" at bounding box center [931, 538] width 17 height 16
click at [1204, 963] on icon "submit" at bounding box center [1203, 963] width 7 height 7
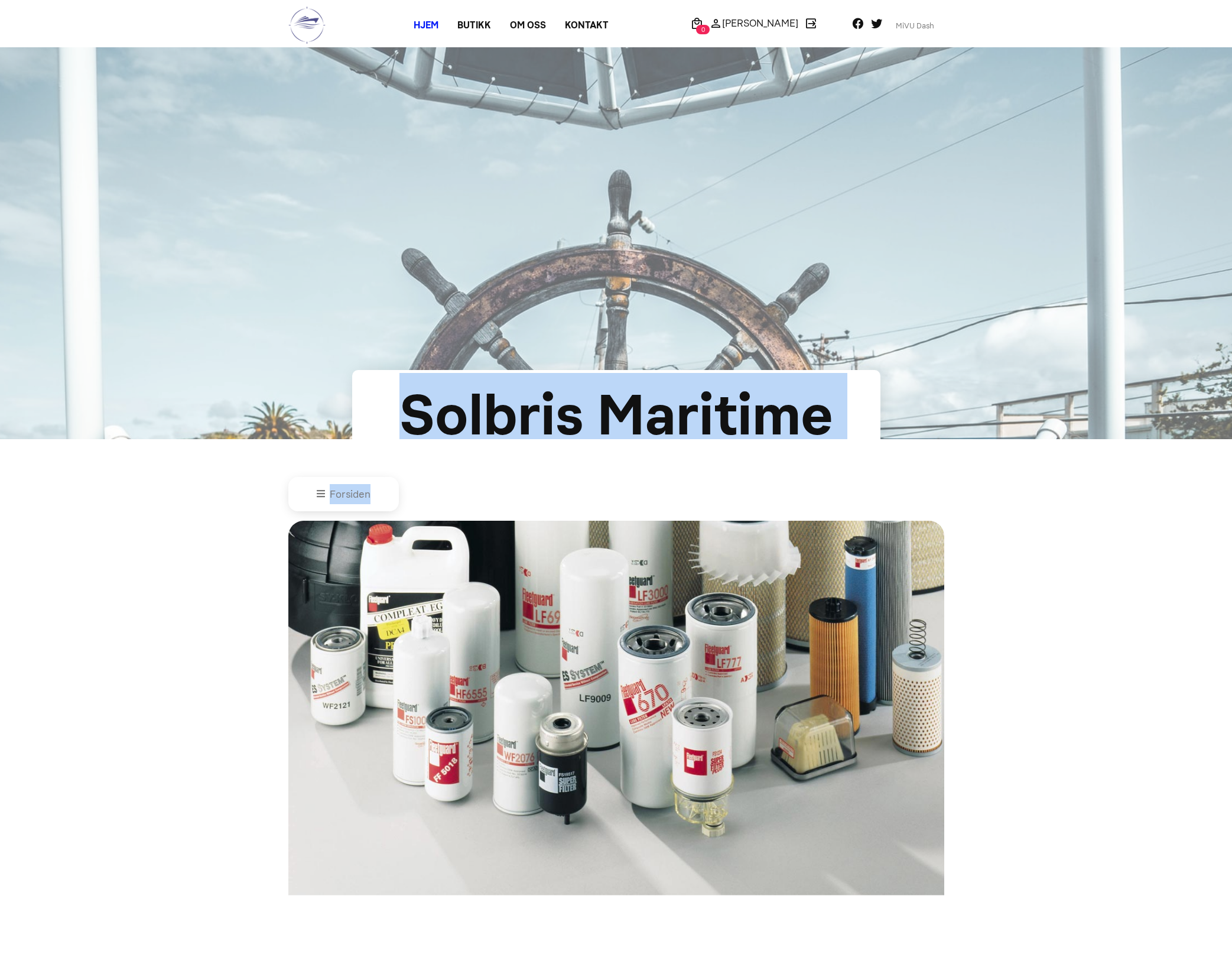
drag, startPoint x: 186, startPoint y: 691, endPoint x: 122, endPoint y: 287, distance: 409.0
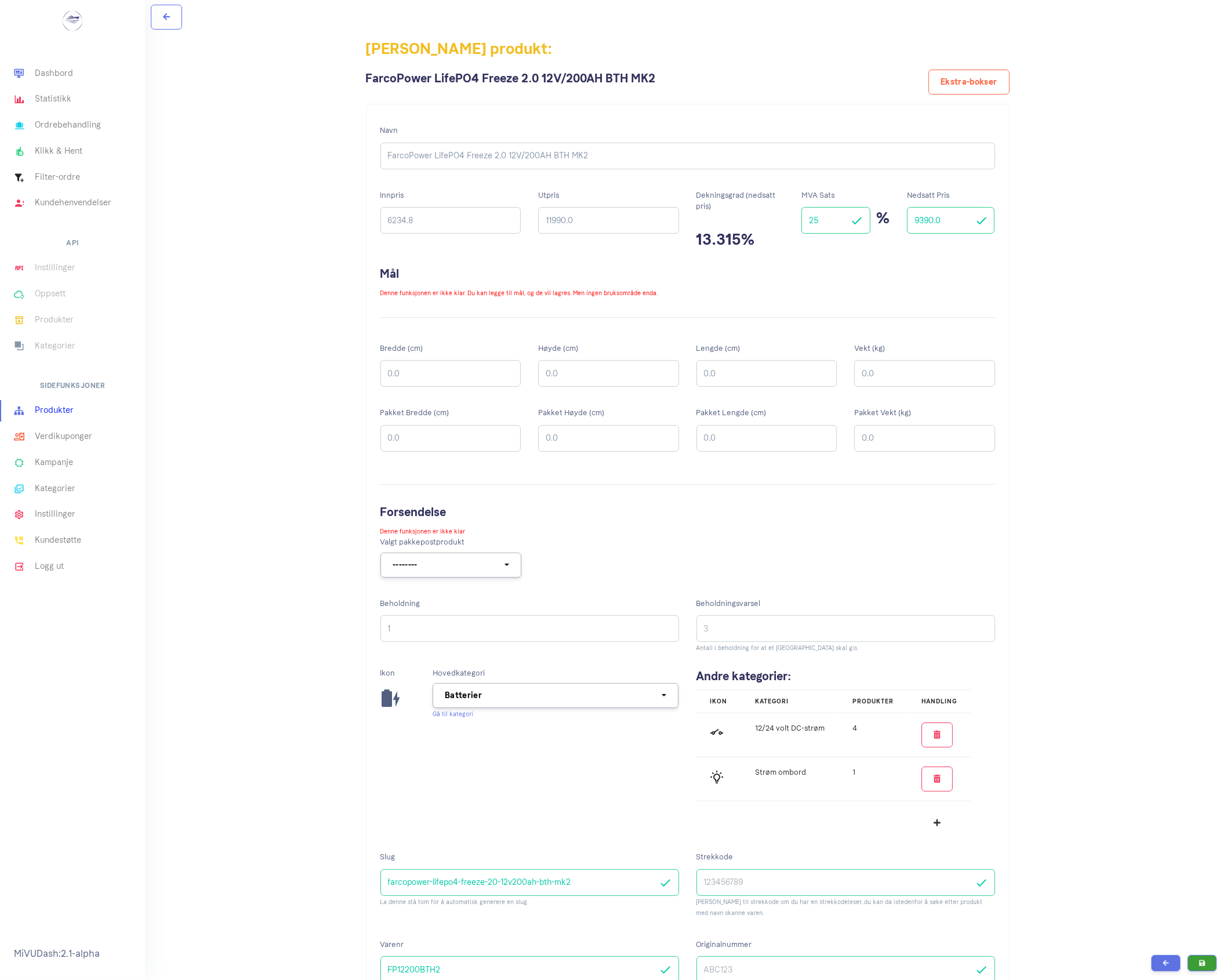
click at [56, 404] on link "Produkter" at bounding box center [73, 411] width 145 height 26
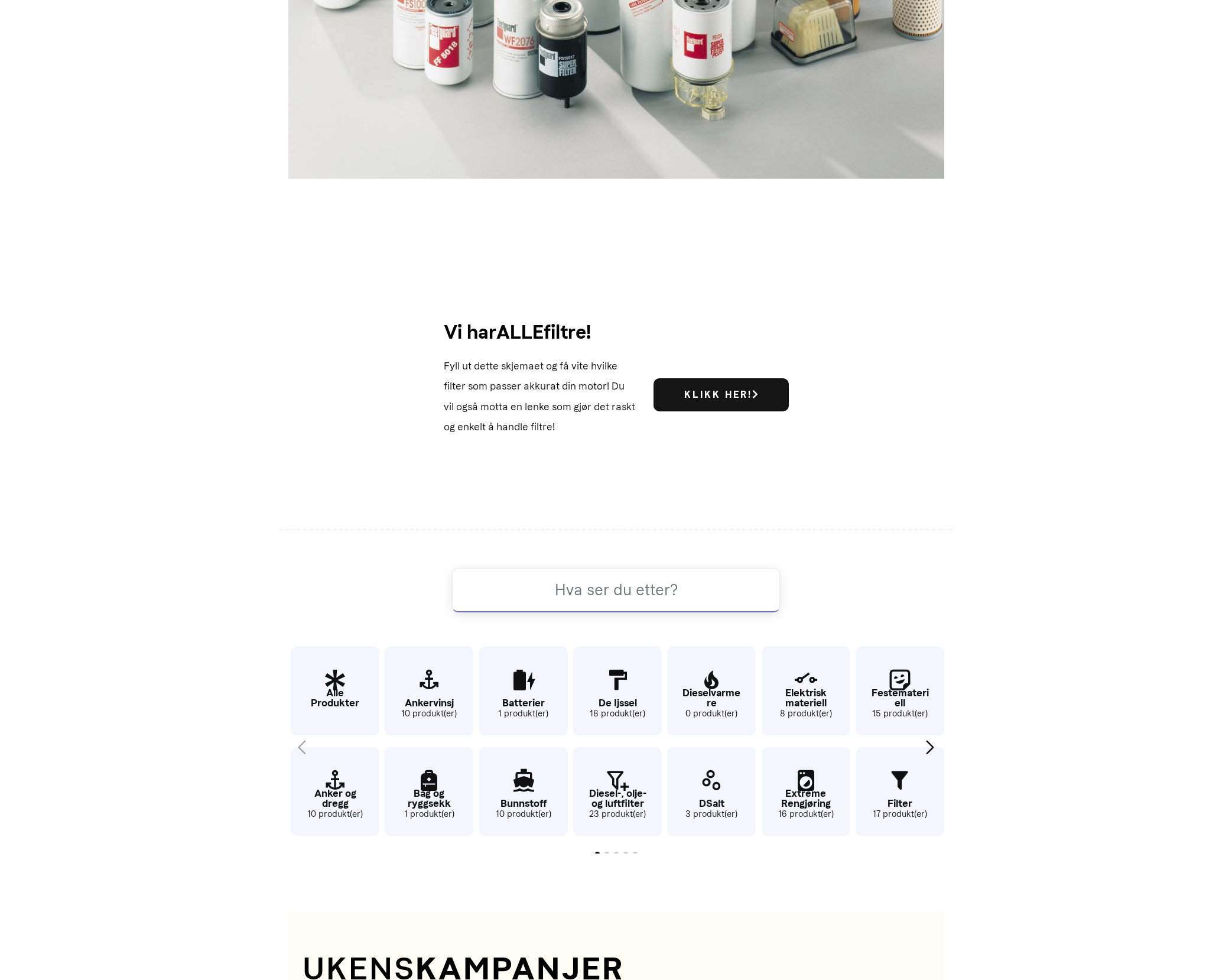
scroll to position [719, 0]
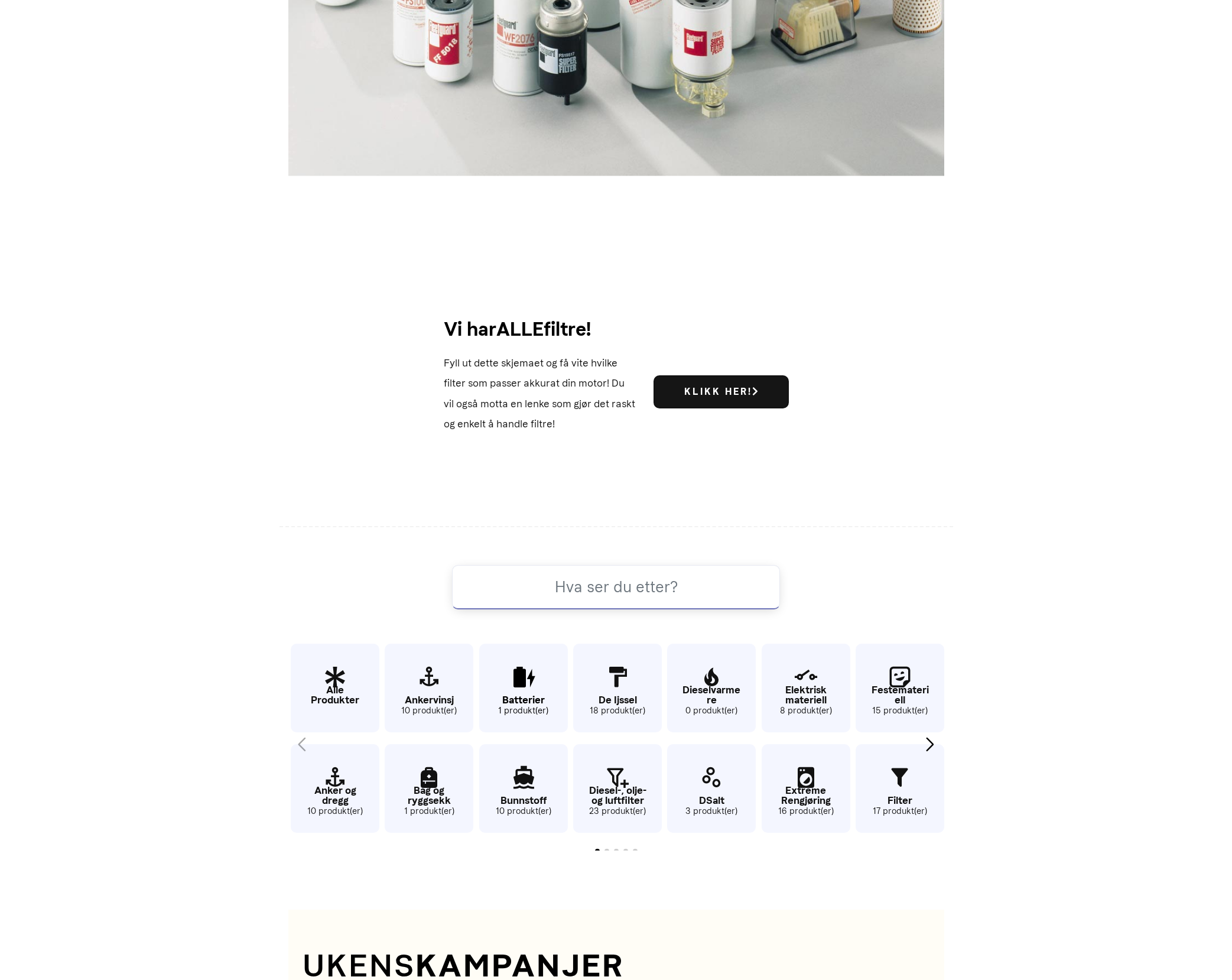
click at [513, 686] on icon "5 / 63" at bounding box center [524, 678] width 89 height 38
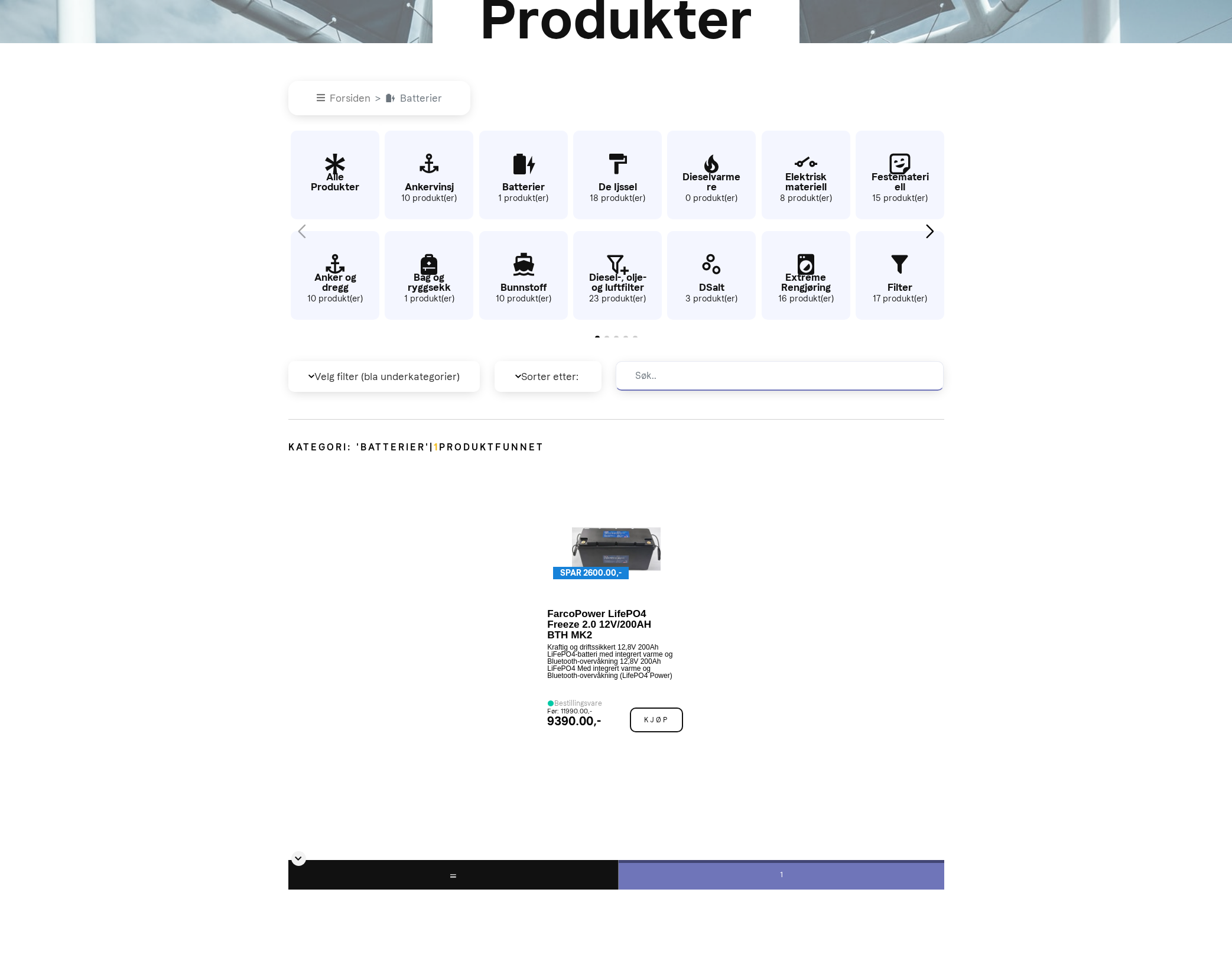
scroll to position [420, 0]
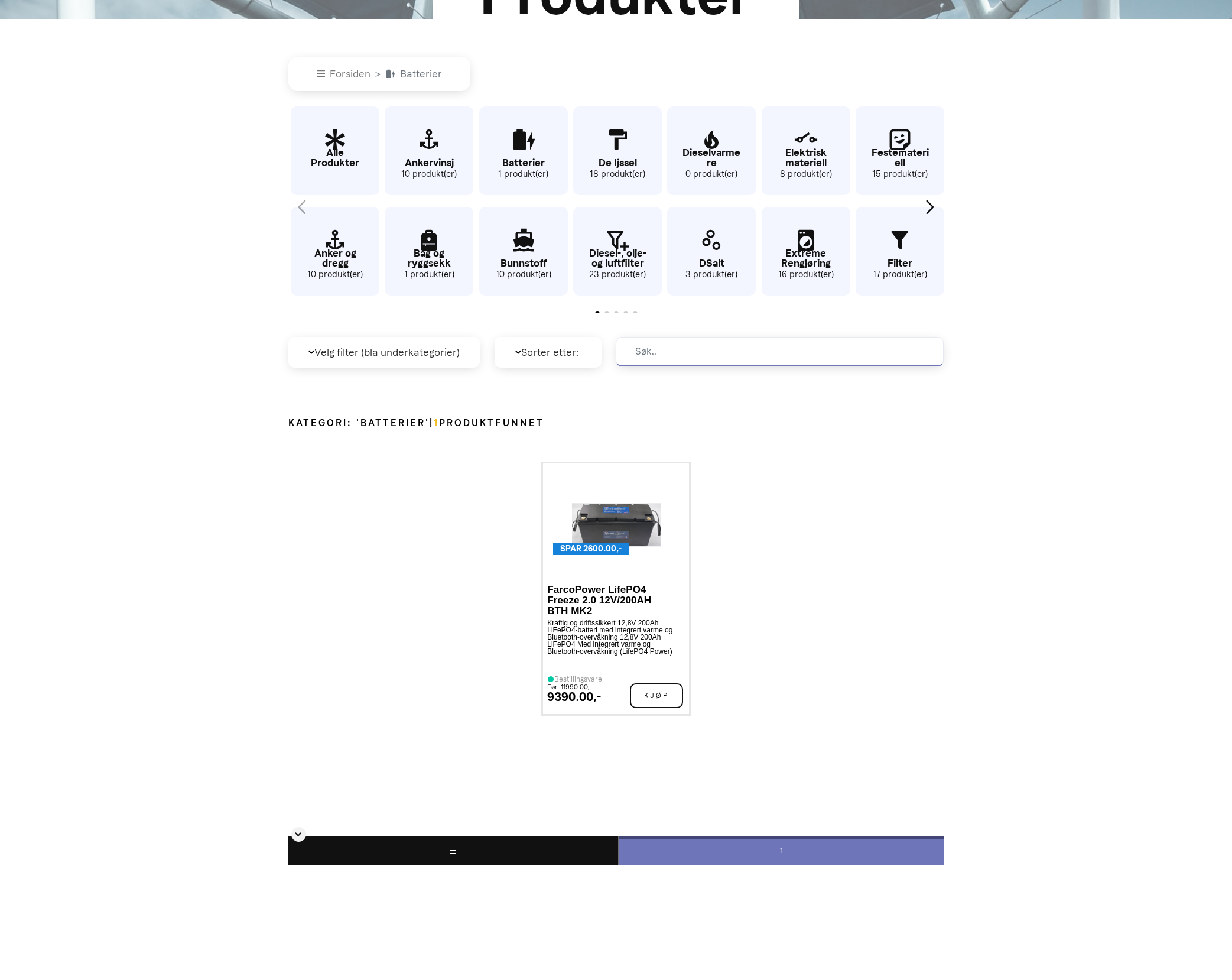
click at [595, 605] on p "FarcoPower LifePO4 Freeze 2.0 12V/200AH BTH MK2" at bounding box center [611, 600] width 127 height 32
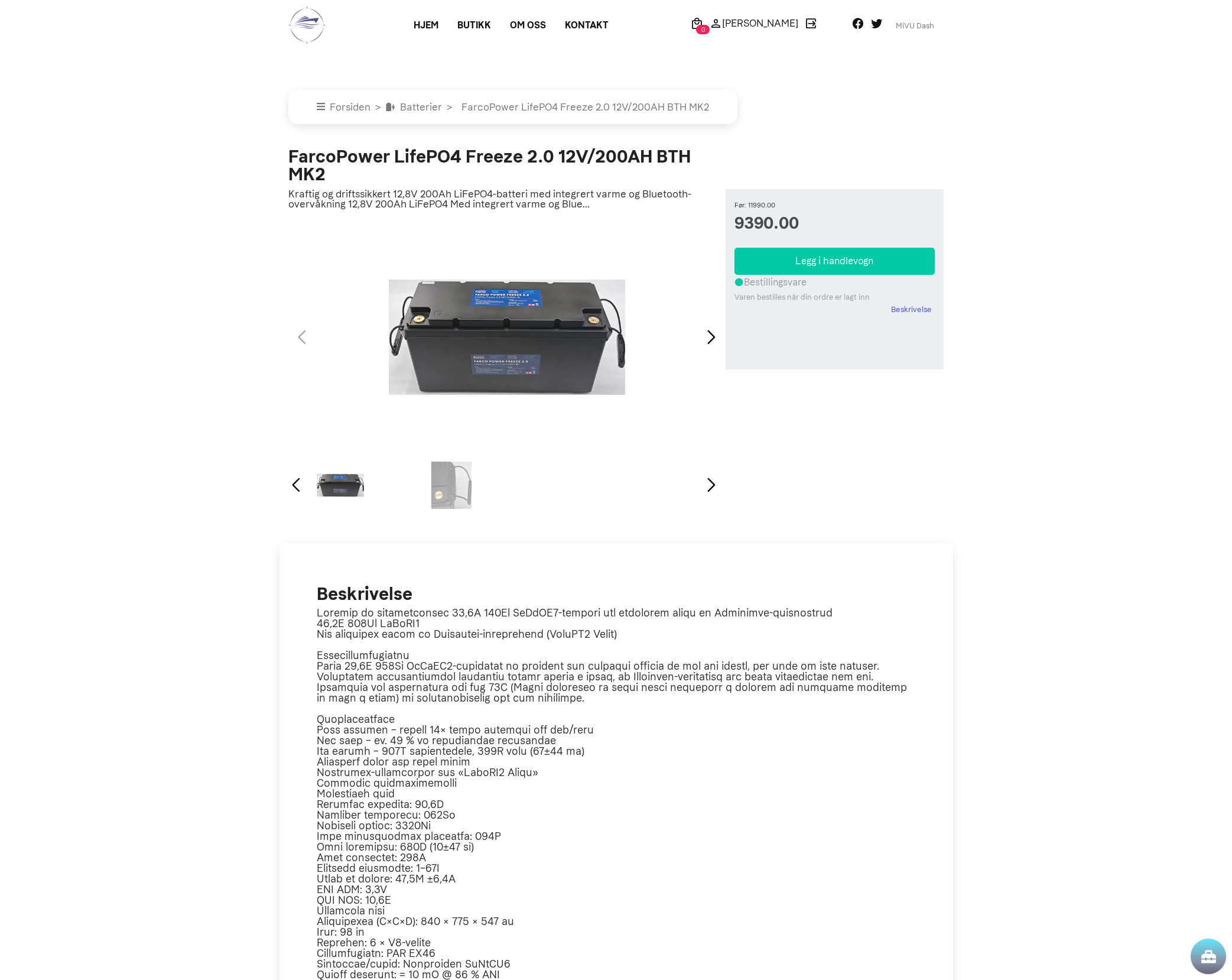
click at [717, 483] on div "Next slide" at bounding box center [711, 485] width 16 height 26
click at [294, 495] on div "Previous slide" at bounding box center [296, 485] width 16 height 26
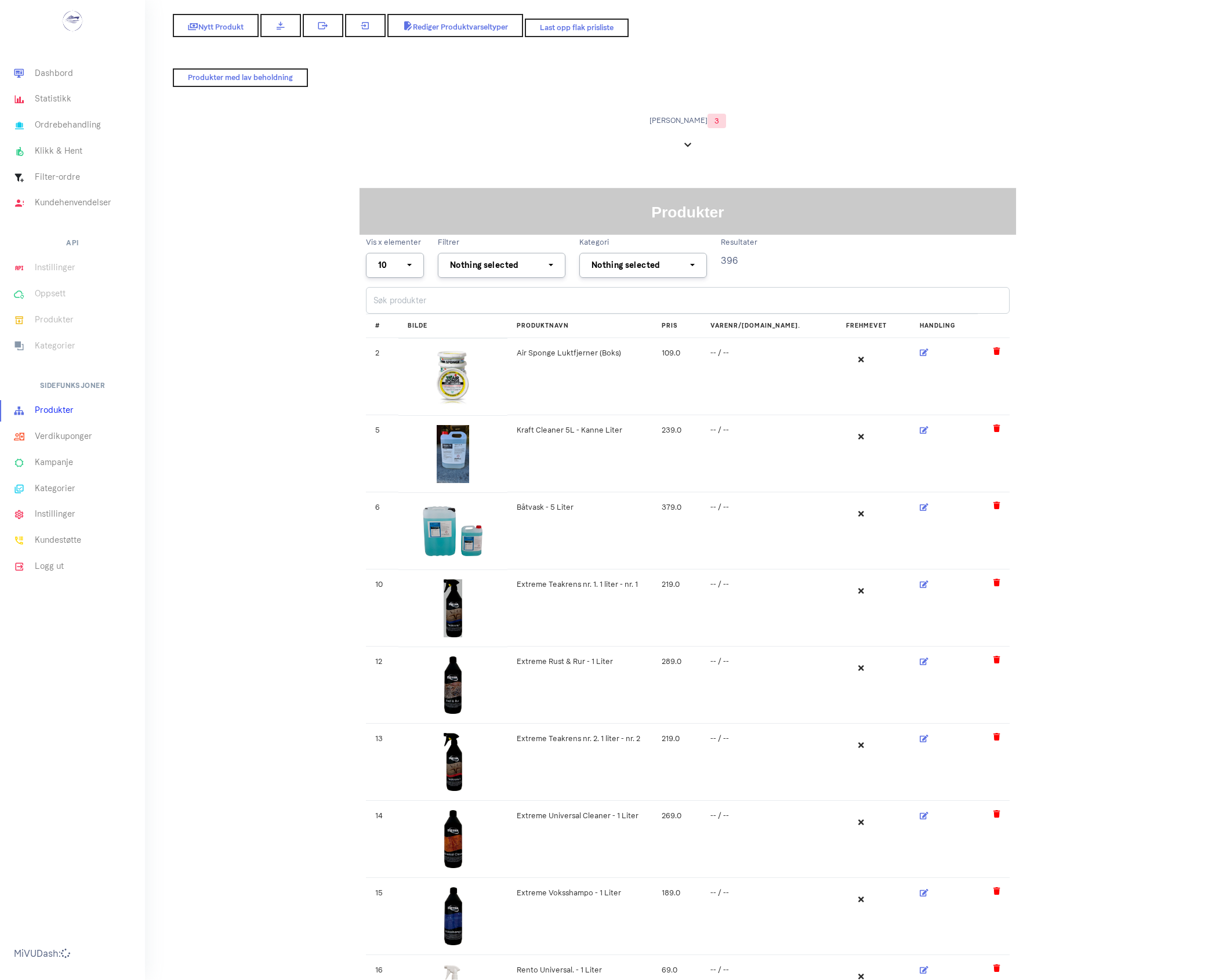
select select
click at [211, 31] on link "Nytt Produkt" at bounding box center [216, 24] width 90 height 24
click at [220, 24] on span "Nytt Produkt" at bounding box center [216, 26] width 58 height 9
click at [216, 28] on span "Nytt Produkt" at bounding box center [216, 26] width 58 height 9
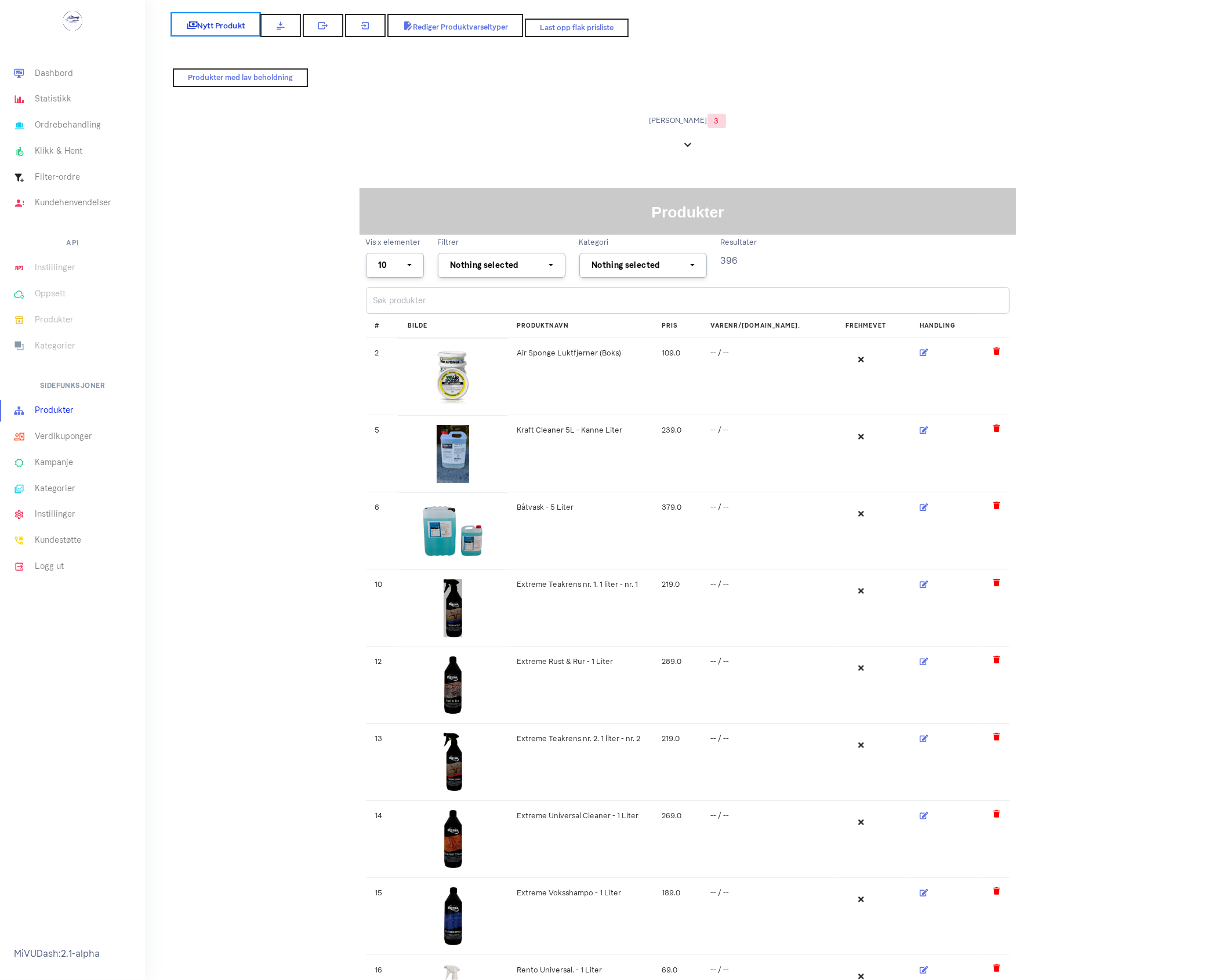
click at [171, 12] on link "Nytt Produkt" at bounding box center [216, 24] width 90 height 24
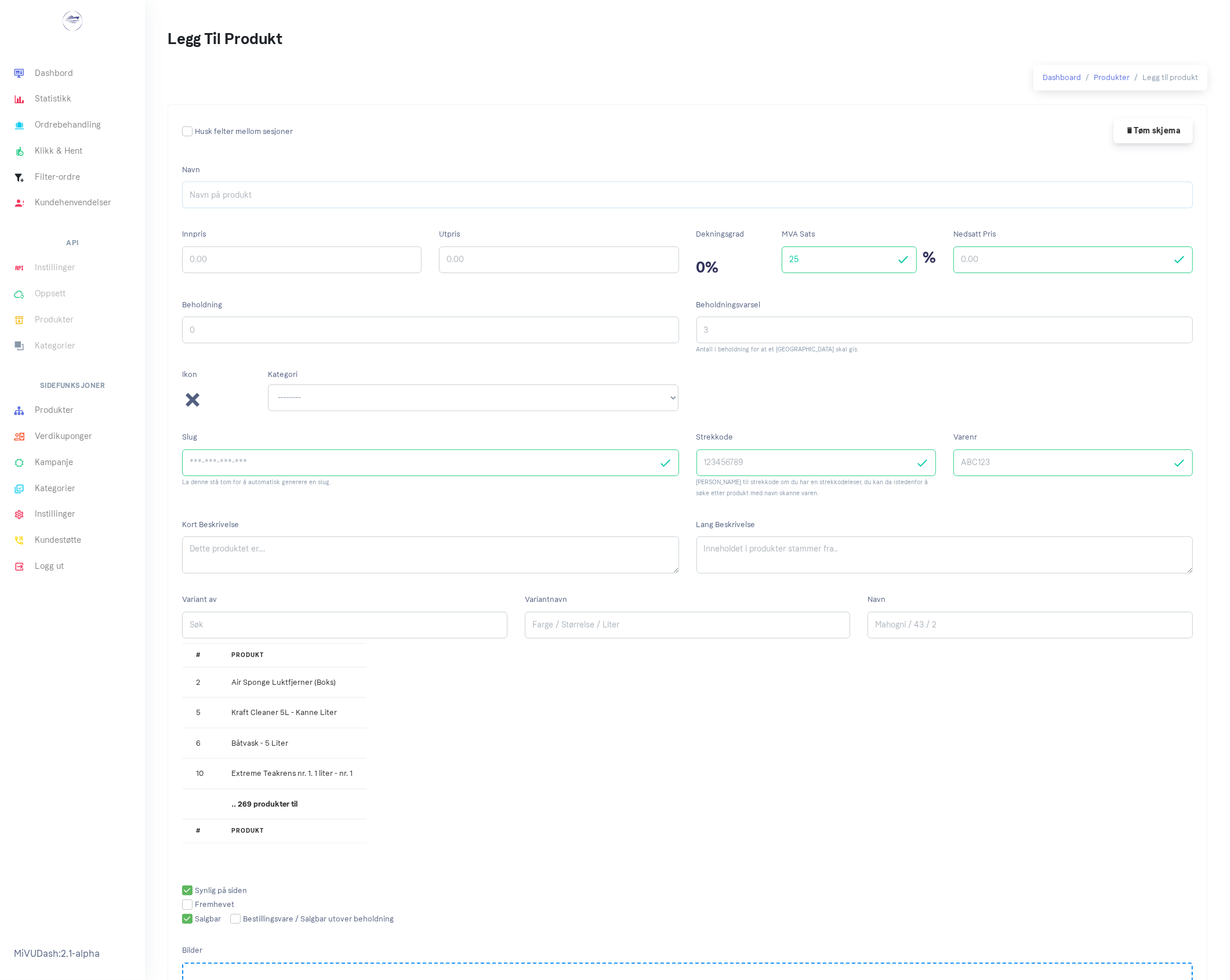
click at [251, 196] on input "Navn" at bounding box center [688, 195] width 1011 height 27
type input "c"
